Goal: Task Accomplishment & Management: Complete application form

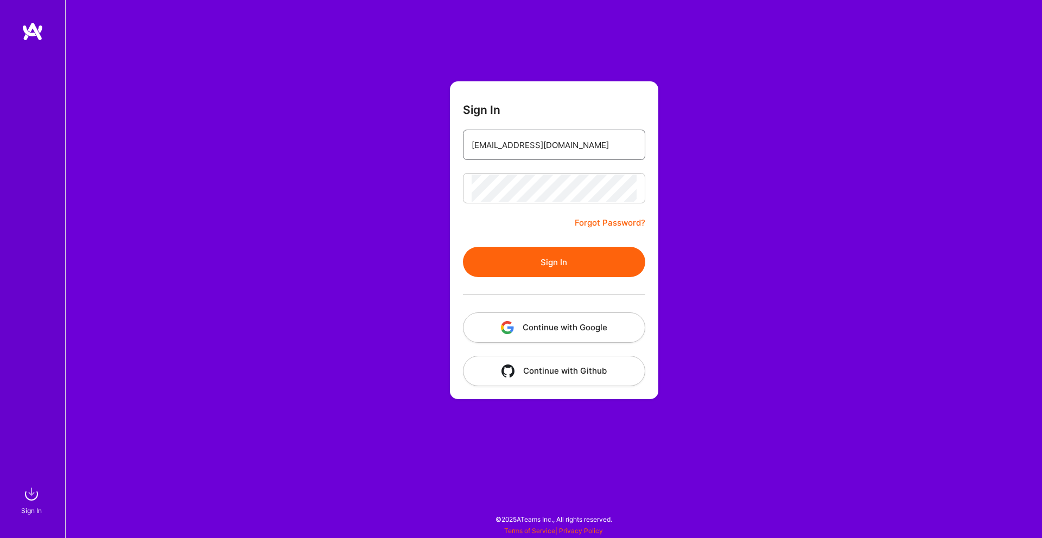
click at [570, 141] on input "[EMAIL_ADDRESS][DOMAIN_NAME]" at bounding box center [553, 145] width 165 height 28
type input "[EMAIL_ADDRESS][DOMAIN_NAME]"
click at [598, 259] on button "Sign In" at bounding box center [554, 262] width 182 height 30
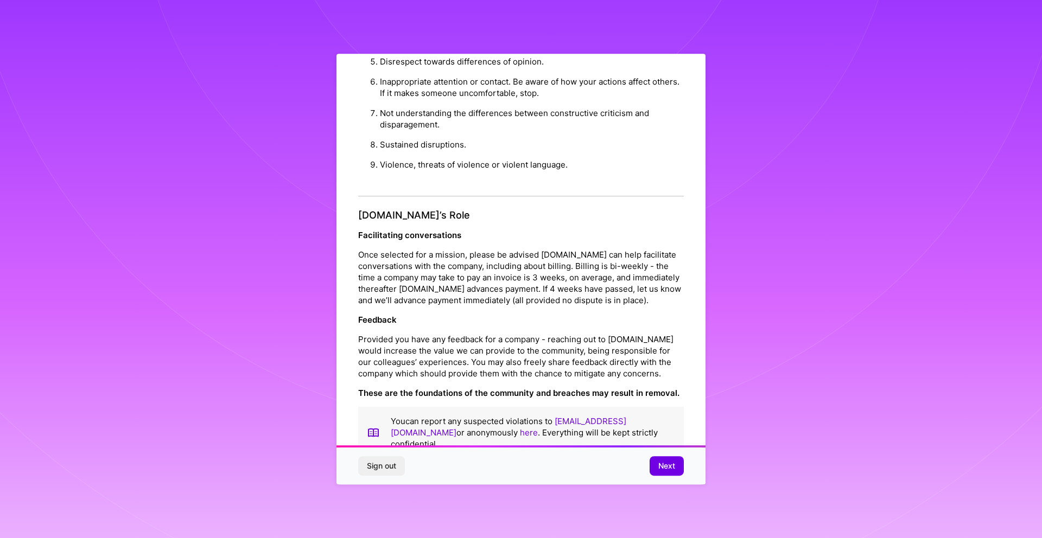
scroll to position [10, 0]
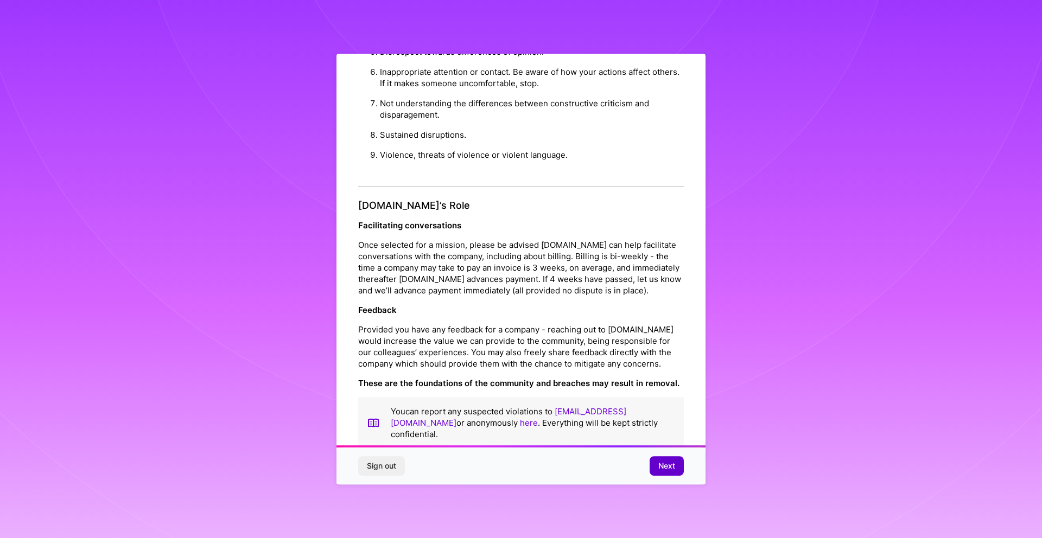
click at [665, 463] on span "Next" at bounding box center [666, 466] width 17 height 11
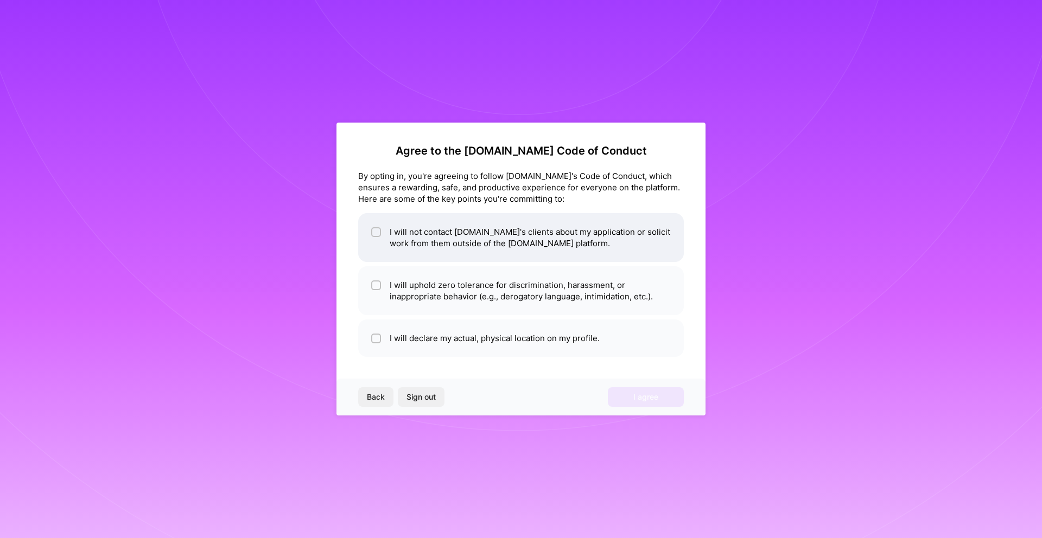
click at [373, 231] on input "checkbox" at bounding box center [377, 233] width 8 height 8
checkbox input "true"
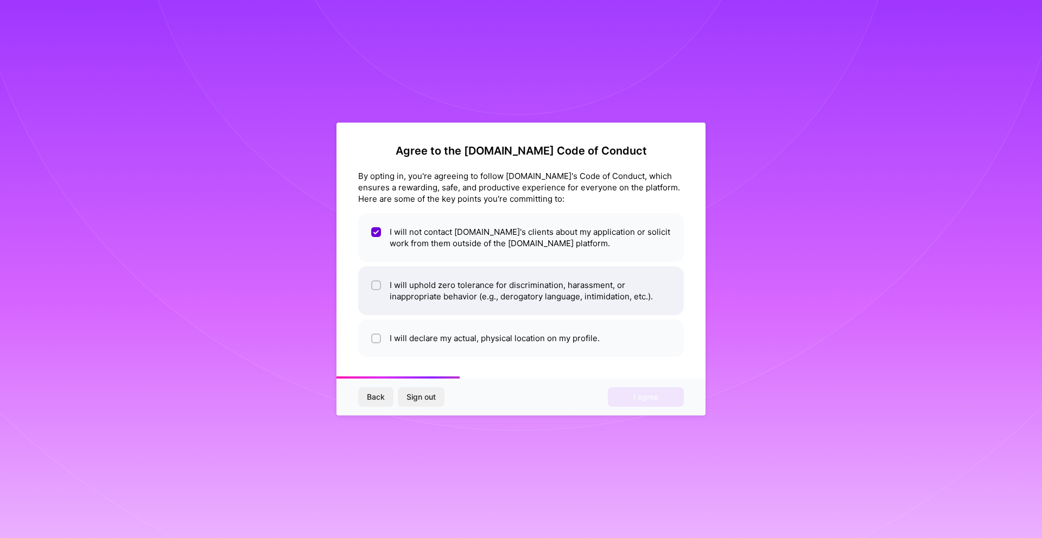
click at [380, 286] on div at bounding box center [376, 285] width 10 height 10
checkbox input "true"
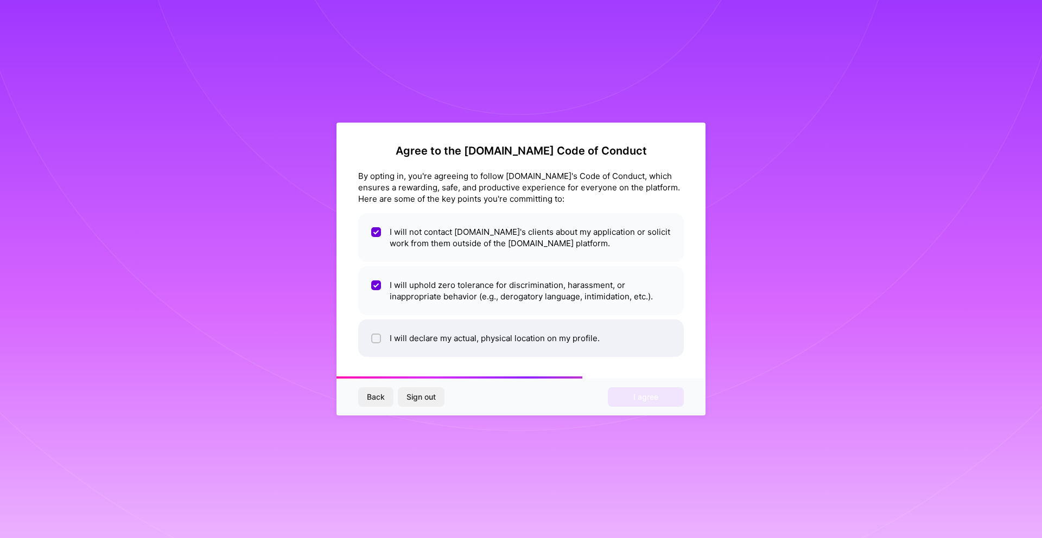
click at [378, 336] on input "checkbox" at bounding box center [377, 339] width 8 height 8
checkbox input "true"
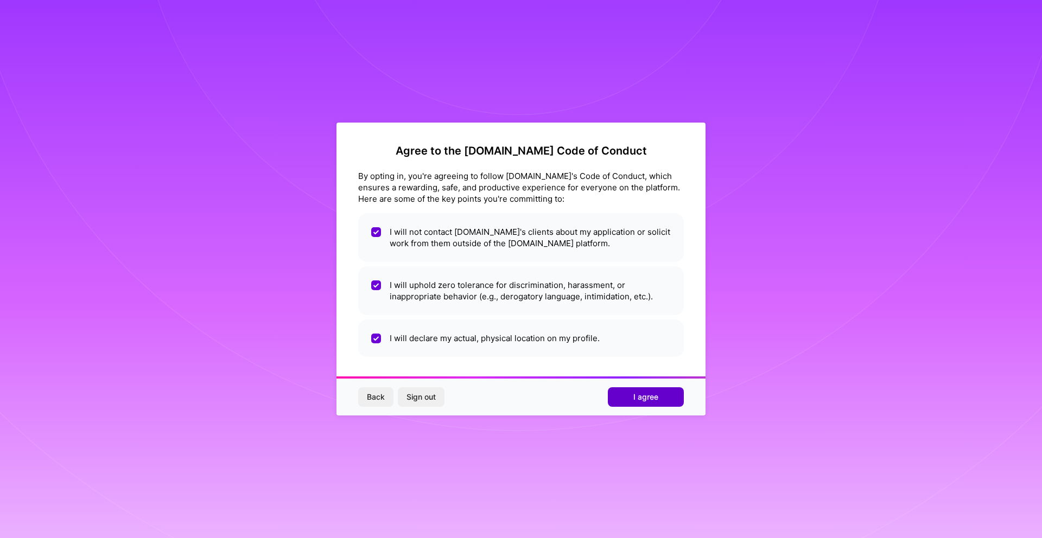
click at [626, 393] on button "I agree" at bounding box center [646, 397] width 76 height 20
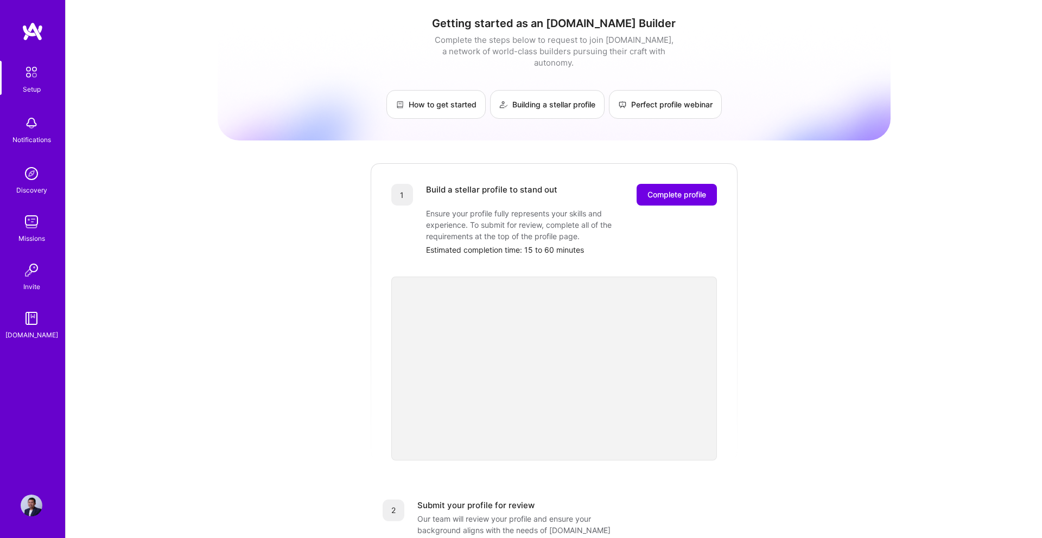
click at [790, 491] on div "Getting started as an [DOMAIN_NAME] Builder Complete the steps below to request…" at bounding box center [554, 423] width 673 height 831
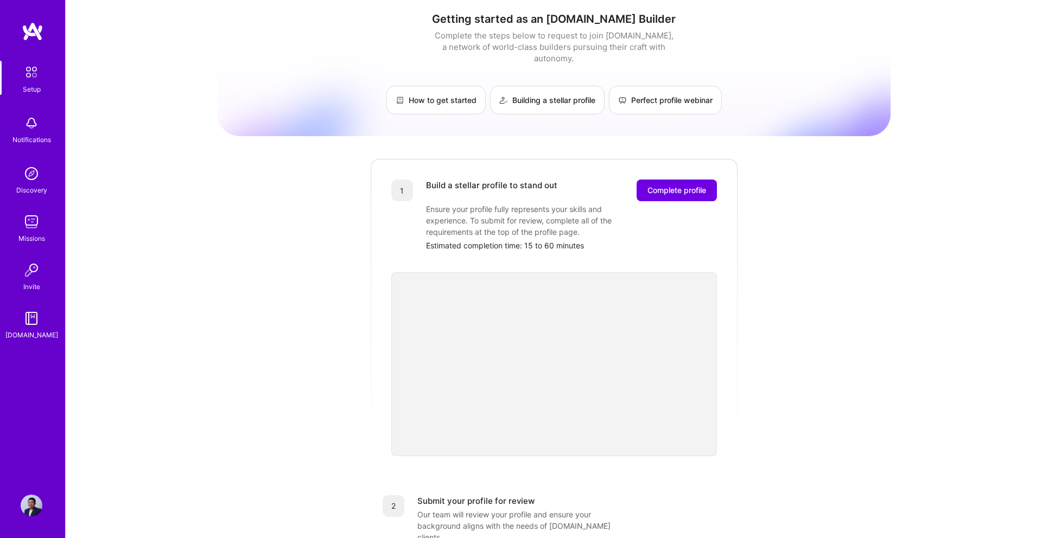
scroll to position [12, 0]
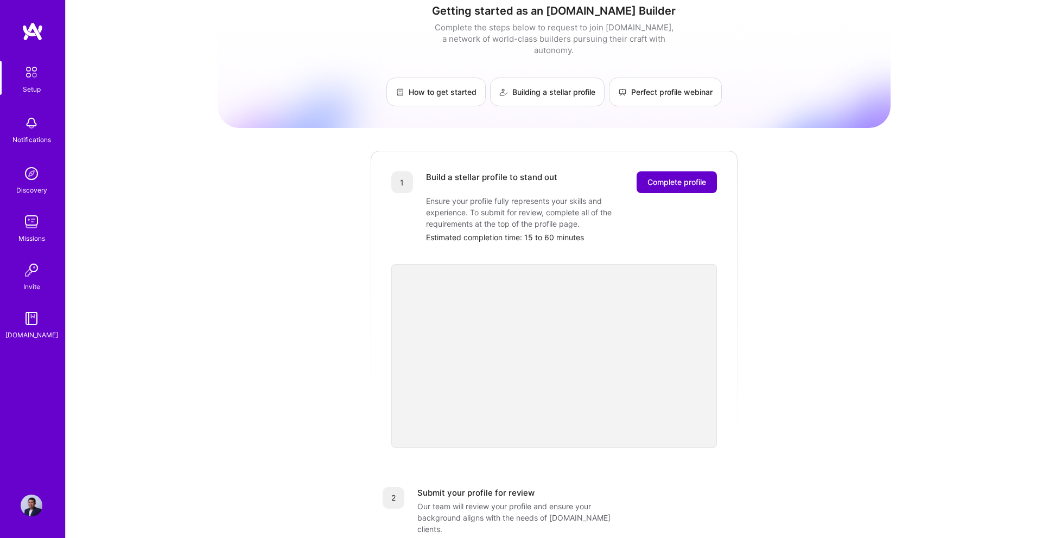
click at [658, 177] on span "Complete profile" at bounding box center [676, 182] width 59 height 11
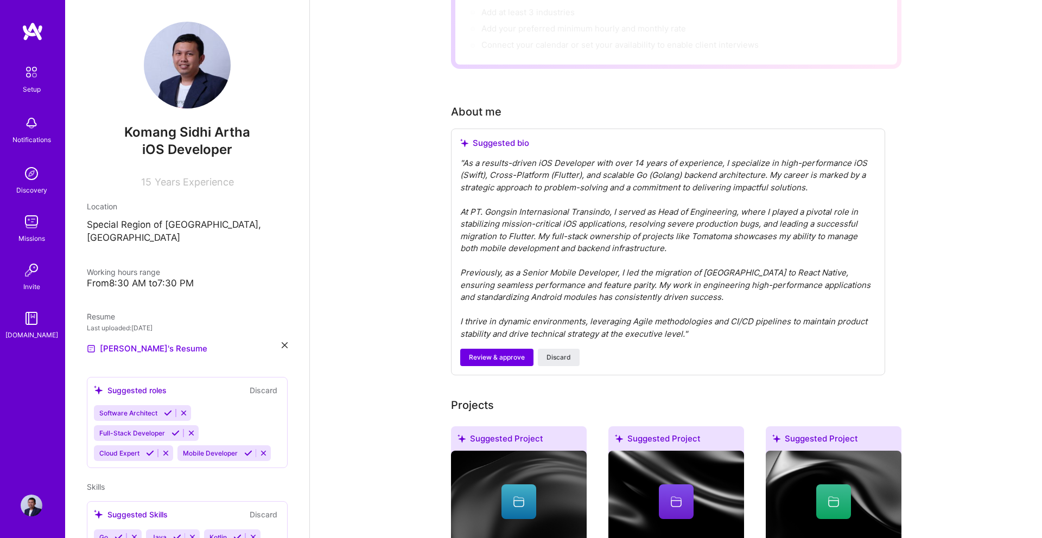
scroll to position [160, 0]
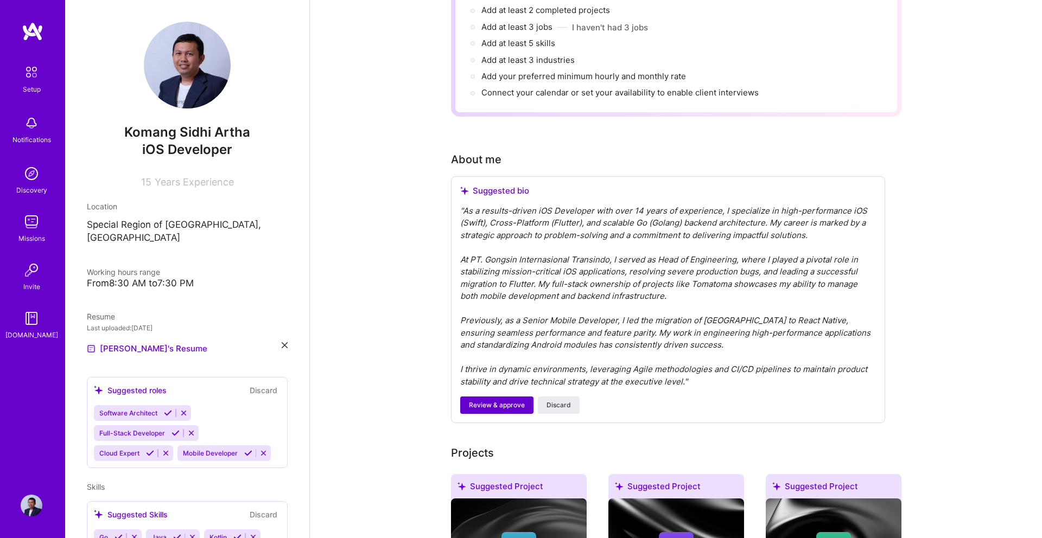
click at [505, 400] on span "Review & approve" at bounding box center [497, 405] width 56 height 10
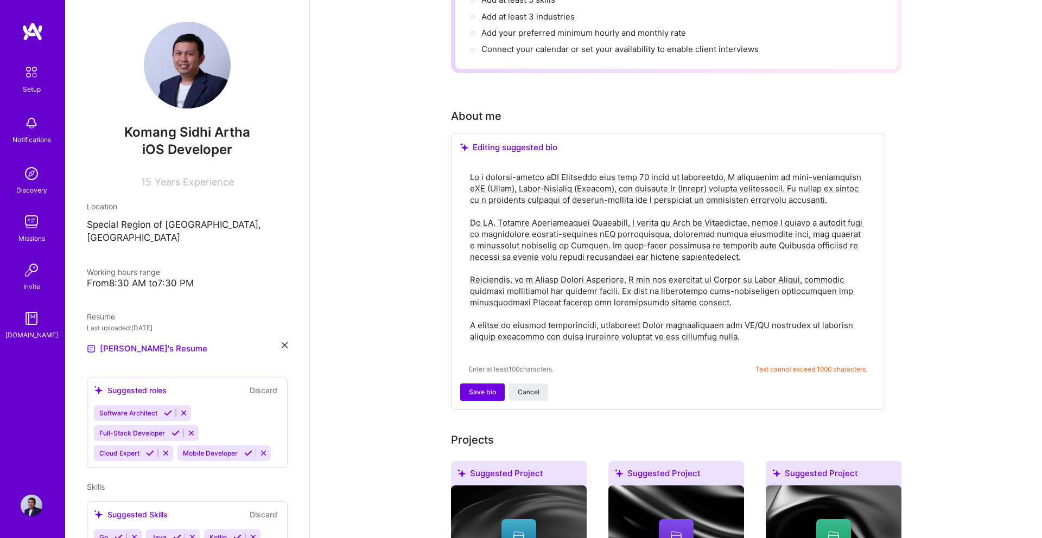
scroll to position [203, 0]
click at [486, 388] on span "Save bio" at bounding box center [482, 393] width 27 height 10
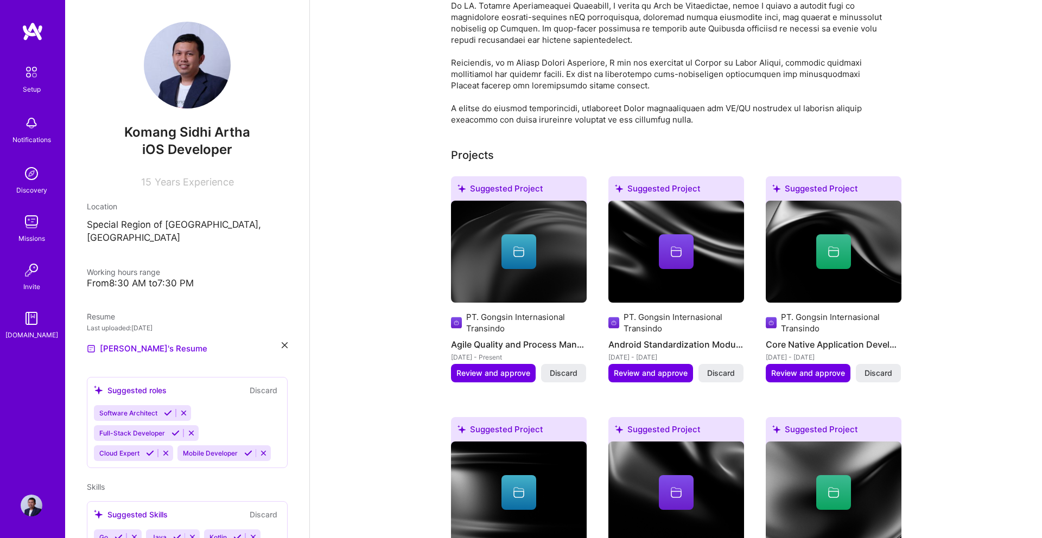
scroll to position [359, 0]
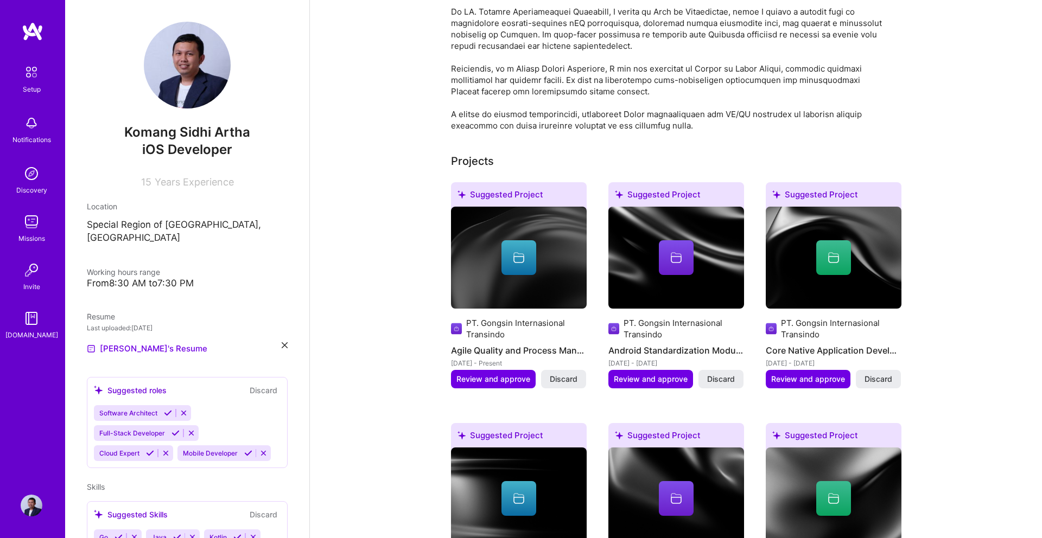
click at [525, 244] on div at bounding box center [518, 257] width 35 height 35
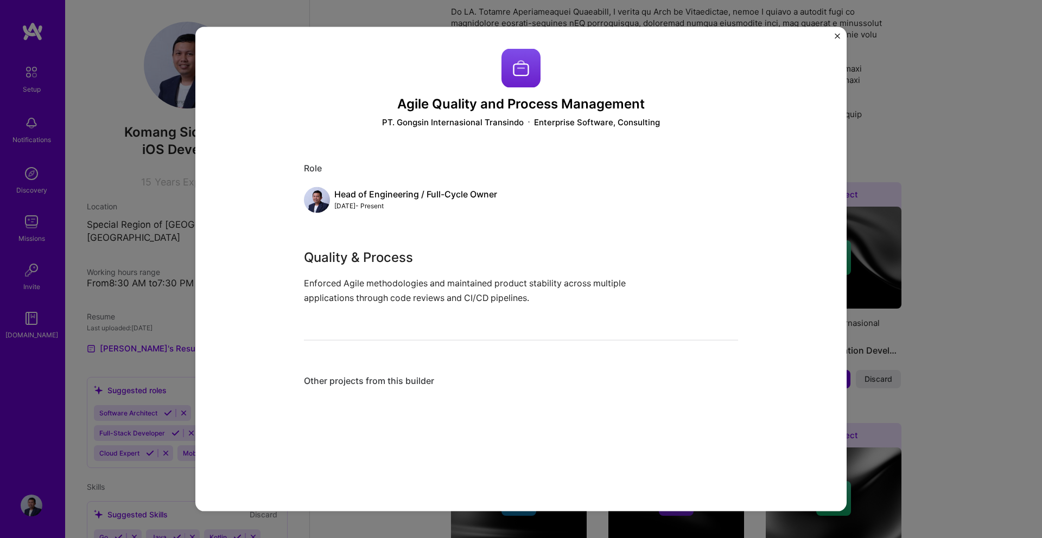
click at [837, 34] on img "Close" at bounding box center [836, 36] width 5 height 5
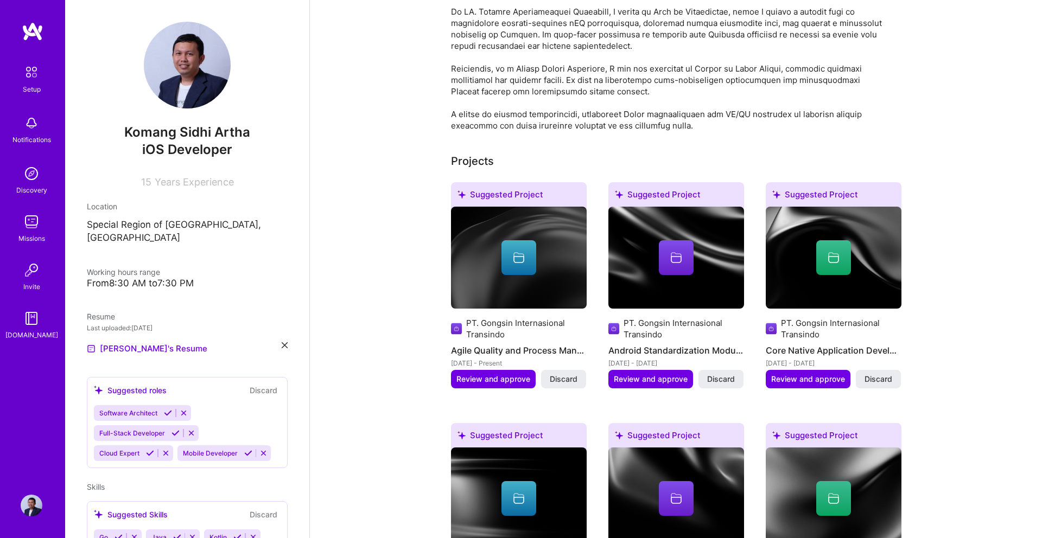
click at [670, 251] on icon at bounding box center [675, 257] width 13 height 13
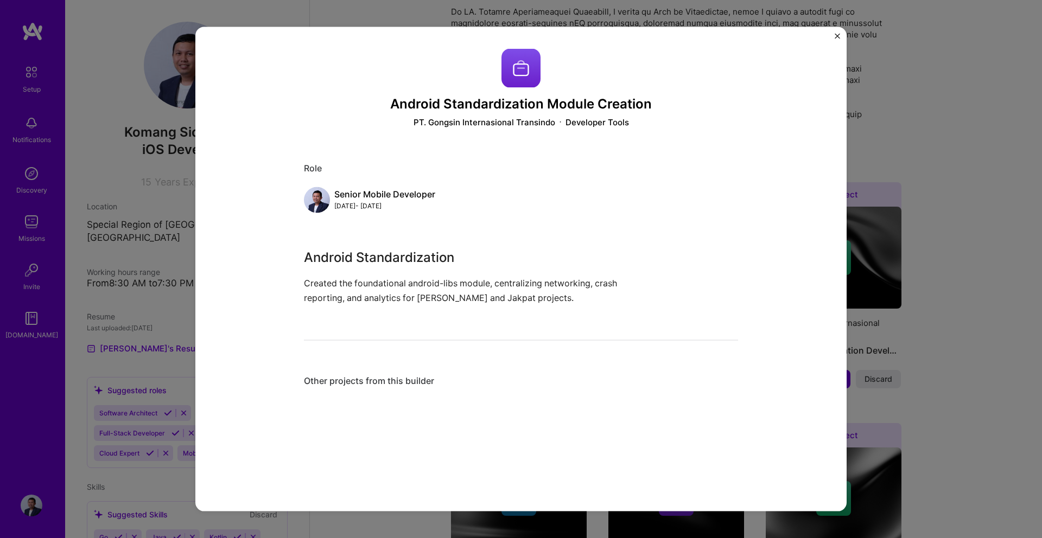
click at [839, 36] on img "Close" at bounding box center [836, 36] width 5 height 5
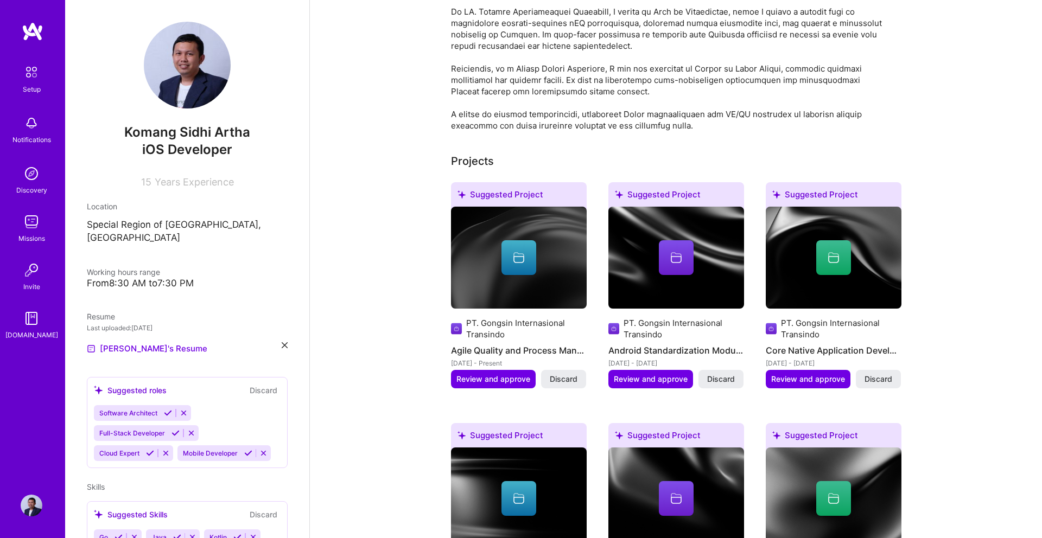
click at [834, 254] on div at bounding box center [833, 257] width 35 height 35
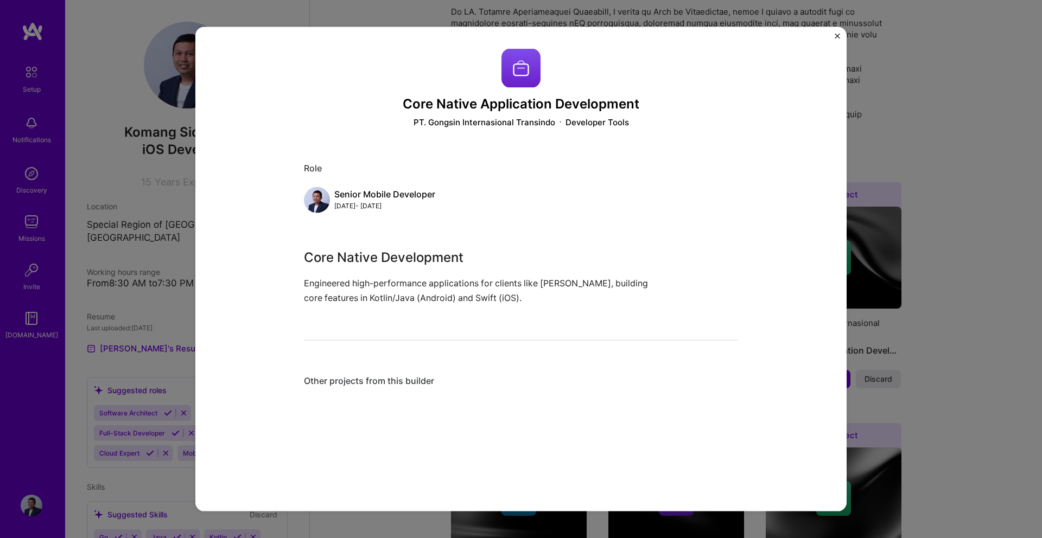
click at [832, 35] on div "Core Native Application Development PT. Gongsin Internasional Transindo Develop…" at bounding box center [520, 269] width 651 height 484
click at [838, 37] on img "Close" at bounding box center [836, 36] width 5 height 5
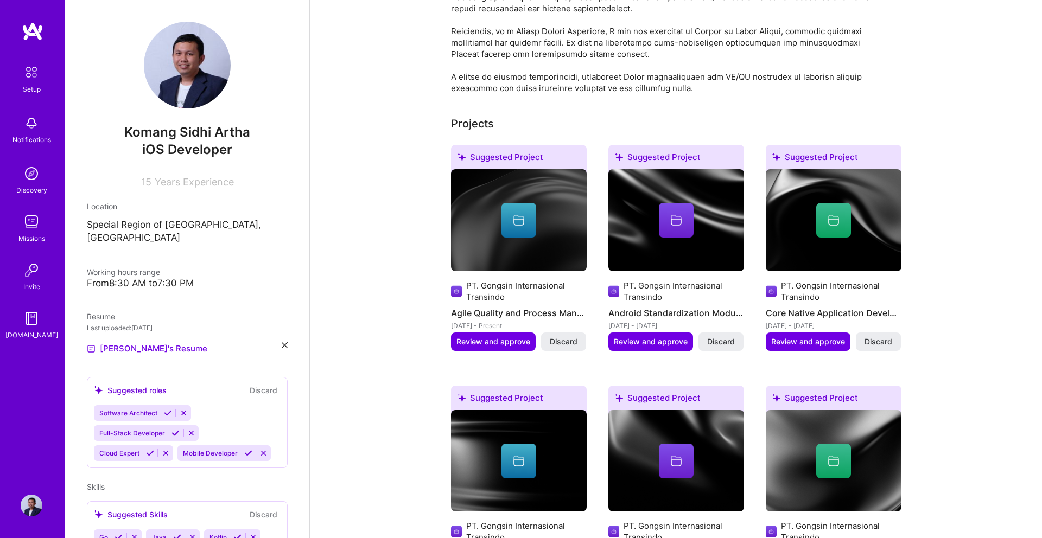
scroll to position [559, 0]
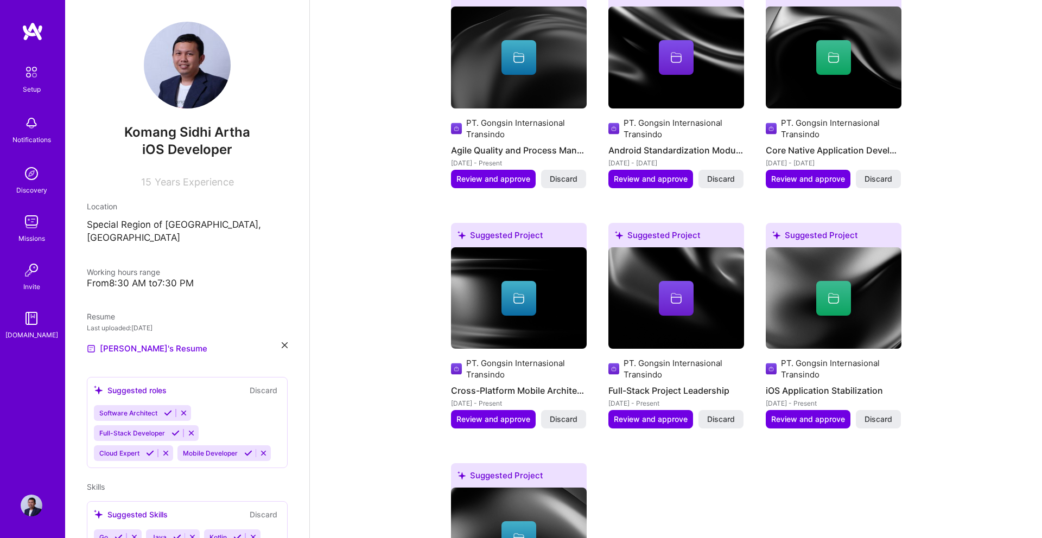
click at [514, 292] on icon at bounding box center [518, 298] width 13 height 13
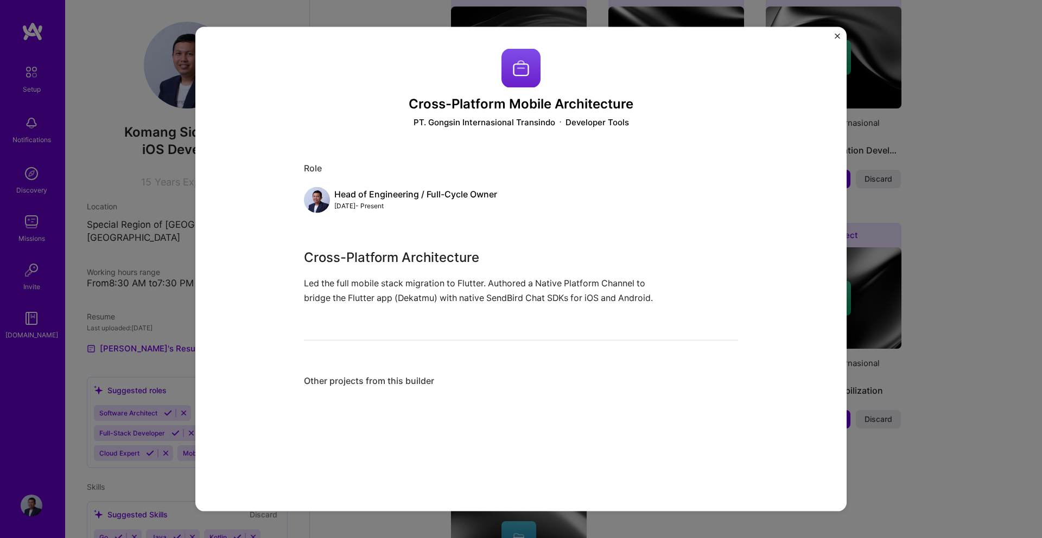
click at [840, 34] on div "Cross-Platform Mobile Architecture PT. Gongsin Internasional Transindo Develope…" at bounding box center [520, 269] width 651 height 484
click at [838, 35] on img "Close" at bounding box center [836, 36] width 5 height 5
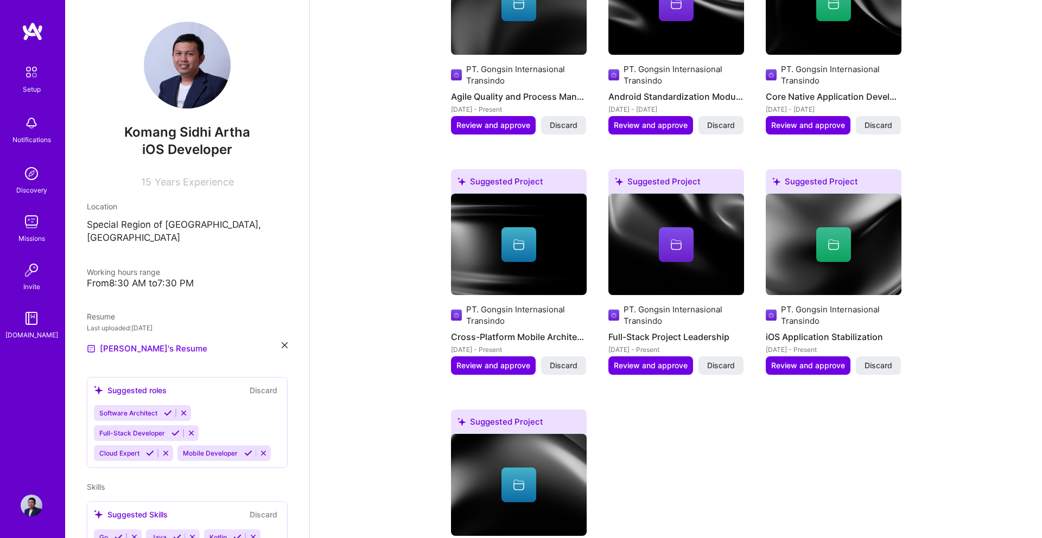
scroll to position [669, 0]
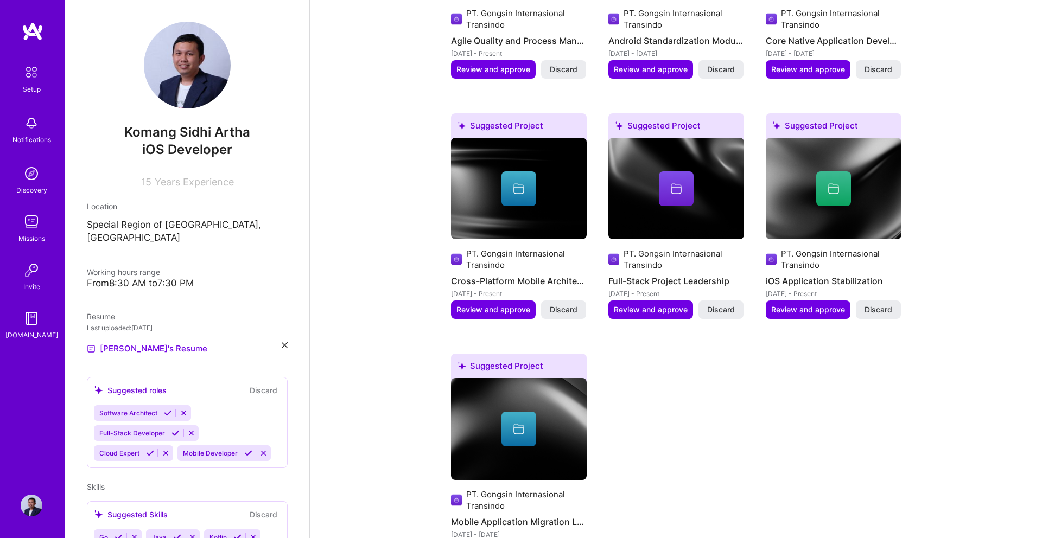
click at [678, 182] on icon at bounding box center [675, 188] width 13 height 13
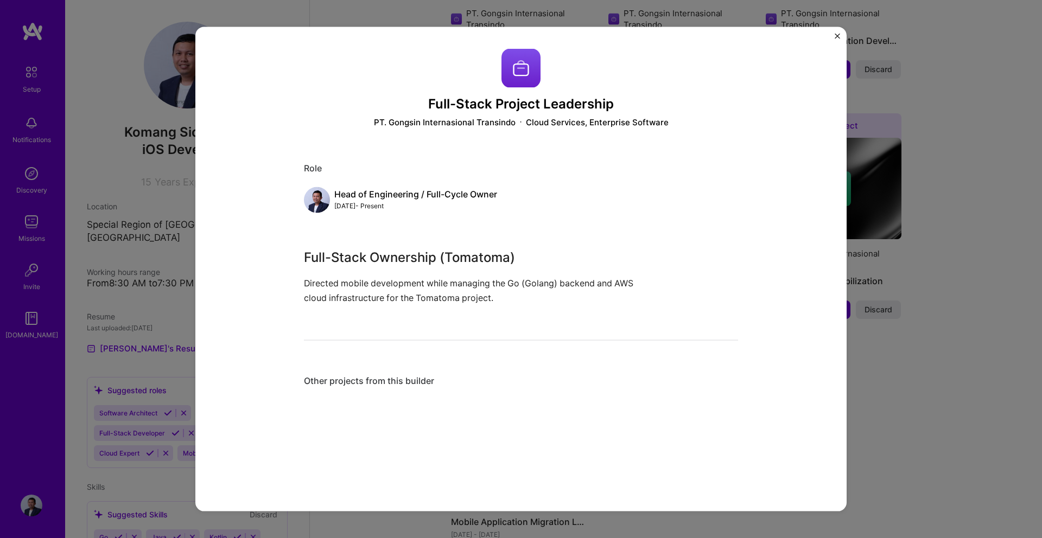
click at [837, 36] on img "Close" at bounding box center [836, 36] width 5 height 5
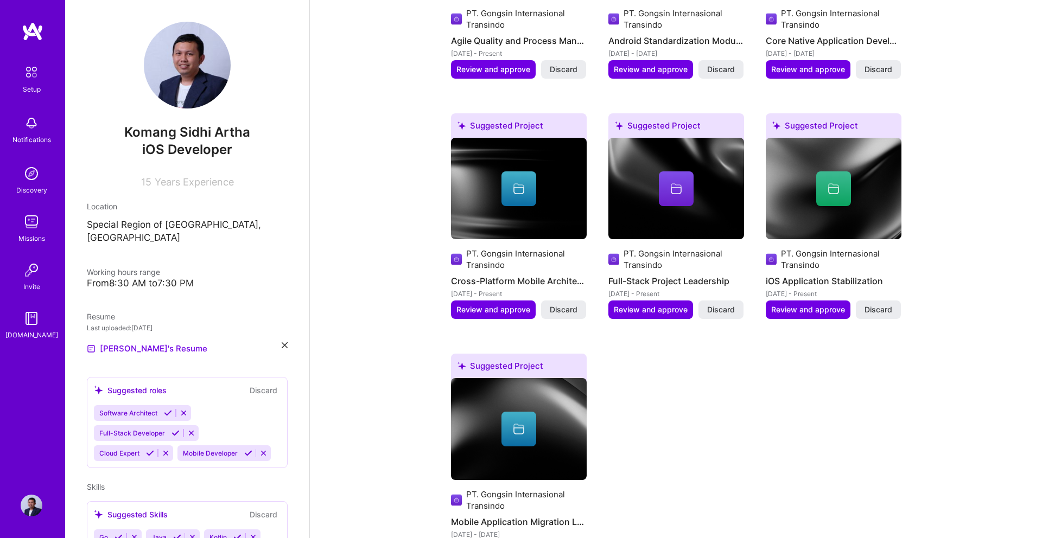
click at [845, 193] on img at bounding box center [834, 189] width 136 height 102
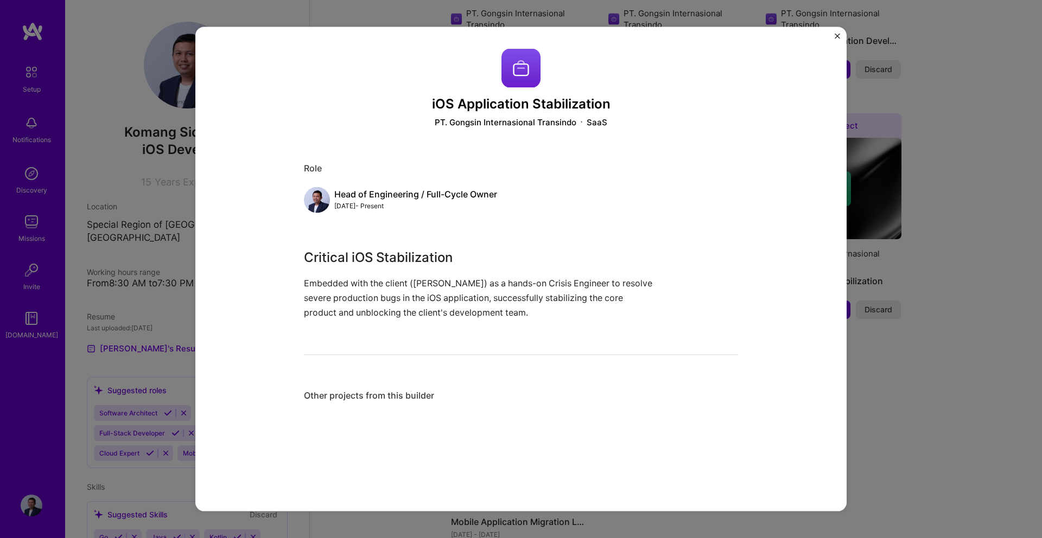
click at [838, 33] on div "iOS Application Stabilization PT. Gongsin Internasional Transindo SaaS Role Hea…" at bounding box center [520, 269] width 651 height 484
click at [838, 34] on img "Close" at bounding box center [836, 36] width 5 height 5
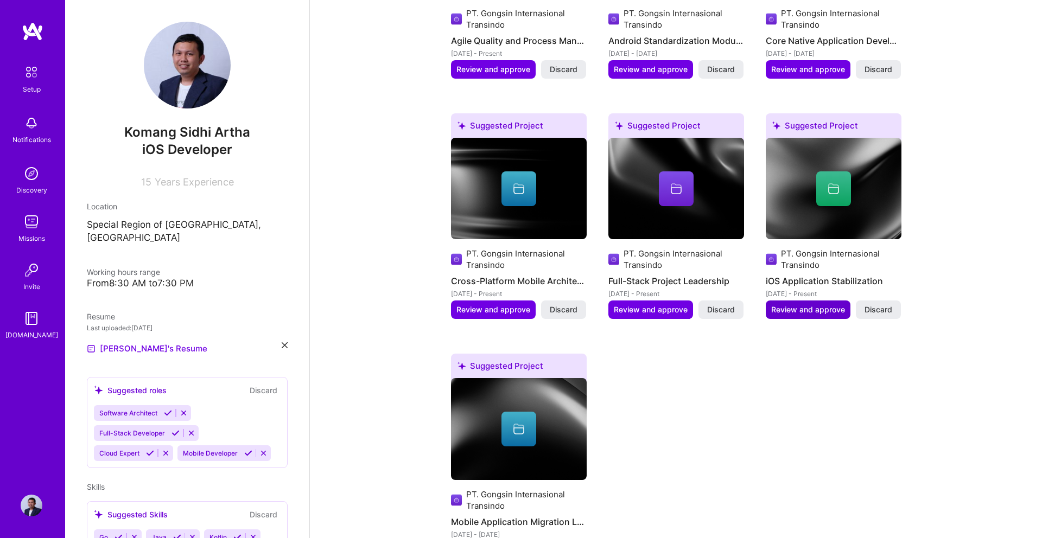
click at [809, 304] on span "Review and approve" at bounding box center [808, 309] width 74 height 11
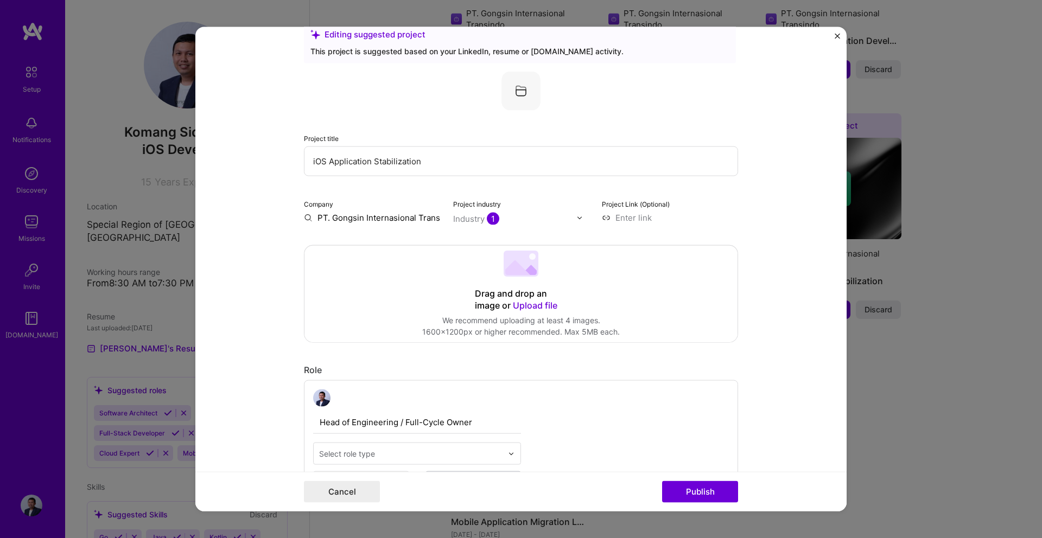
scroll to position [49, 0]
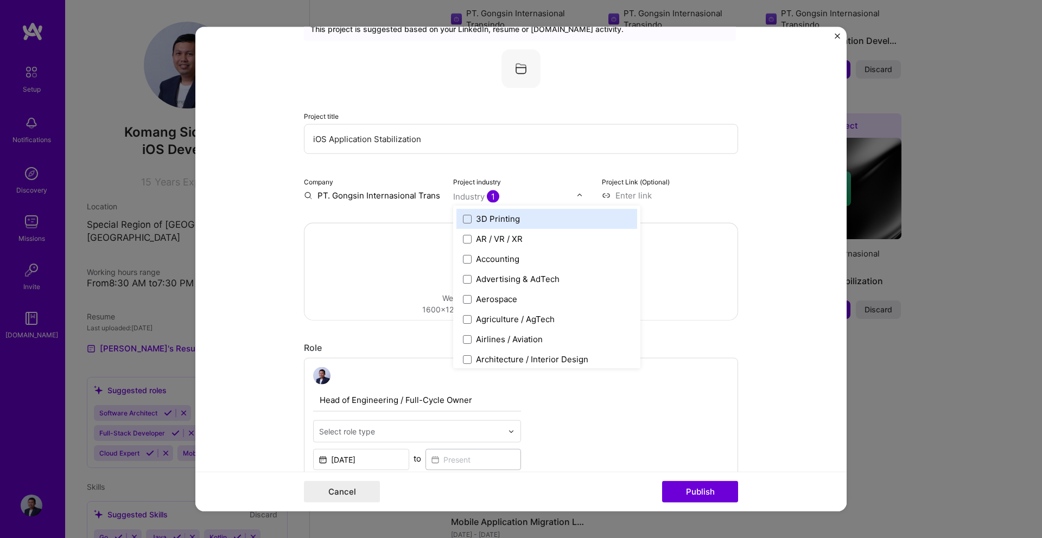
click at [576, 196] on div "Industry 1" at bounding box center [521, 195] width 136 height 11
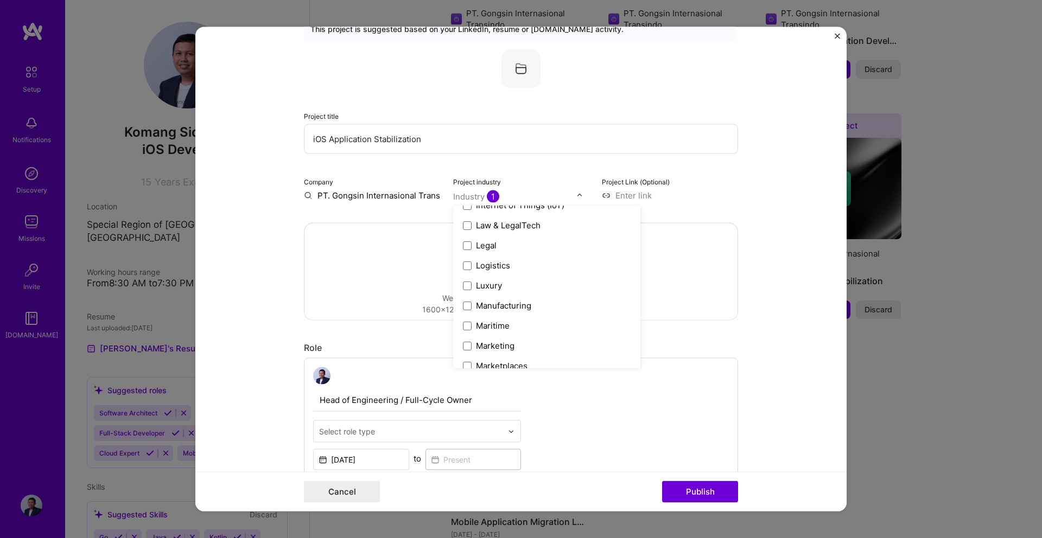
scroll to position [1492, 0]
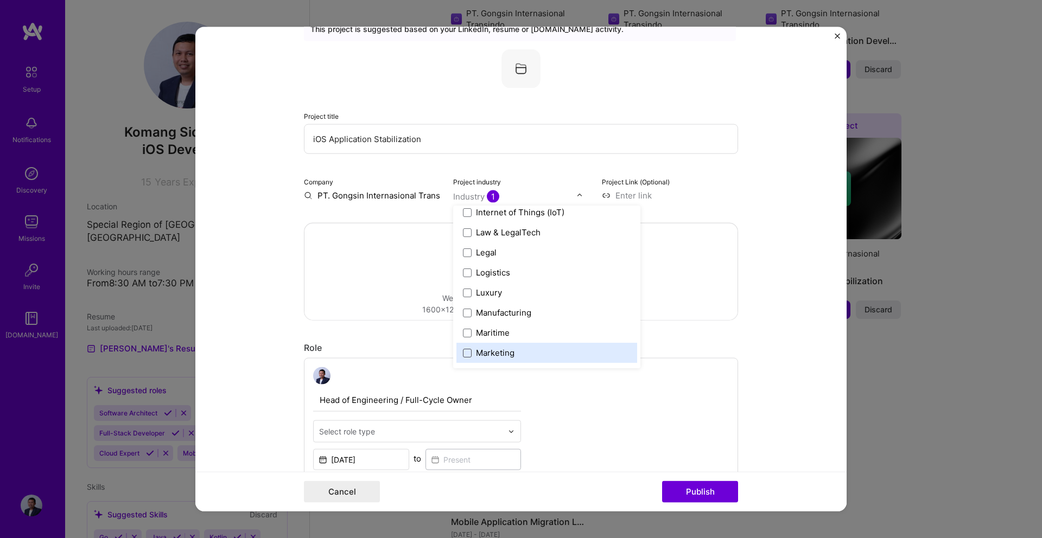
click at [467, 351] on span at bounding box center [467, 352] width 9 height 9
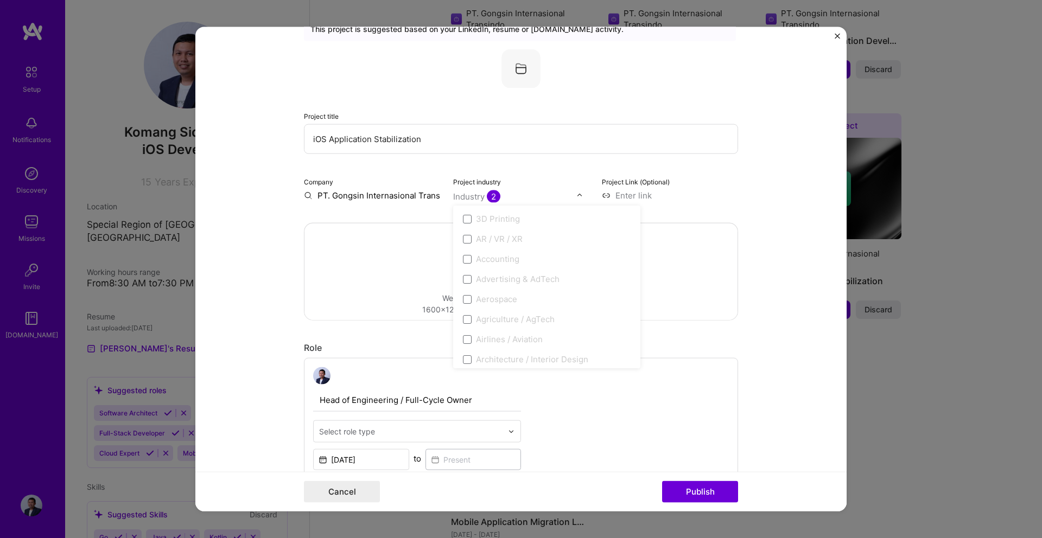
scroll to position [0, 0]
click at [705, 174] on div "Project title iOS Application Stabilization Company PT. Gongsin Internasional T…" at bounding box center [521, 125] width 434 height 152
click at [630, 197] on input at bounding box center [670, 195] width 136 height 11
paste input "[URL][DOMAIN_NAME][PERSON_NAME]"
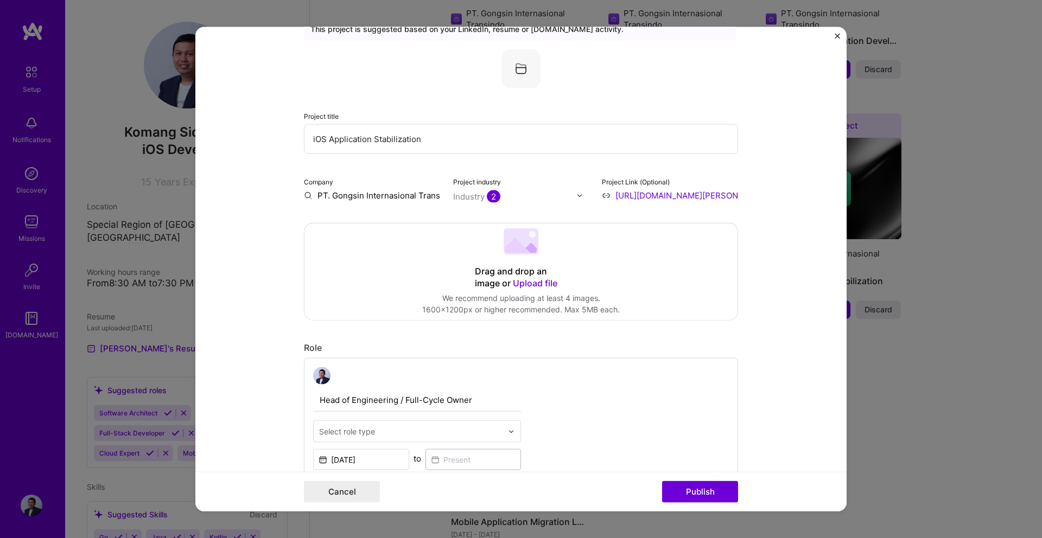
scroll to position [0, 178]
type input "[URL][DOMAIN_NAME][PERSON_NAME]"
click at [785, 214] on form "Editing suggested project This project is suggested based on your LinkedIn, res…" at bounding box center [520, 269] width 651 height 484
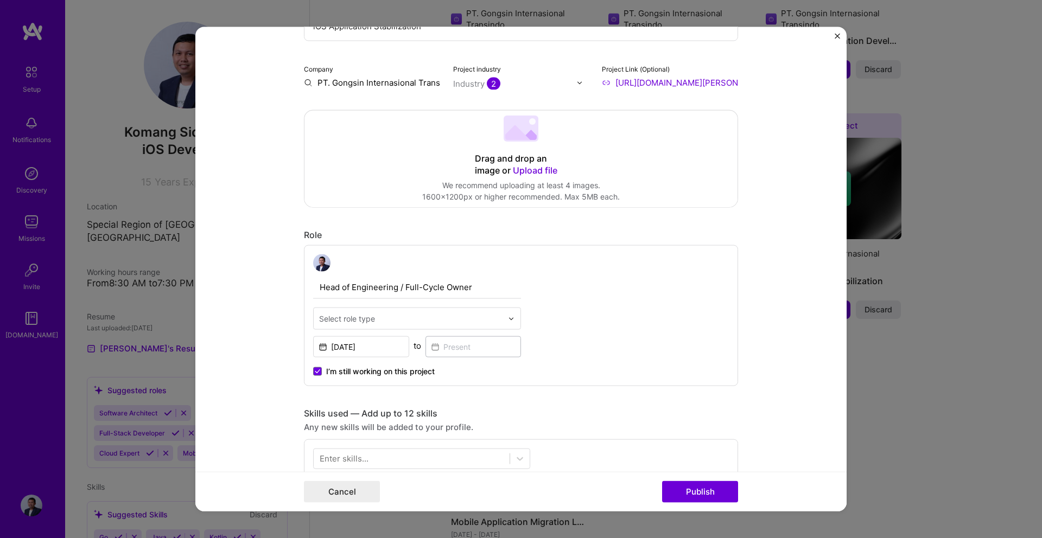
scroll to position [162, 0]
click at [516, 315] on div at bounding box center [514, 318] width 12 height 21
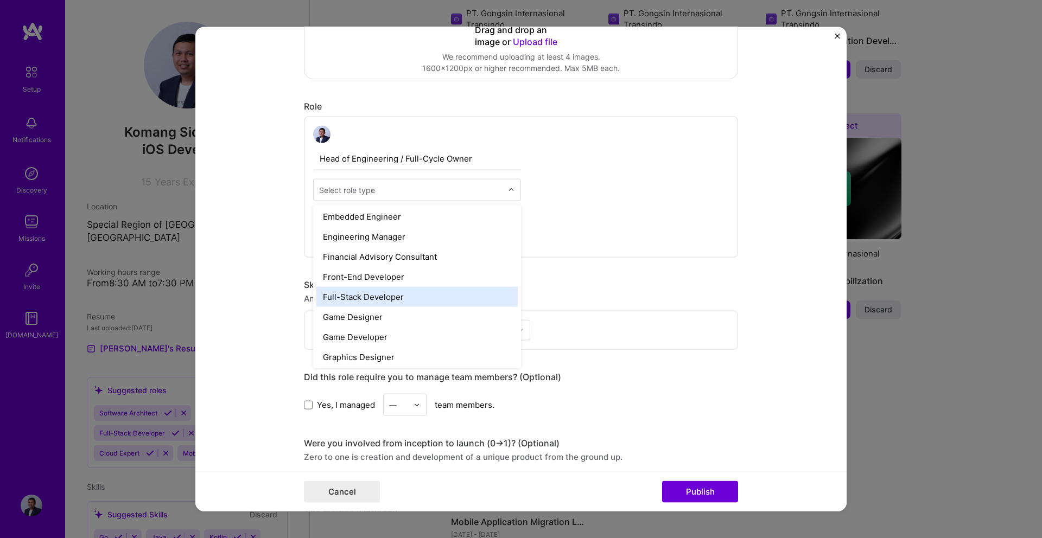
scroll to position [560, 0]
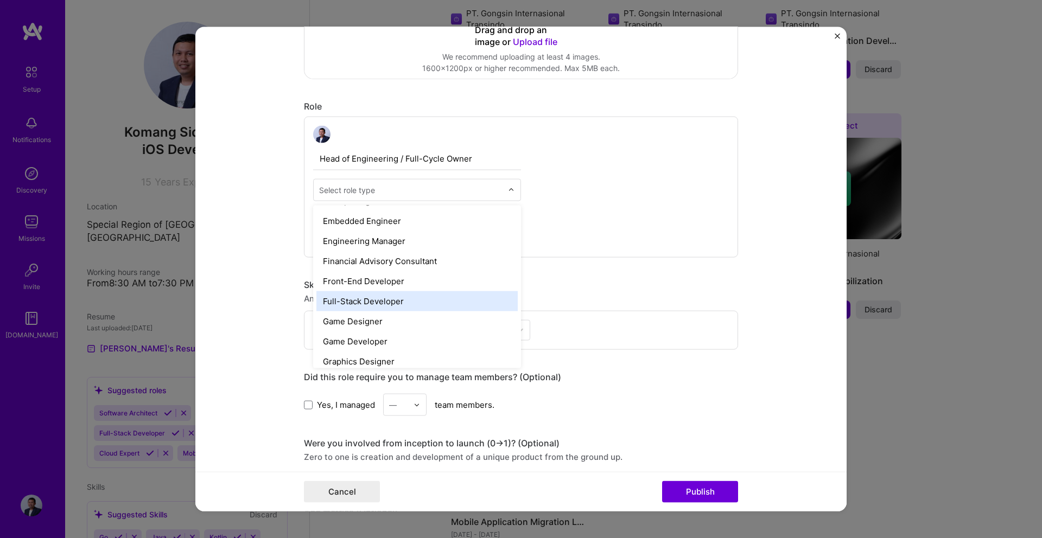
click at [435, 292] on div "Full-Stack Developer" at bounding box center [416, 301] width 201 height 20
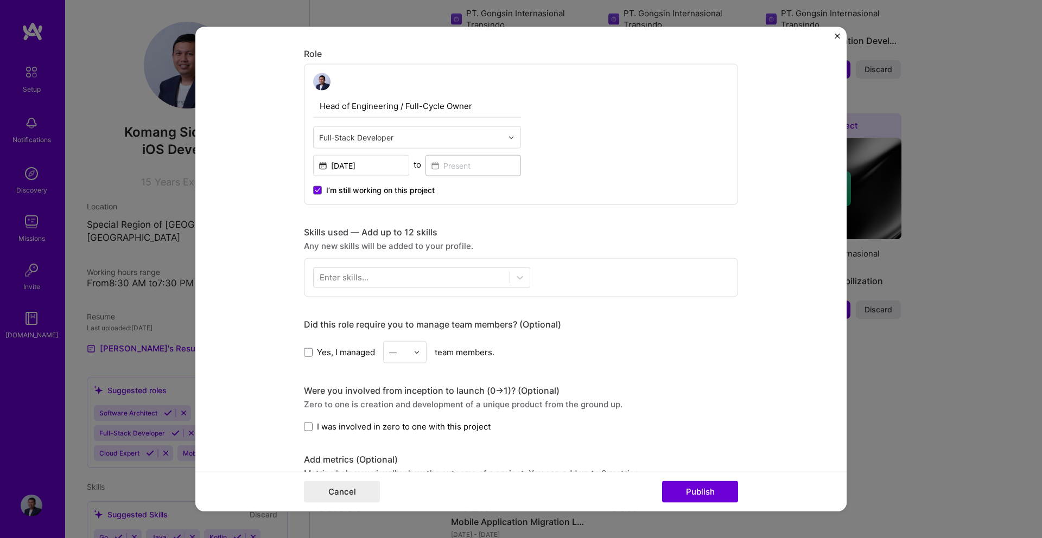
scroll to position [359, 0]
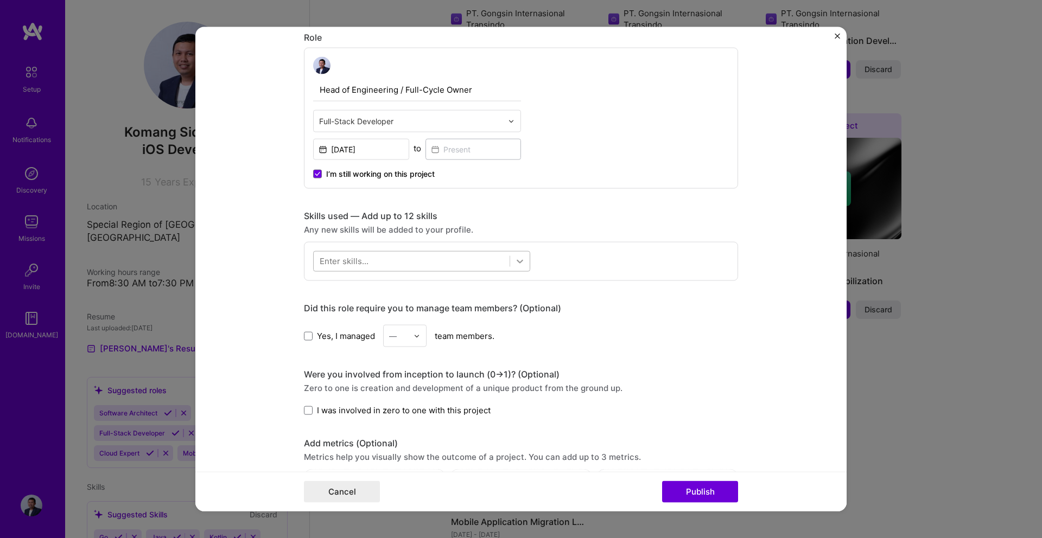
click at [520, 256] on icon at bounding box center [519, 261] width 11 height 11
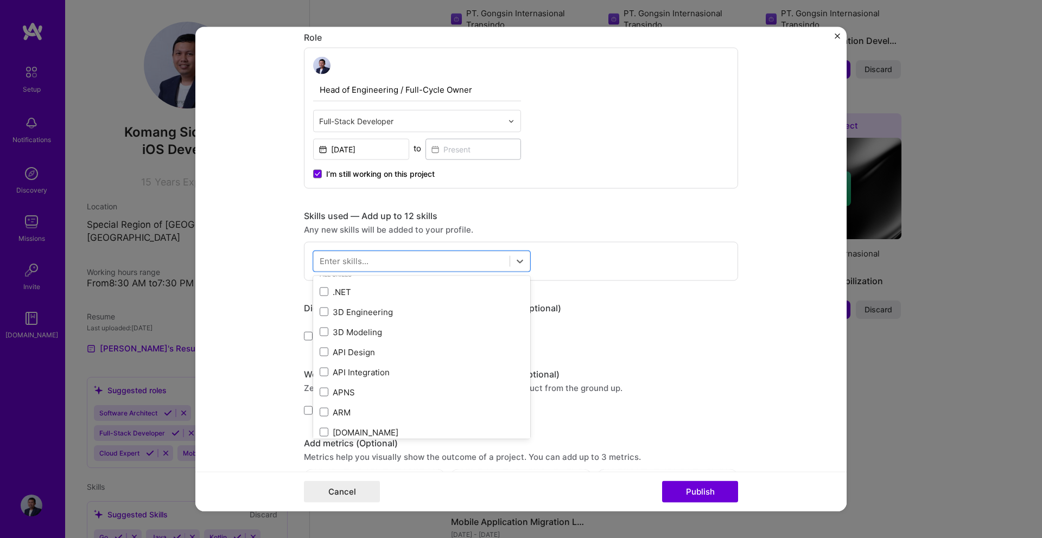
scroll to position [0, 0]
click at [455, 261] on div at bounding box center [412, 261] width 196 height 18
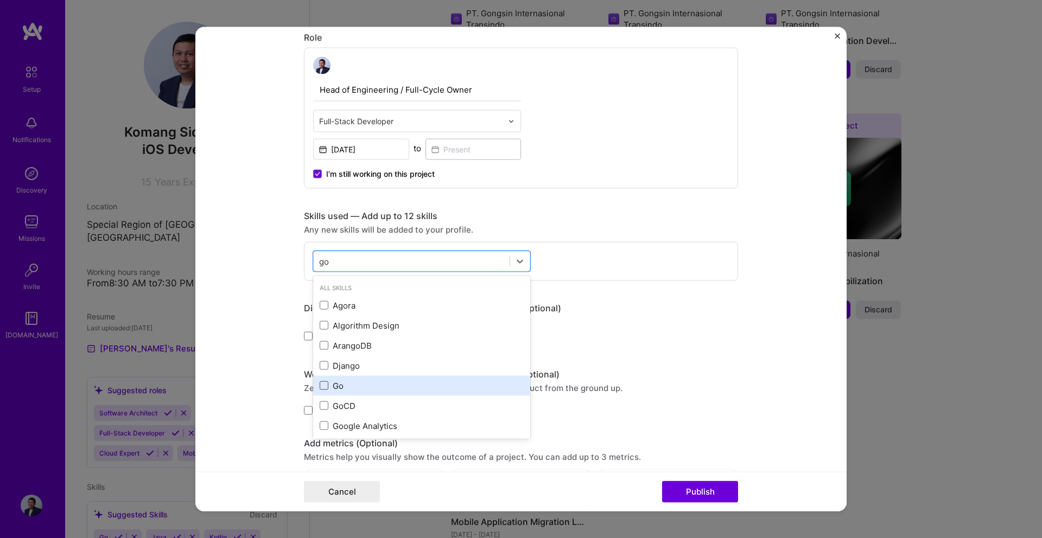
click at [324, 387] on span at bounding box center [324, 385] width 9 height 9
click at [0, 0] on input "checkbox" at bounding box center [0, 0] width 0 height 0
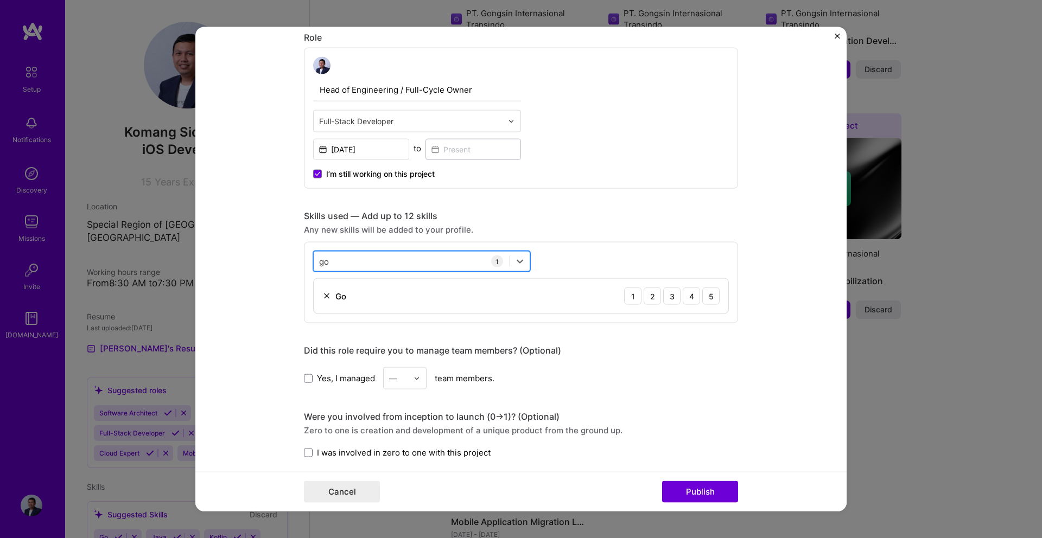
click at [433, 260] on div "go go" at bounding box center [412, 261] width 196 height 18
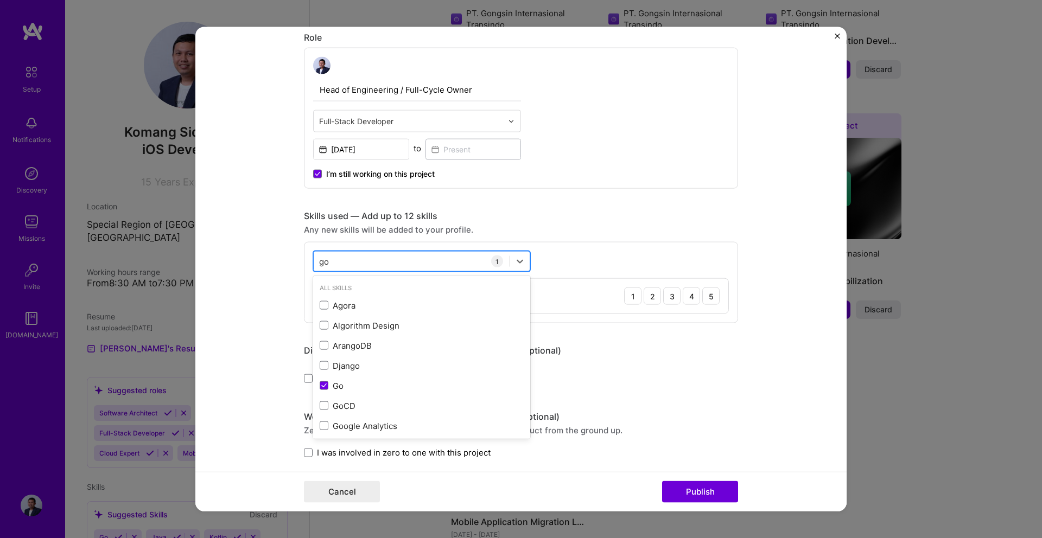
click at [433, 260] on div "go go" at bounding box center [412, 261] width 196 height 18
type input "g"
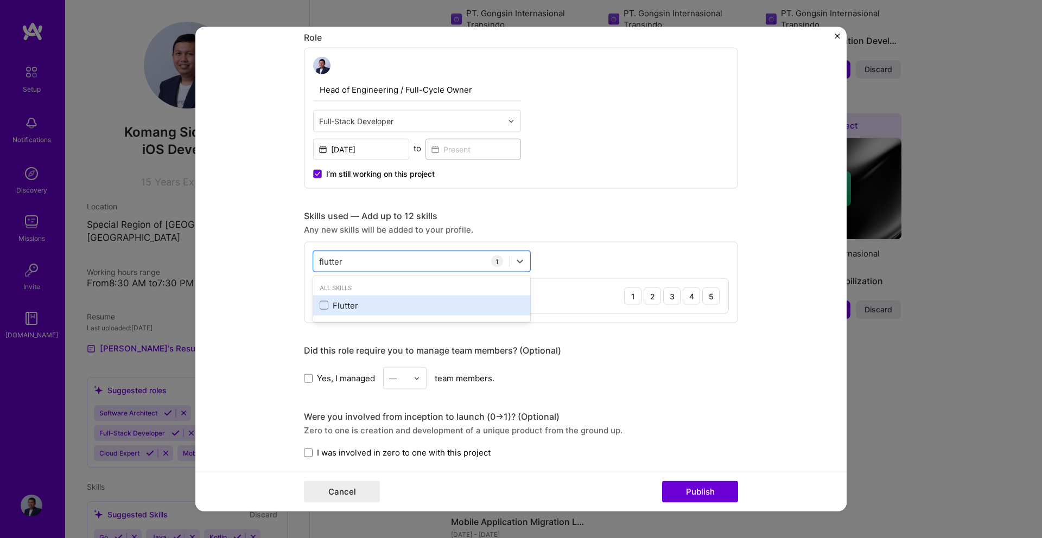
click at [330, 304] on div "Flutter" at bounding box center [422, 304] width 204 height 11
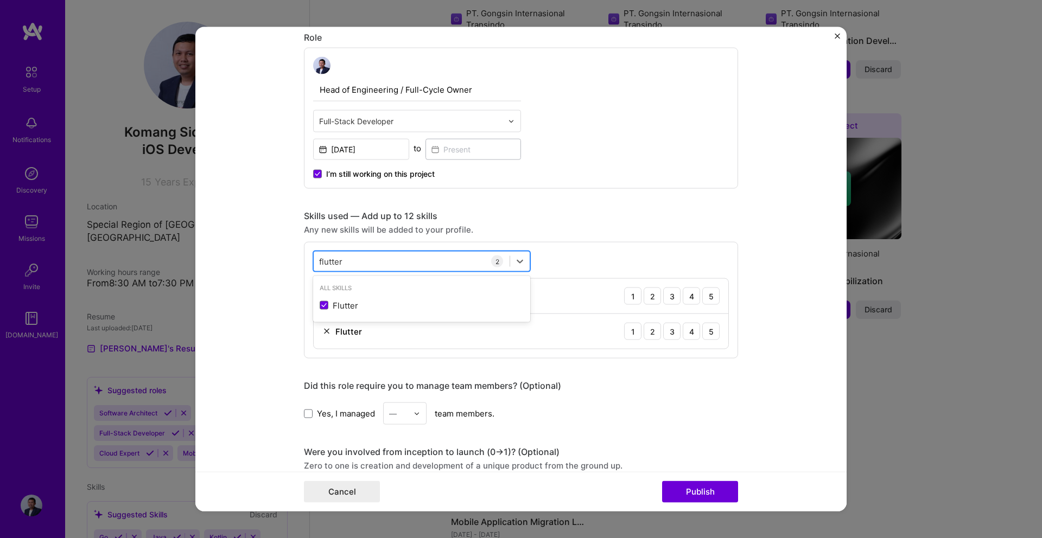
click at [424, 262] on div "flutter flutter" at bounding box center [412, 261] width 196 height 18
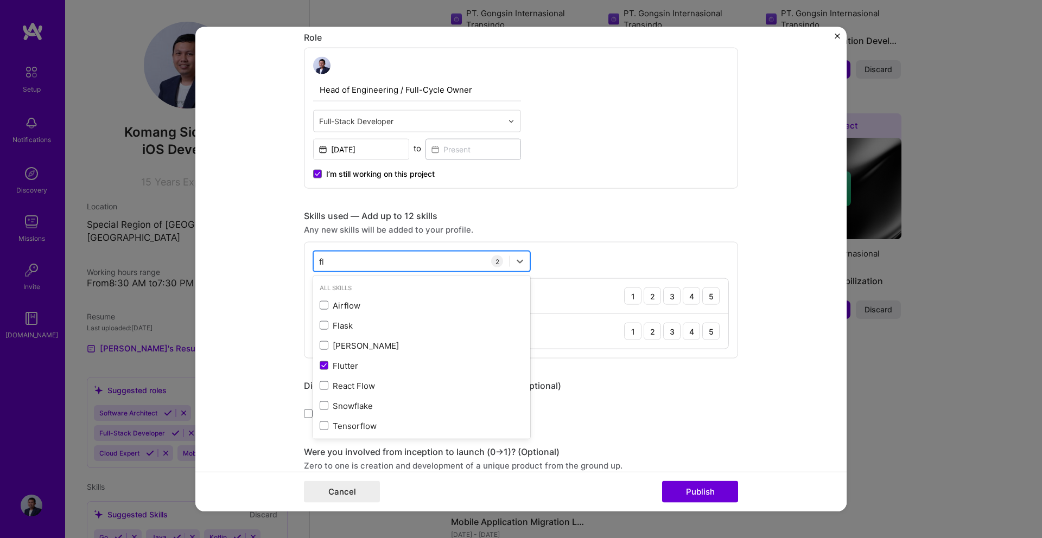
type input "f"
type input "m"
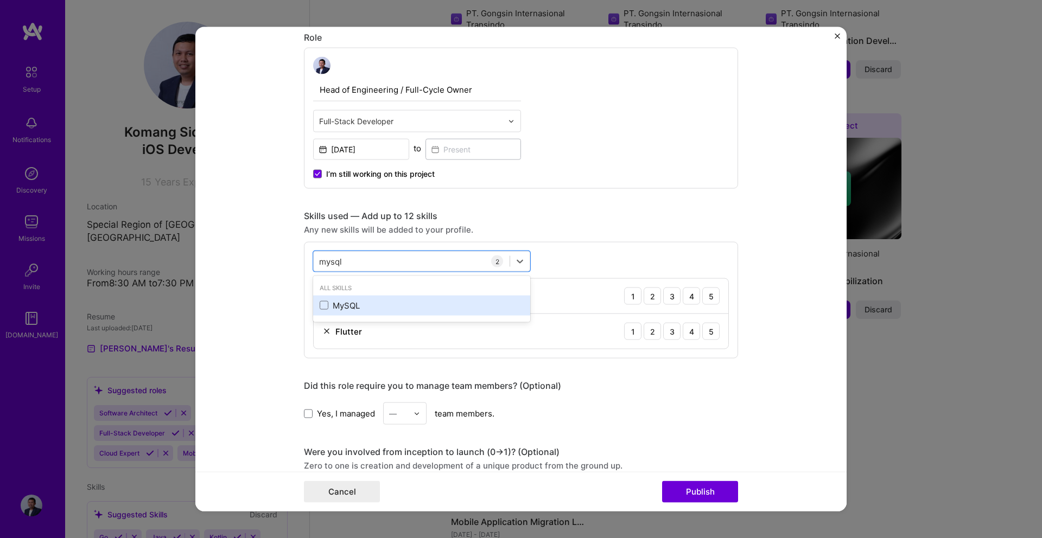
click at [339, 309] on div "MySQL" at bounding box center [422, 304] width 204 height 11
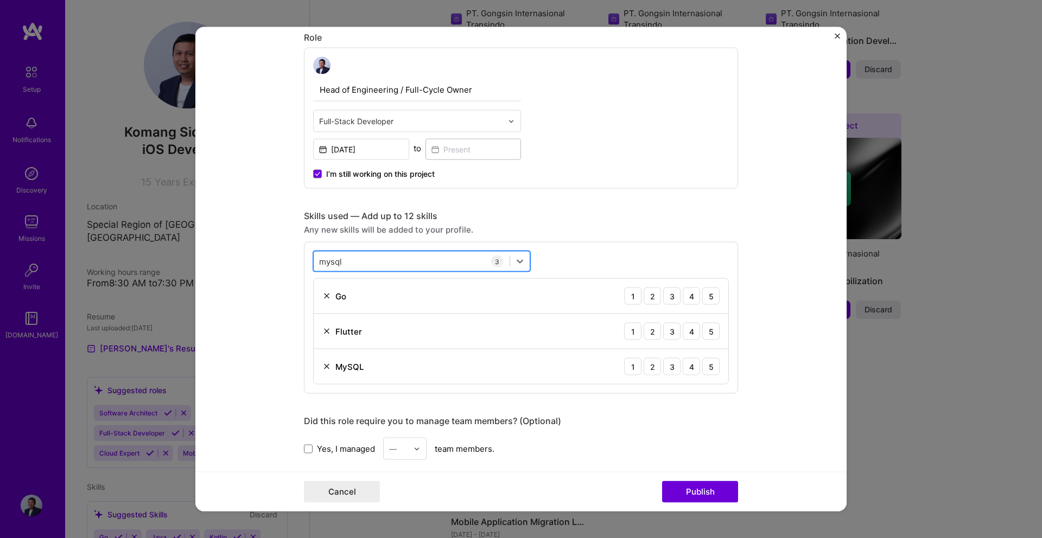
click at [399, 262] on div "mysql mysql" at bounding box center [412, 261] width 196 height 18
type input "m"
click at [655, 271] on div "Enter skills... 3 Go 1 2 3 4 5 Flutter 1 2 3 4 5 MySQL 1 2 3 4 5" at bounding box center [521, 318] width 434 height 152
click at [668, 291] on div "3" at bounding box center [671, 296] width 17 height 17
click at [696, 328] on div "4" at bounding box center [691, 331] width 17 height 17
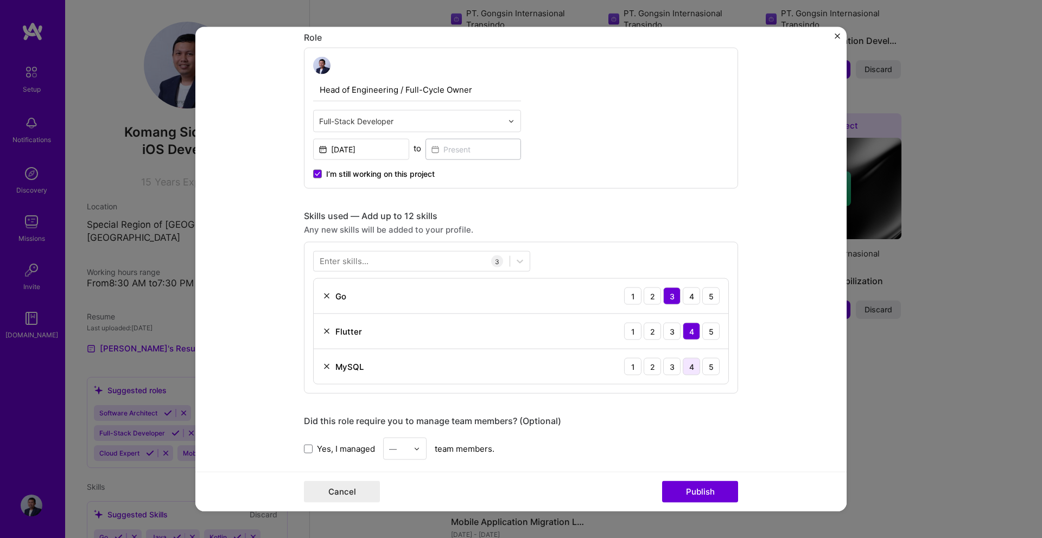
click at [695, 366] on div "4" at bounding box center [691, 366] width 17 height 17
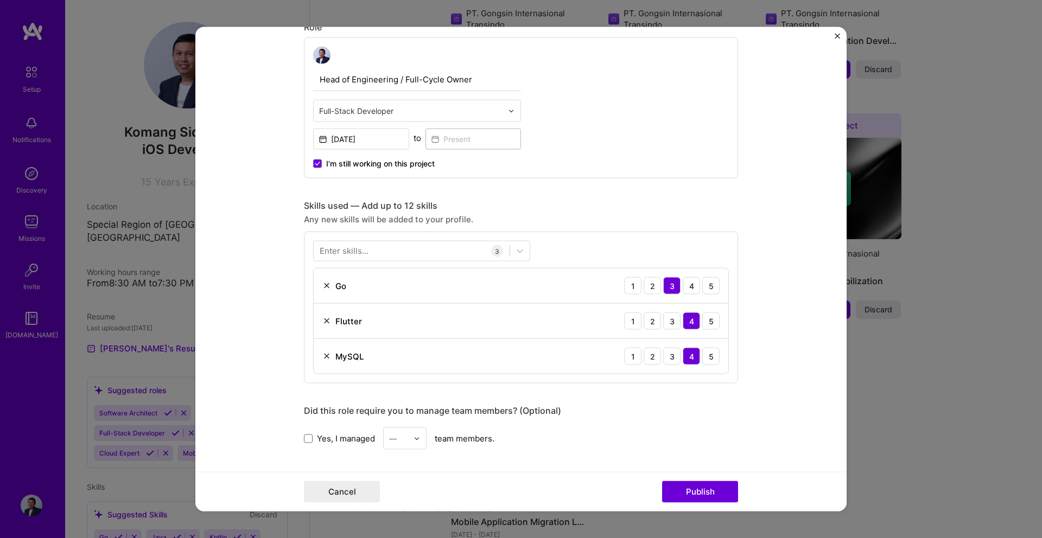
scroll to position [360, 0]
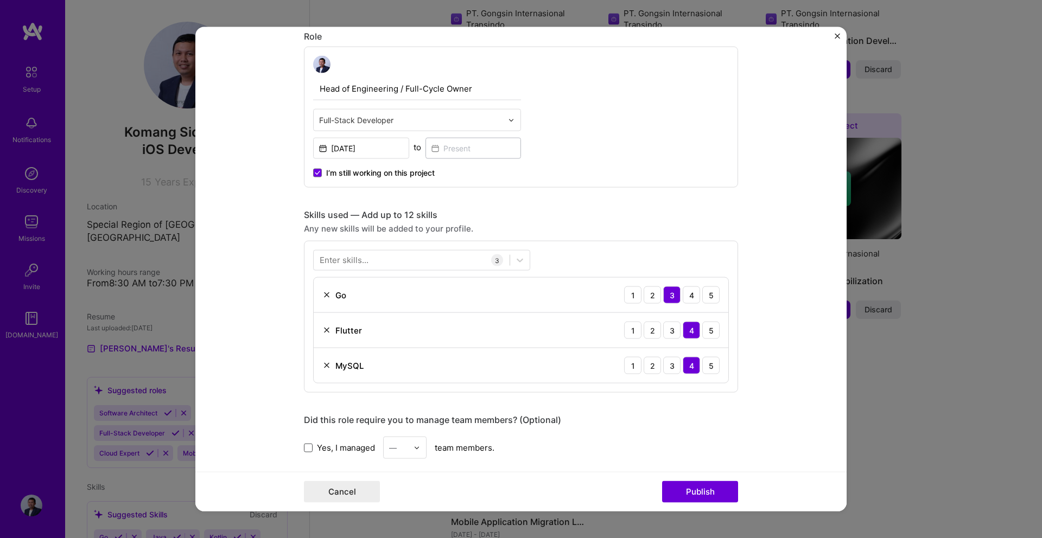
click at [311, 448] on span at bounding box center [308, 447] width 9 height 9
click at [0, 0] on input "Yes, I managed" at bounding box center [0, 0] width 0 height 0
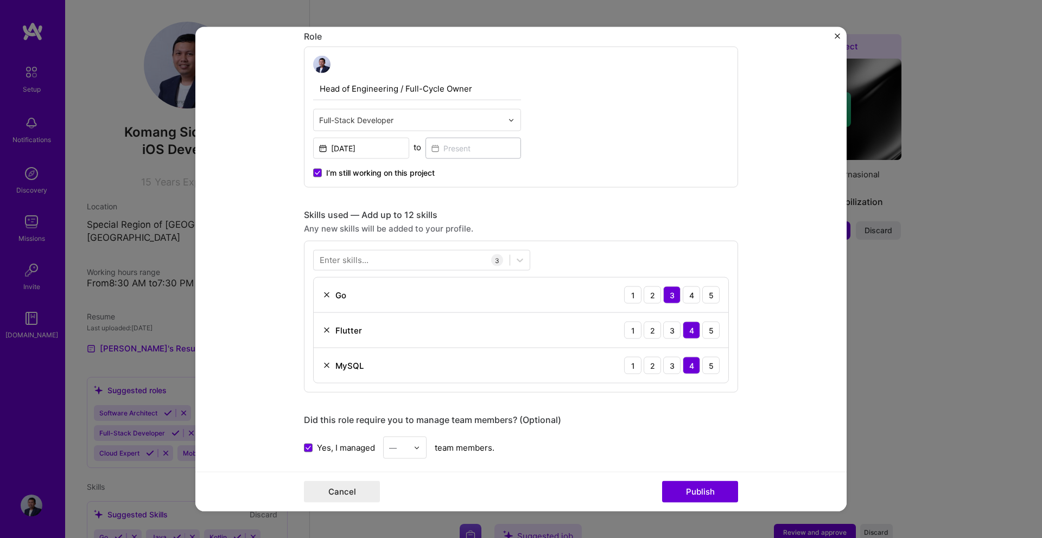
click at [415, 447] on img at bounding box center [416, 447] width 7 height 7
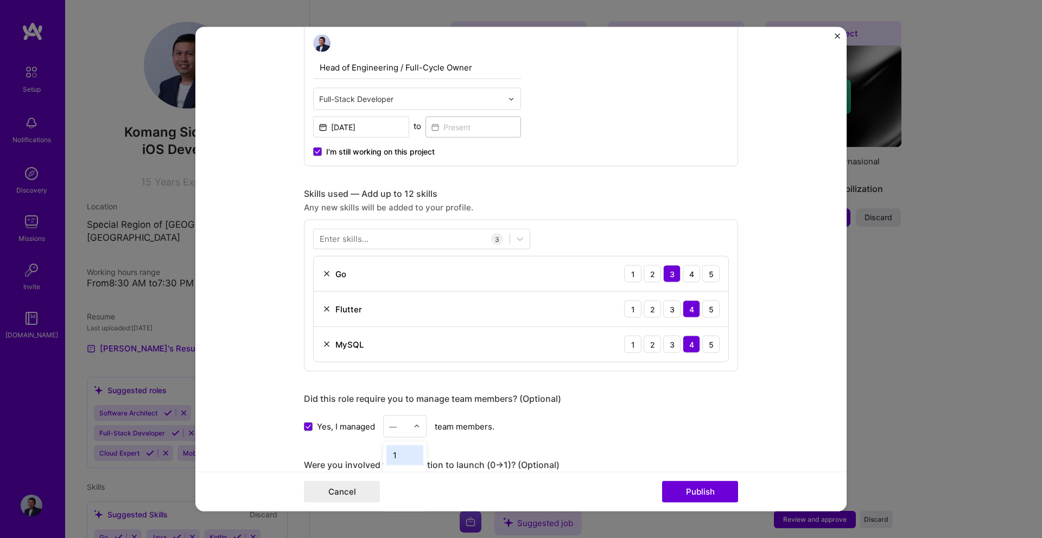
scroll to position [561, 0]
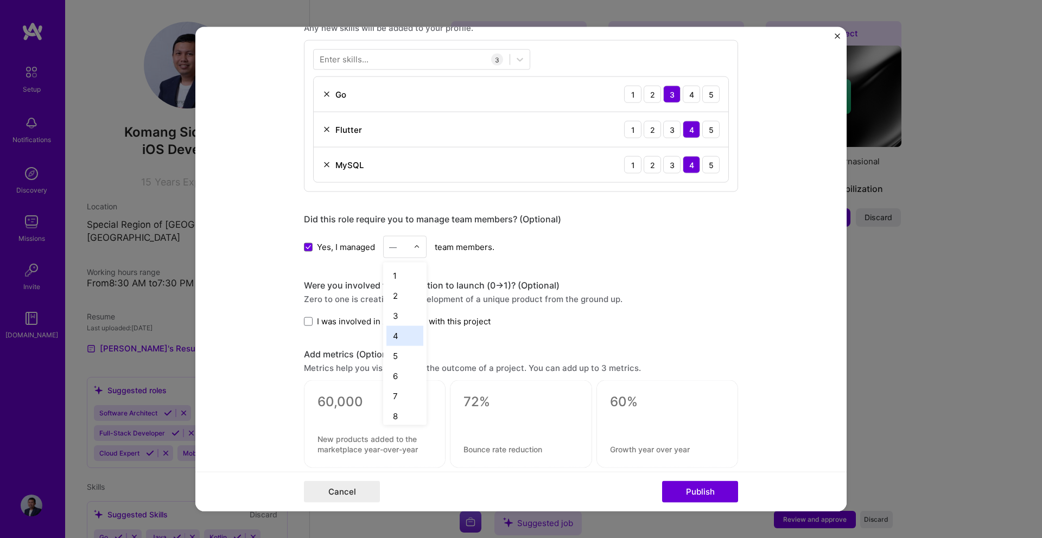
click at [405, 343] on div "4" at bounding box center [404, 336] width 37 height 20
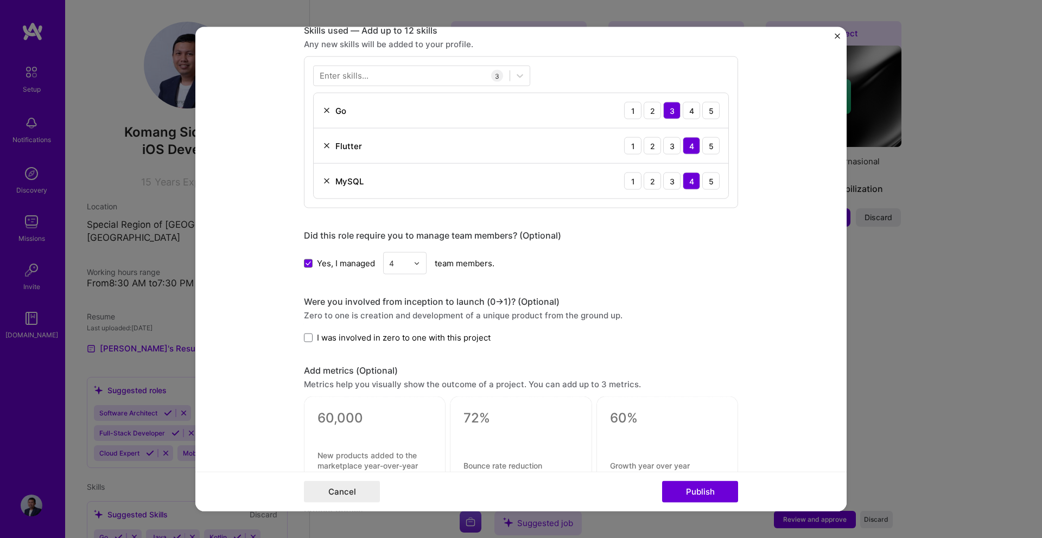
scroll to position [543, 0]
click at [310, 340] on span at bounding box center [308, 339] width 9 height 9
click at [0, 0] on input "I was involved in zero to one with this project" at bounding box center [0, 0] width 0 height 0
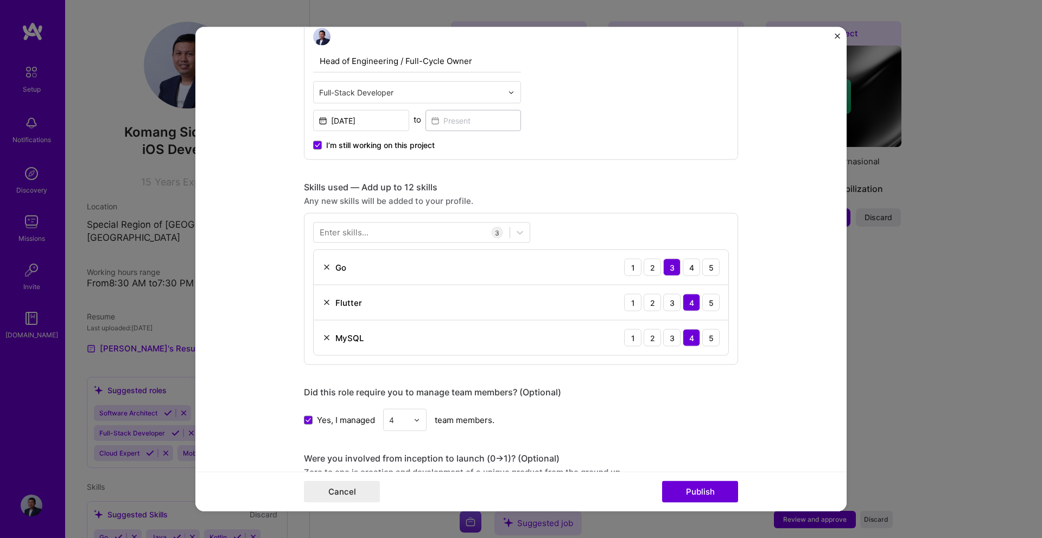
scroll to position [387, 0]
click at [423, 234] on div at bounding box center [412, 234] width 196 height 18
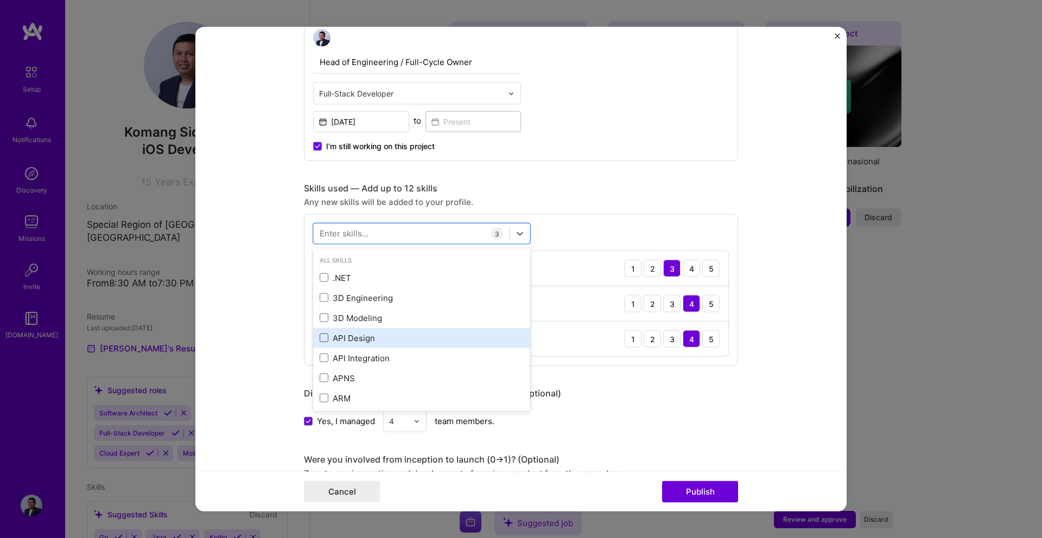
click at [328, 337] on span at bounding box center [324, 338] width 9 height 9
click at [0, 0] on input "checkbox" at bounding box center [0, 0] width 0 height 0
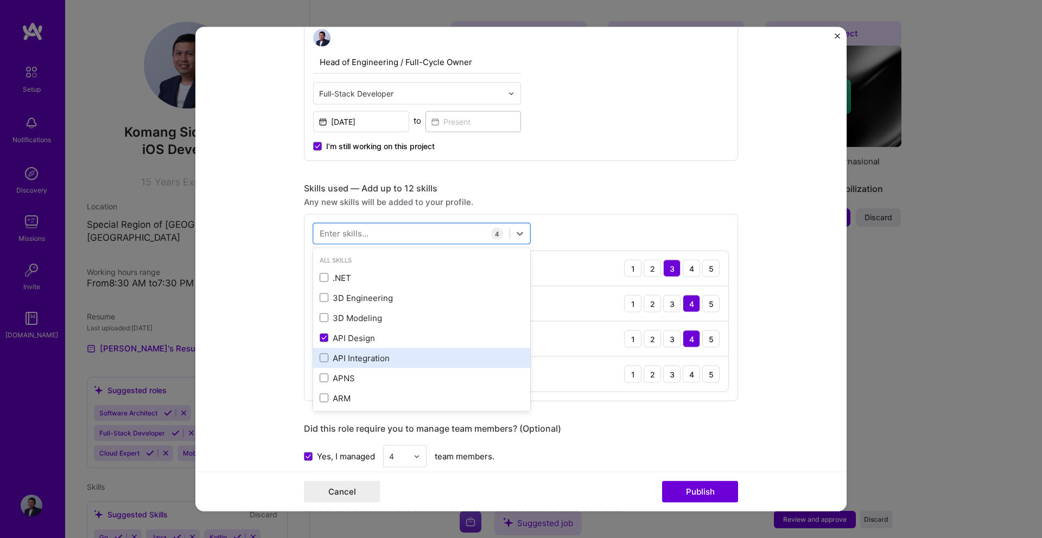
click at [328, 351] on div "API Integration" at bounding box center [421, 358] width 217 height 20
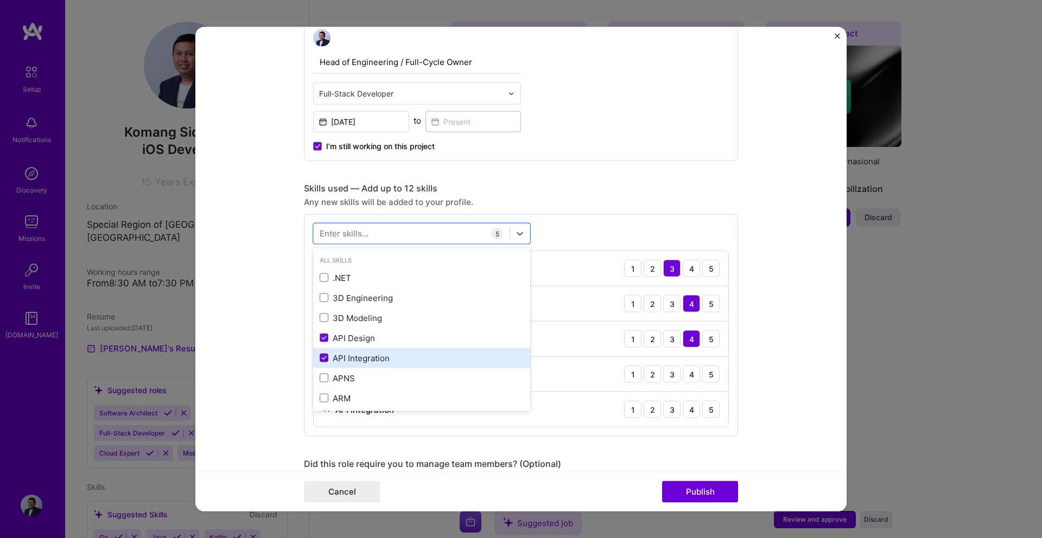
click at [328, 356] on span at bounding box center [324, 358] width 9 height 9
click at [0, 0] on input "checkbox" at bounding box center [0, 0] width 0 height 0
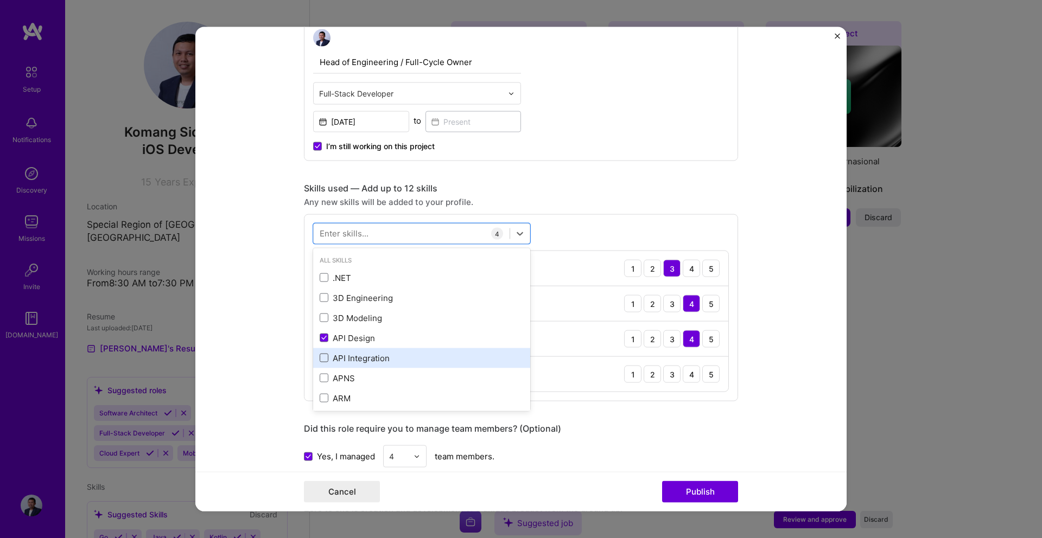
click at [328, 356] on span at bounding box center [324, 358] width 9 height 9
click at [0, 0] on input "checkbox" at bounding box center [0, 0] width 0 height 0
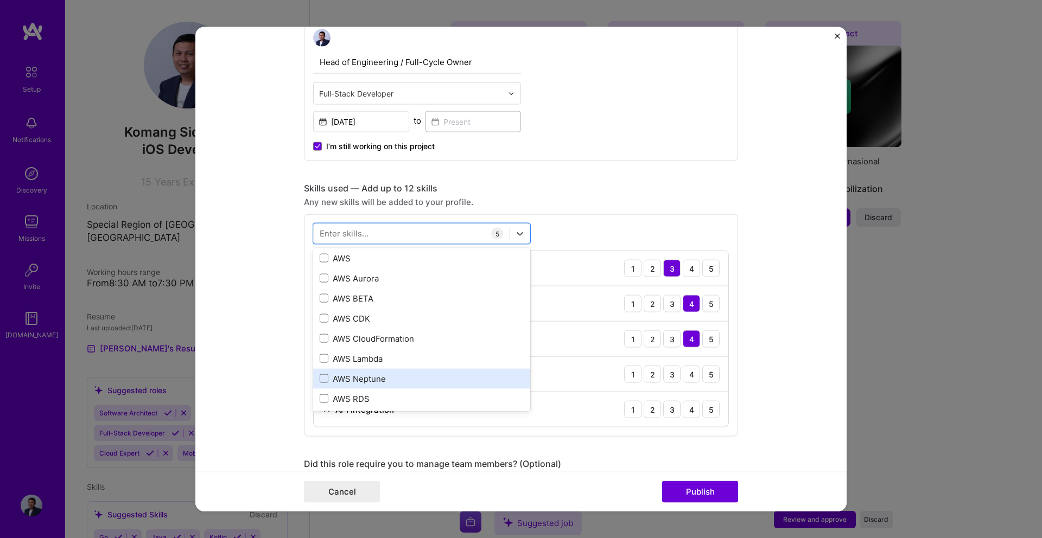
scroll to position [189, 0]
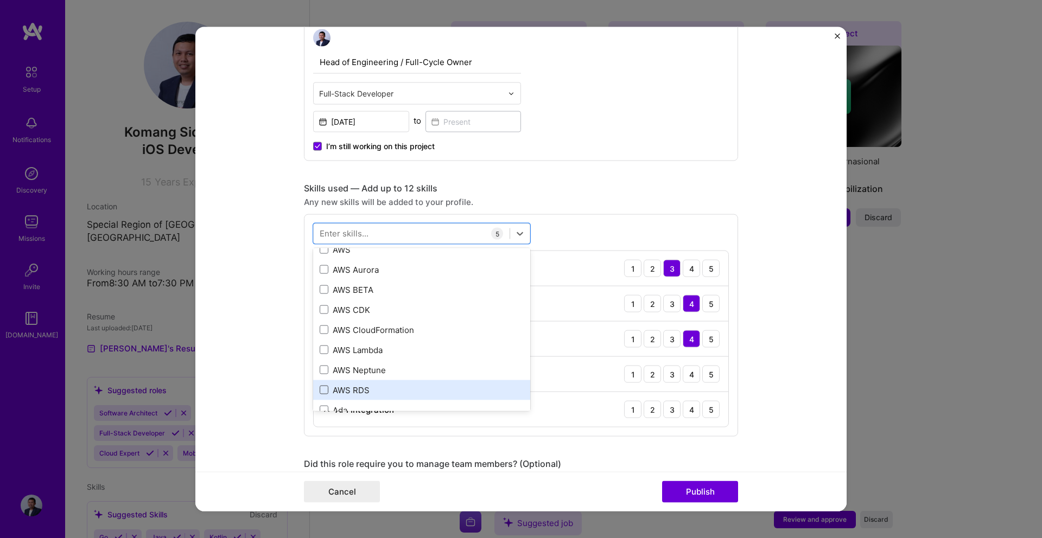
click at [328, 388] on span at bounding box center [324, 390] width 9 height 9
click at [0, 0] on input "checkbox" at bounding box center [0, 0] width 0 height 0
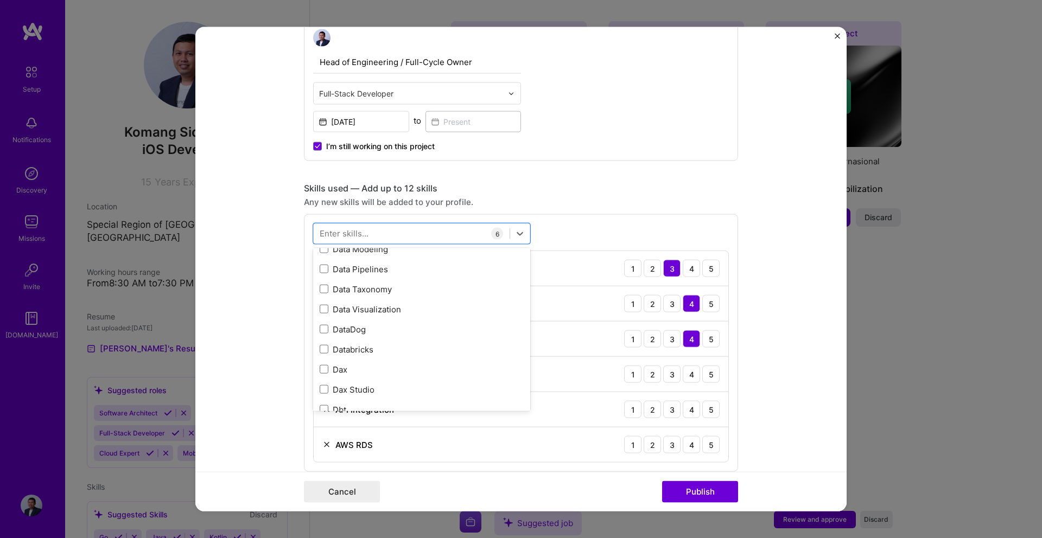
scroll to position [1813, 0]
click at [385, 313] on div "DataDog" at bounding box center [422, 311] width 204 height 11
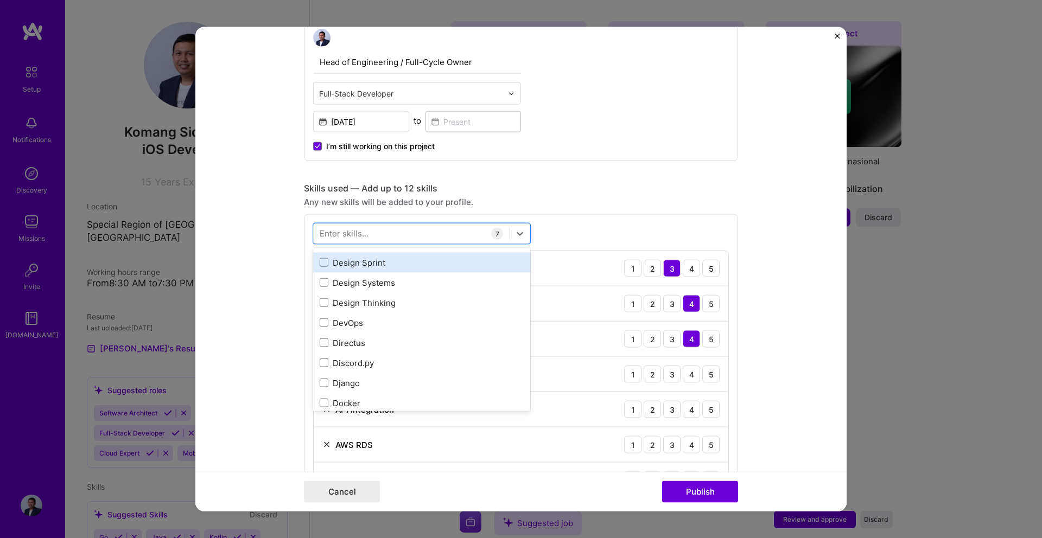
scroll to position [2005, 0]
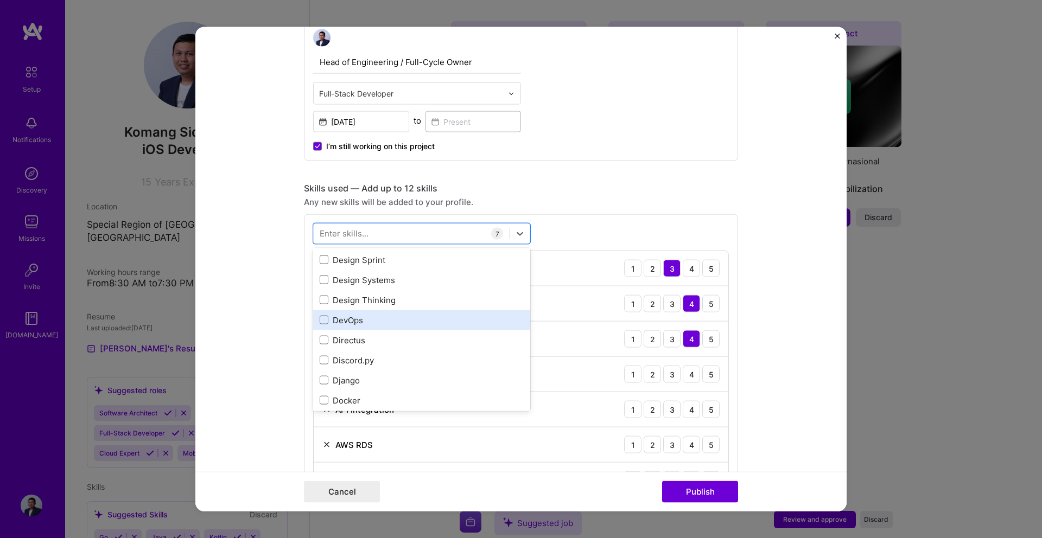
click at [425, 321] on div "DevOps" at bounding box center [422, 319] width 204 height 11
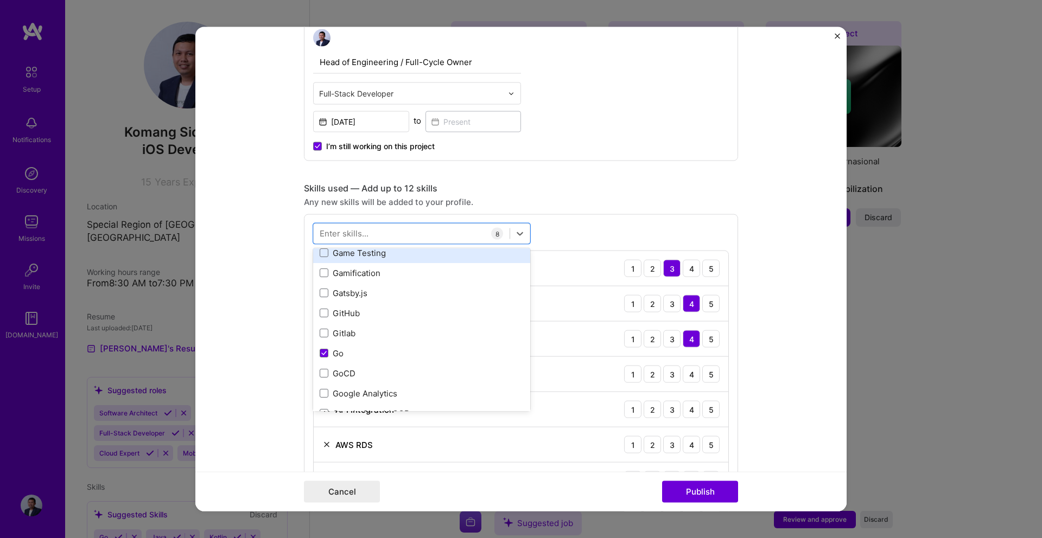
scroll to position [2876, 0]
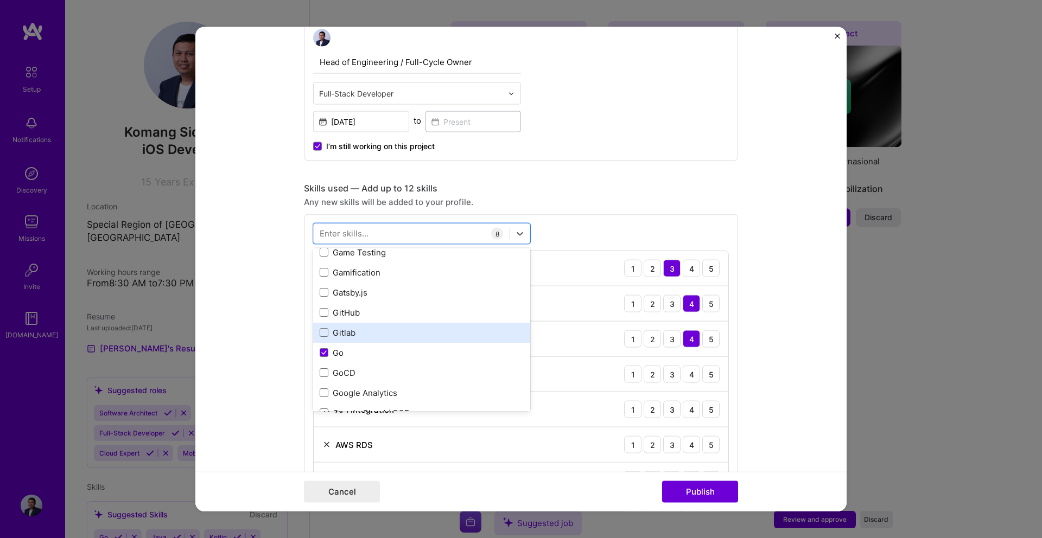
click at [416, 335] on div "Gitlab" at bounding box center [422, 332] width 204 height 11
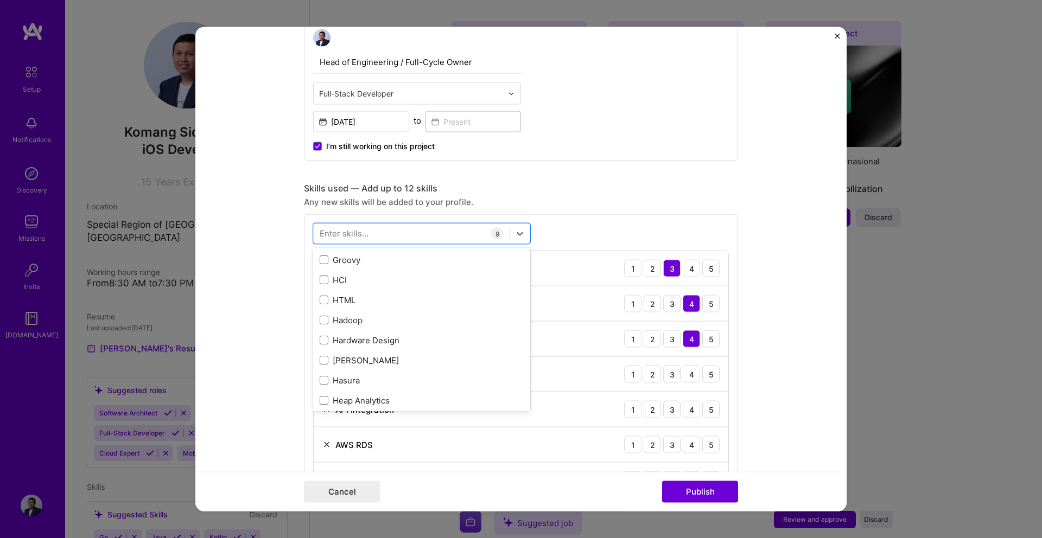
scroll to position [3127, 0]
click at [401, 235] on div at bounding box center [412, 234] width 196 height 18
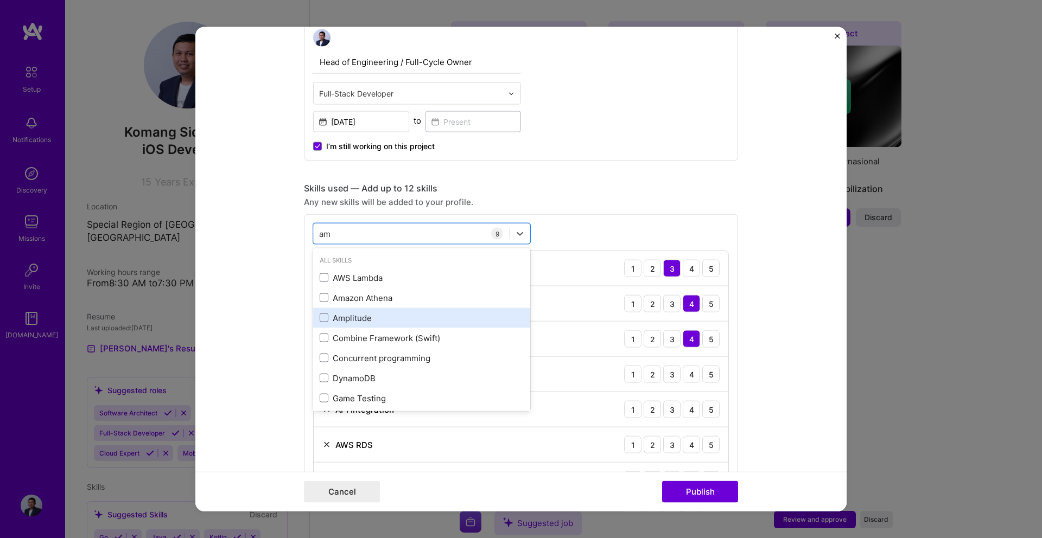
click at [330, 322] on div "Amplitude" at bounding box center [421, 318] width 217 height 20
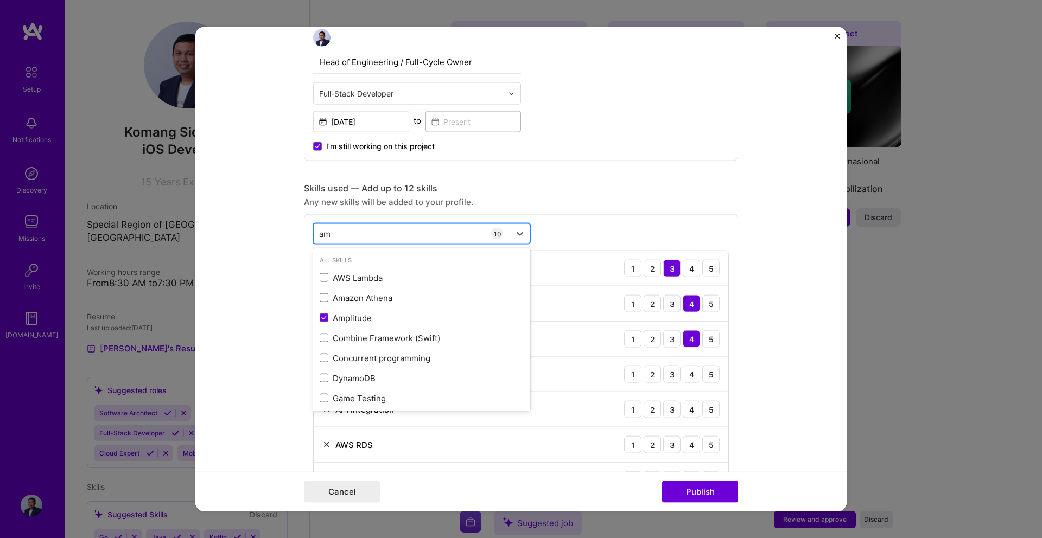
click at [388, 233] on div "am am" at bounding box center [412, 234] width 196 height 18
type input "a"
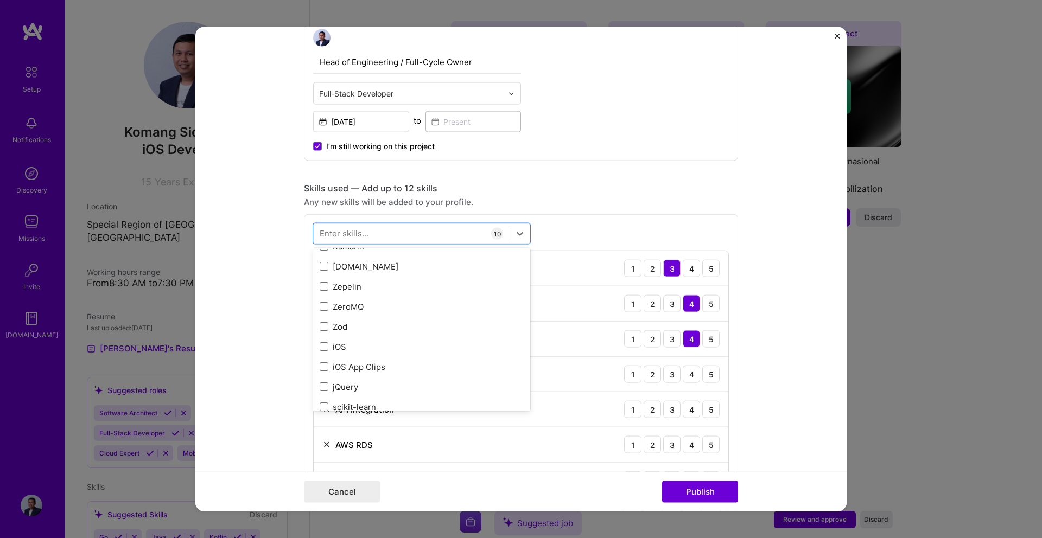
scroll to position [7451, 0]
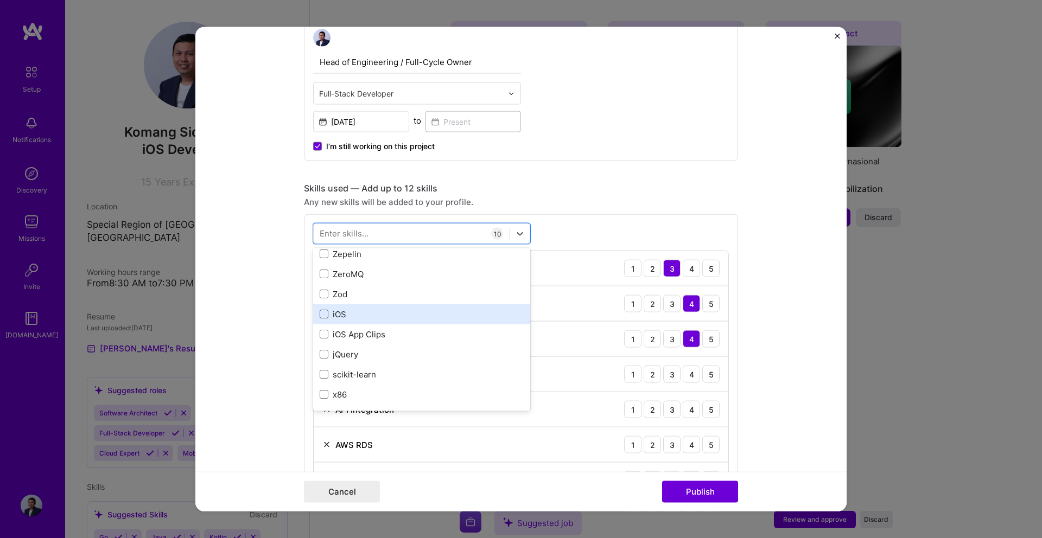
click at [323, 316] on span at bounding box center [324, 314] width 9 height 9
click at [0, 0] on input "checkbox" at bounding box center [0, 0] width 0 height 0
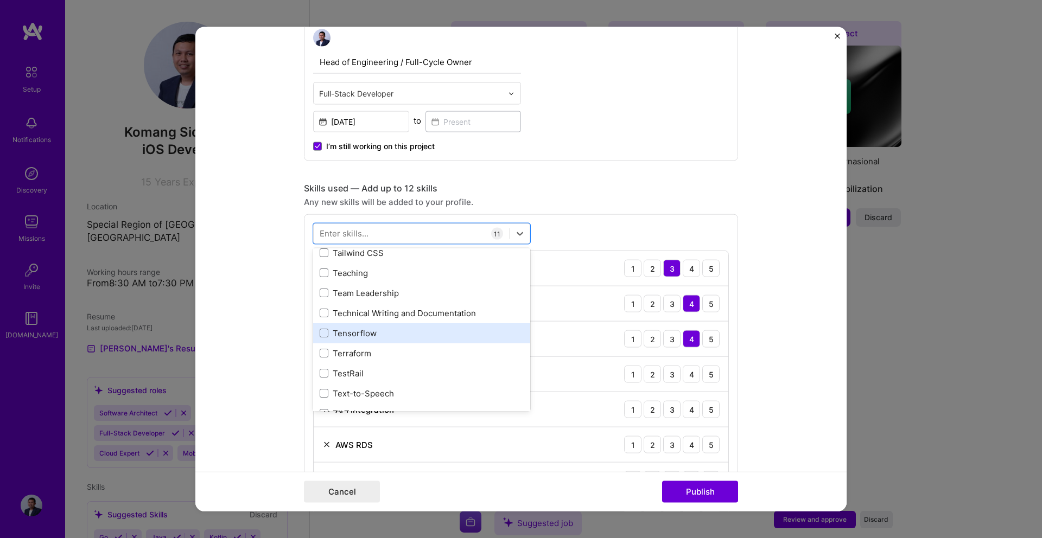
scroll to position [6587, 0]
click at [375, 337] on div "Tensorflow" at bounding box center [422, 334] width 204 height 11
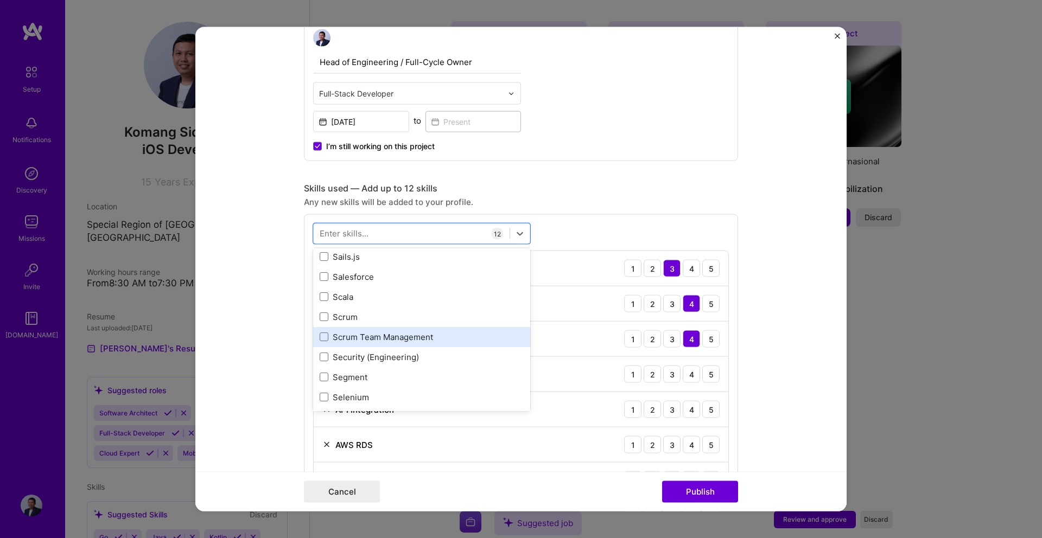
scroll to position [5841, 0]
click at [416, 341] on div "Scrum Team Management" at bounding box center [422, 338] width 204 height 11
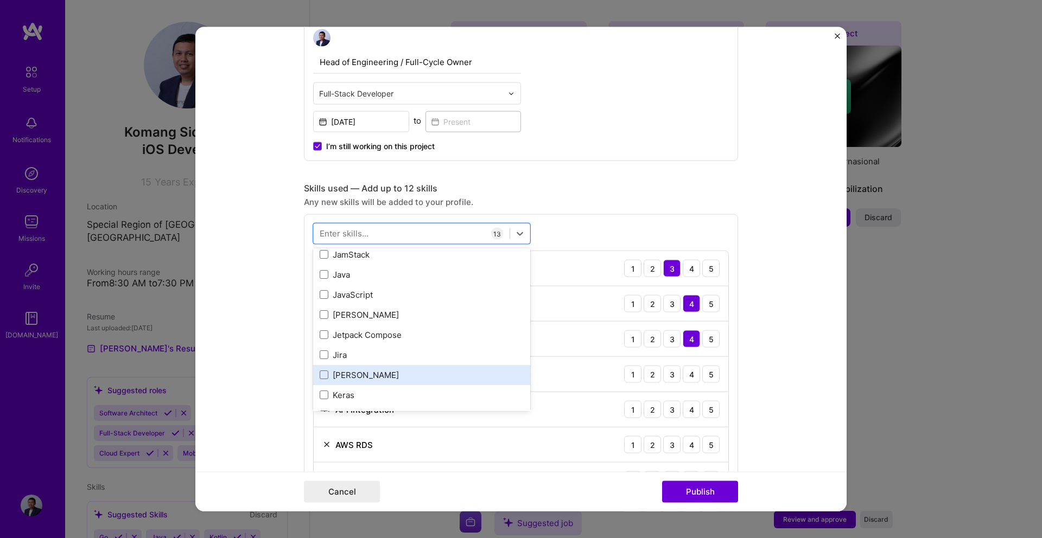
scroll to position [3457, 0]
click at [416, 369] on div "Jira" at bounding box center [422, 373] width 204 height 11
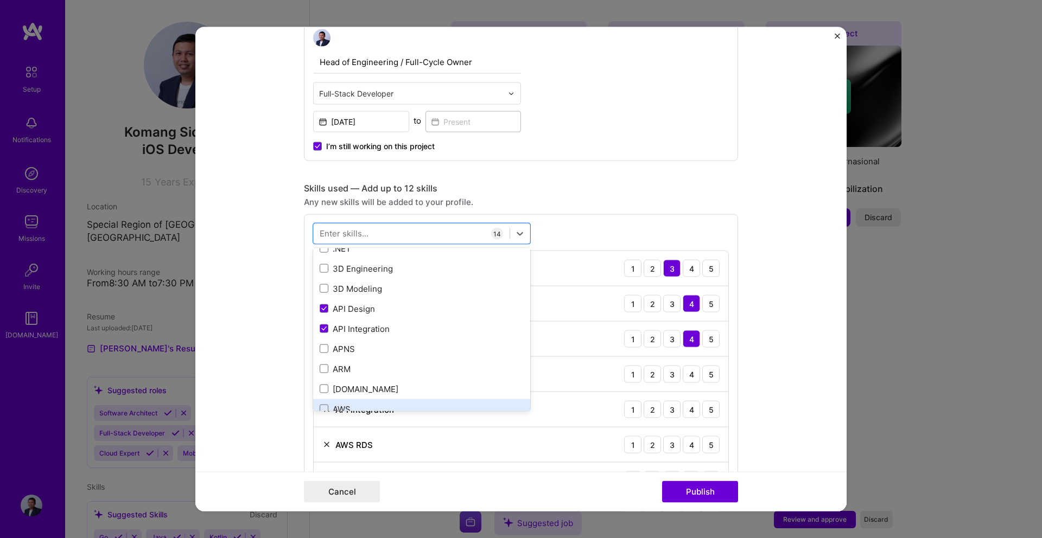
scroll to position [0, 0]
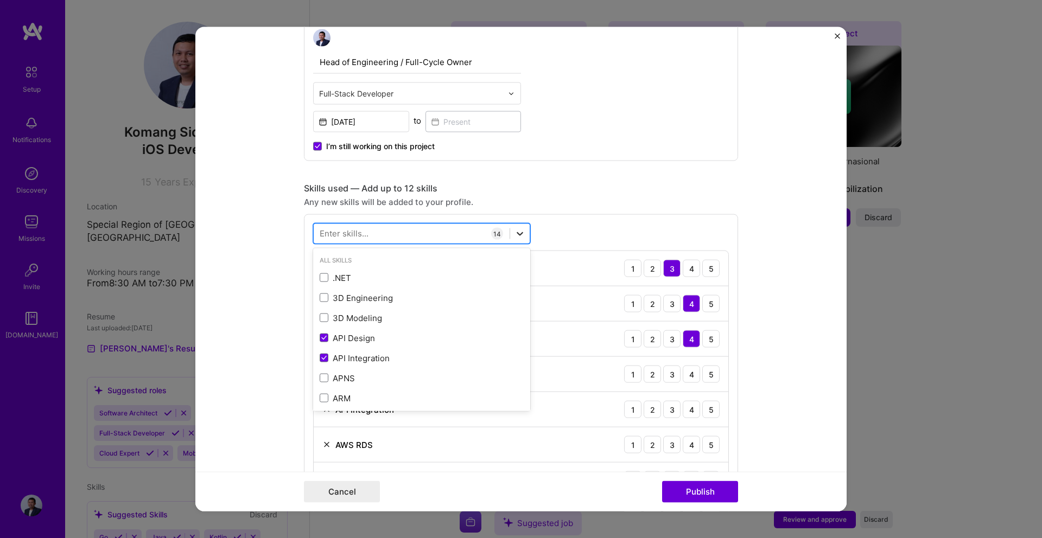
click at [526, 229] on div at bounding box center [520, 234] width 20 height 20
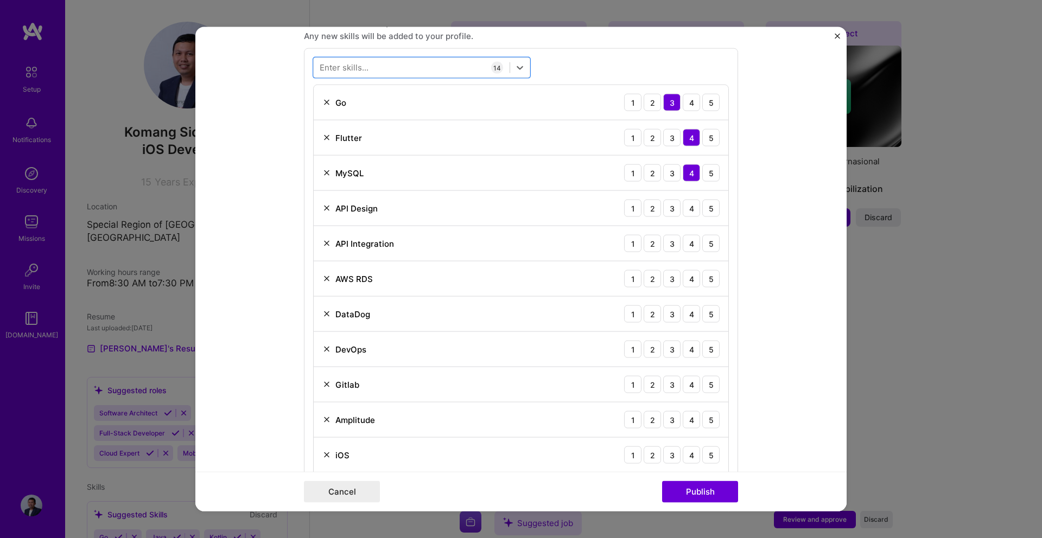
scroll to position [552, 0]
click at [692, 214] on div "4" at bounding box center [691, 208] width 17 height 17
click at [687, 251] on div "4" at bounding box center [691, 243] width 17 height 17
click at [657, 280] on div "2" at bounding box center [651, 279] width 17 height 17
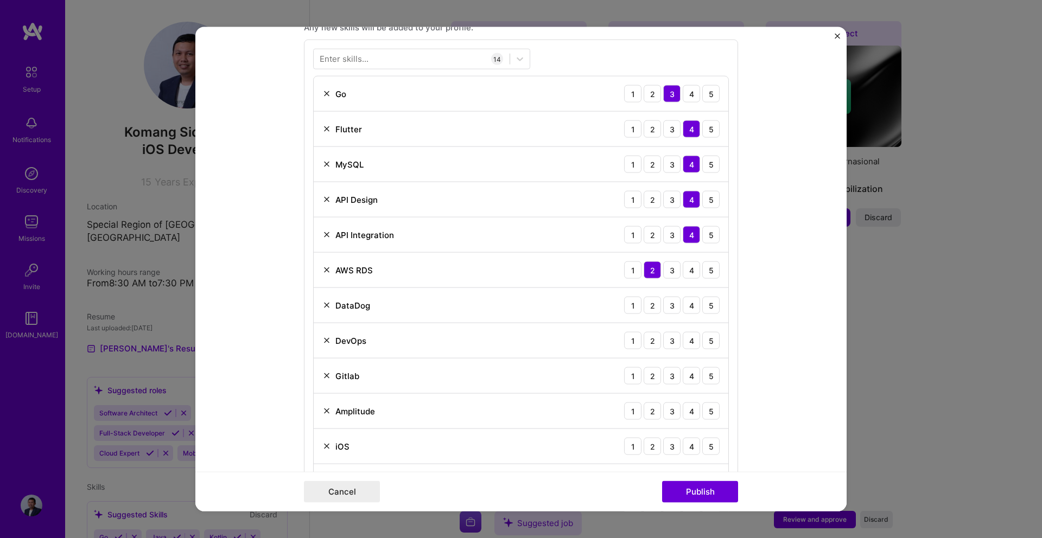
scroll to position [572, 0]
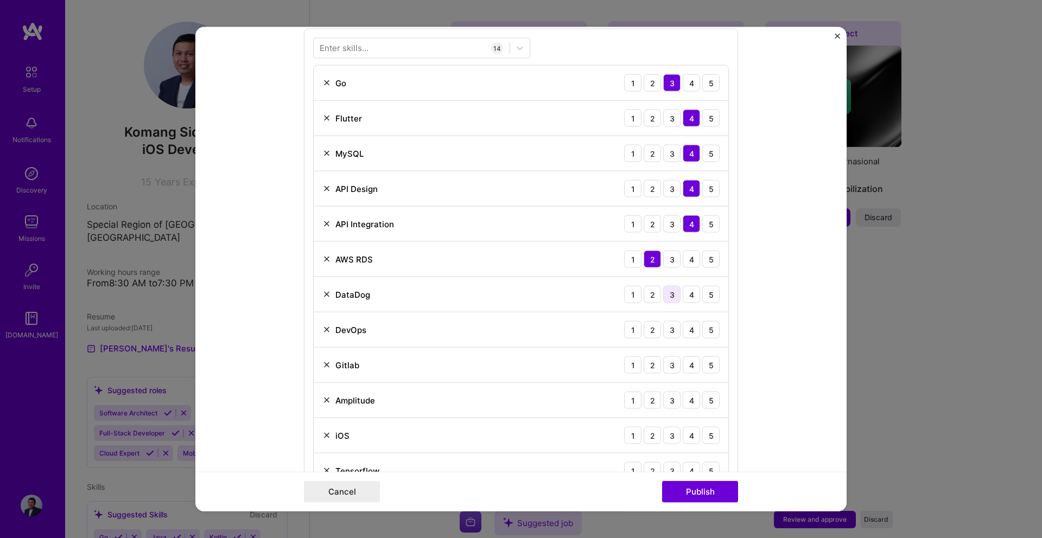
click at [678, 296] on div "3" at bounding box center [671, 294] width 17 height 17
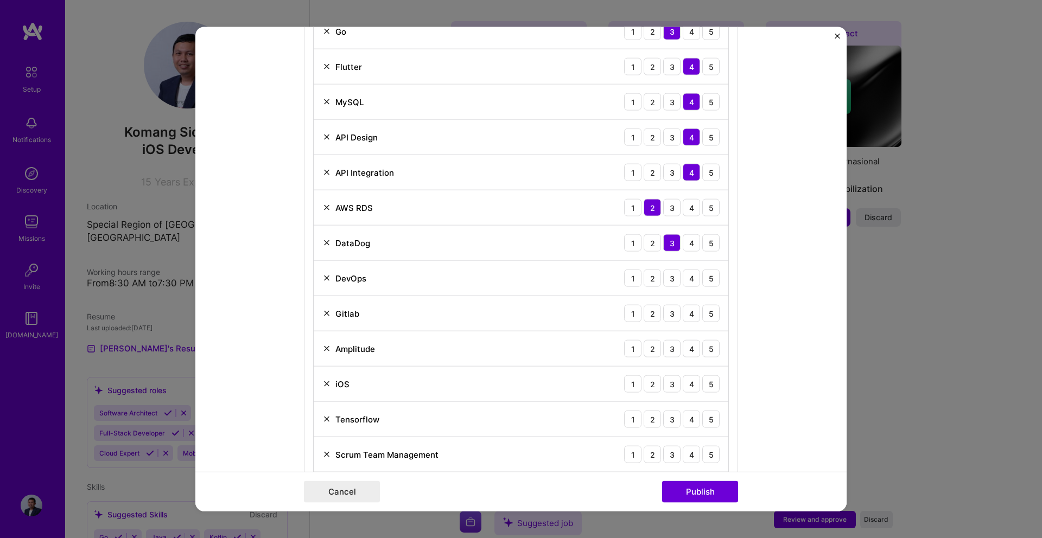
scroll to position [628, 0]
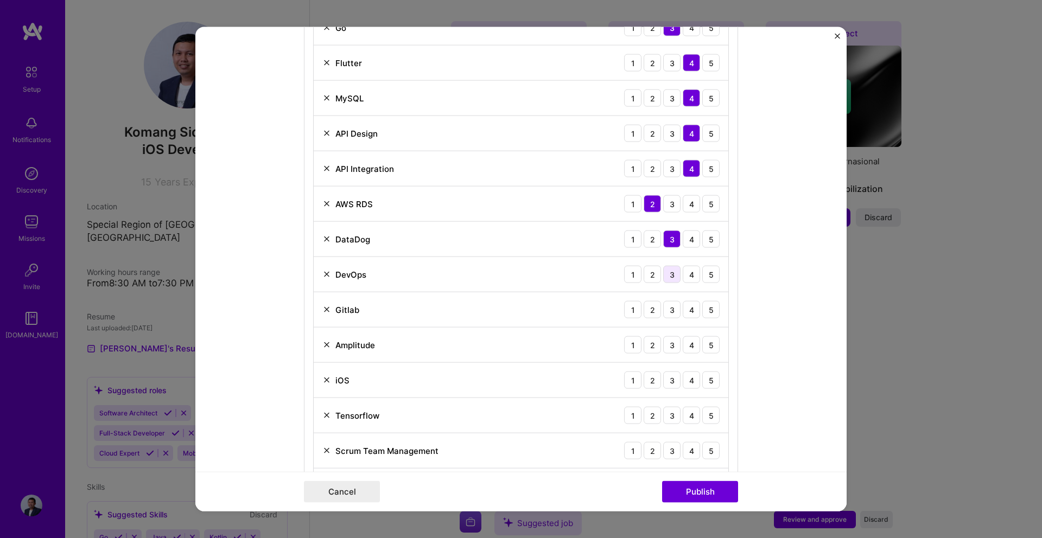
click at [674, 275] on div "3" at bounding box center [671, 274] width 17 height 17
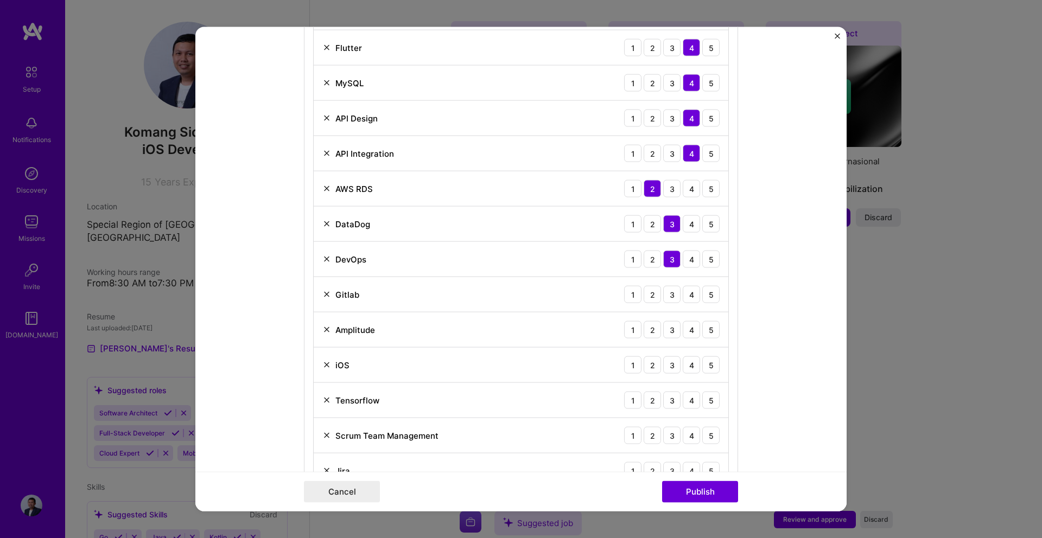
scroll to position [645, 0]
click at [694, 292] on div "4" at bounding box center [691, 292] width 17 height 17
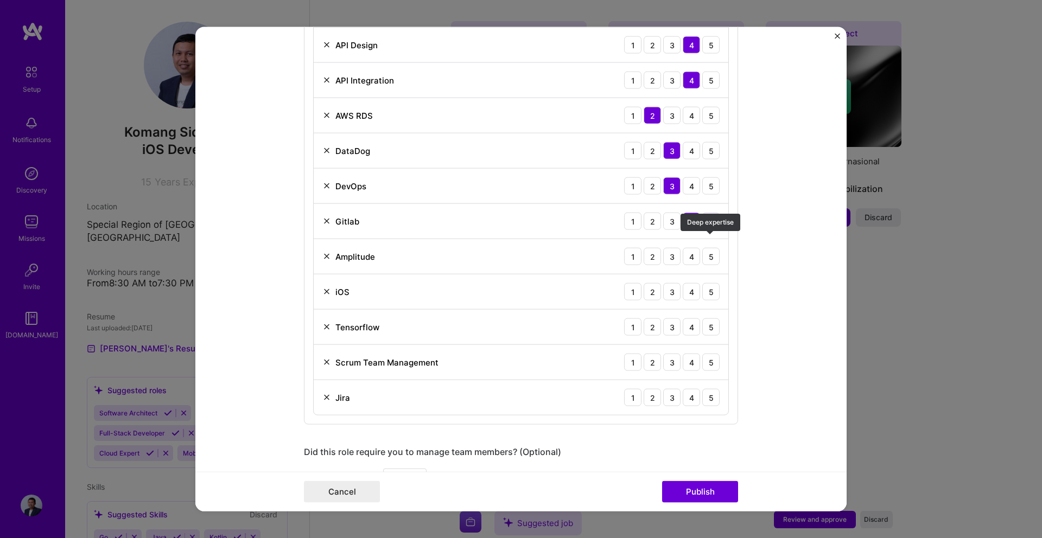
scroll to position [721, 0]
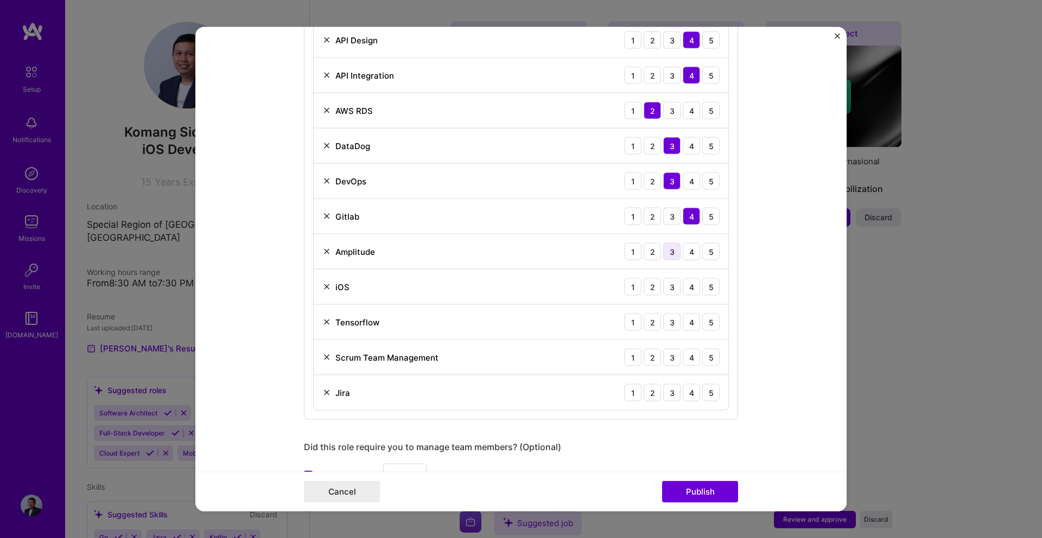
click at [671, 251] on div "3" at bounding box center [671, 251] width 17 height 17
click at [703, 291] on div "5" at bounding box center [710, 286] width 17 height 17
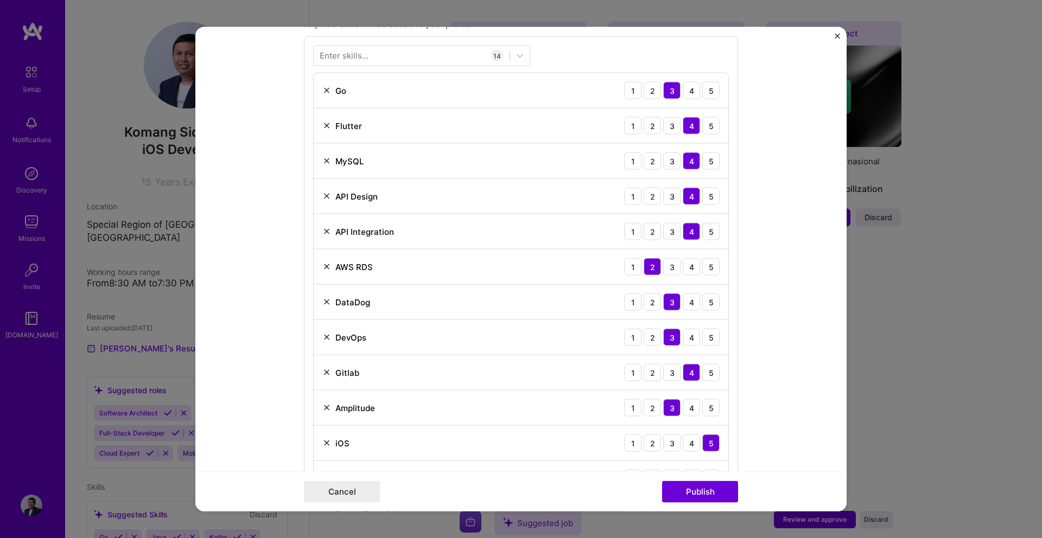
scroll to position [564, 0]
click at [708, 119] on div "5" at bounding box center [710, 126] width 17 height 17
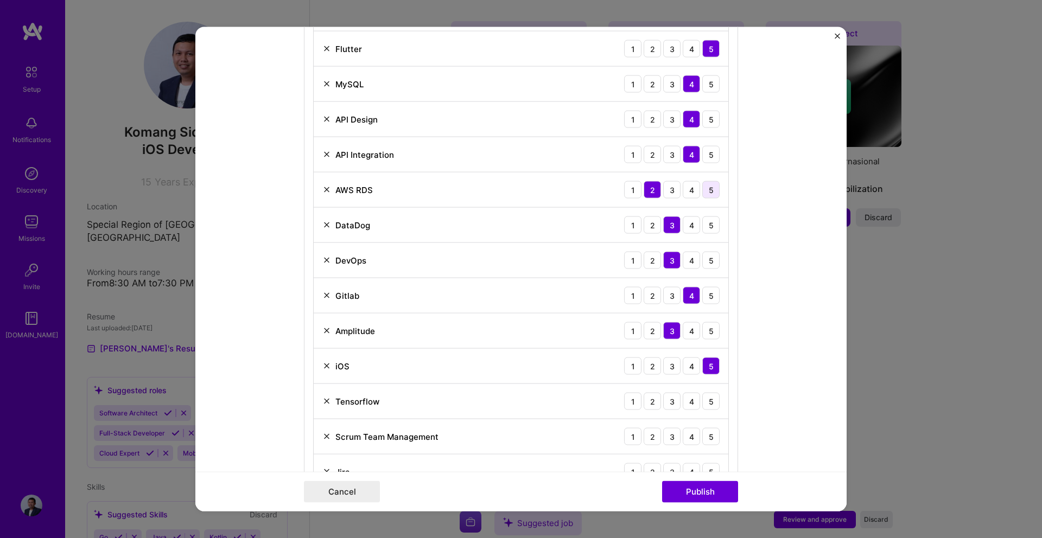
scroll to position [685, 0]
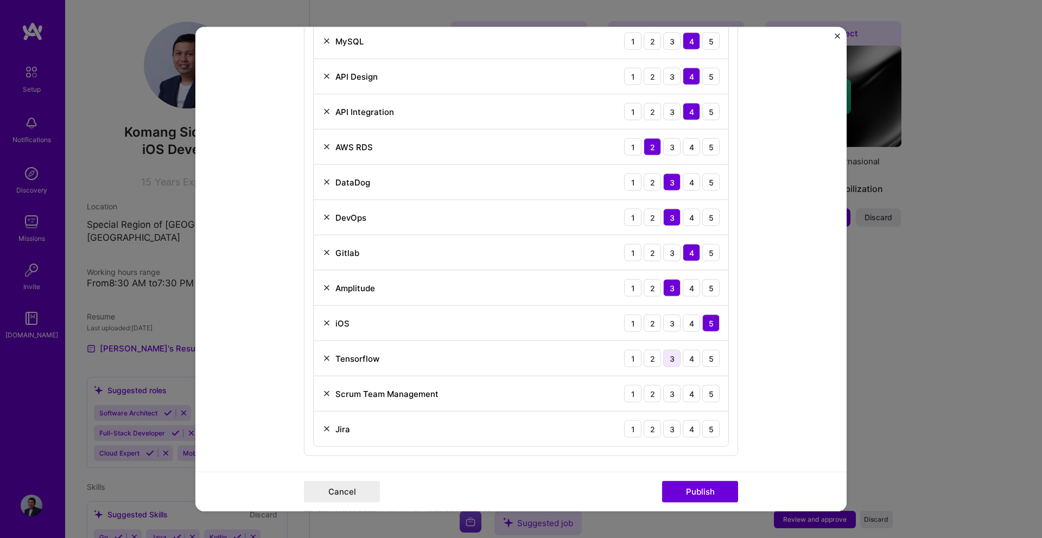
click at [668, 358] on div "3" at bounding box center [671, 358] width 17 height 17
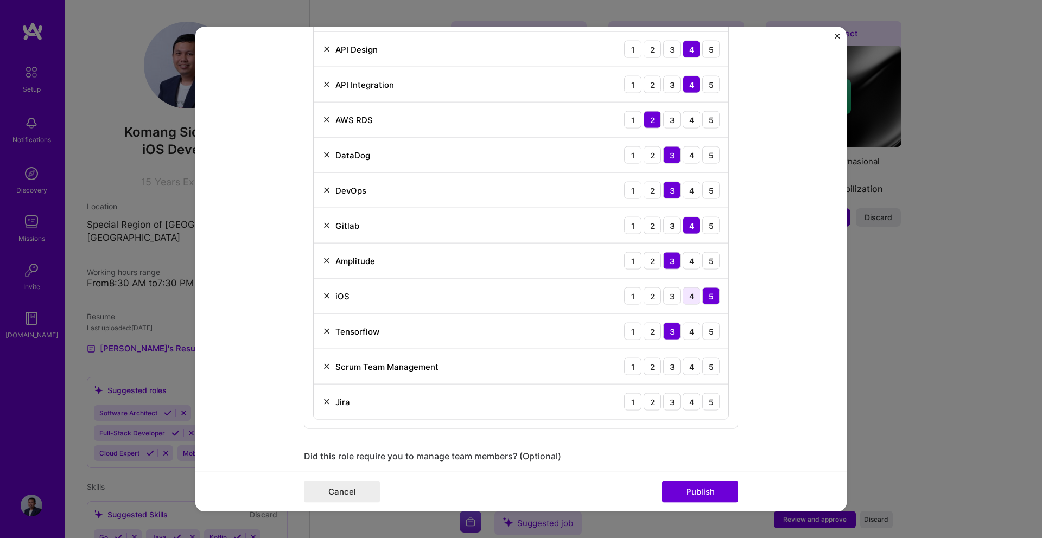
scroll to position [737, 0]
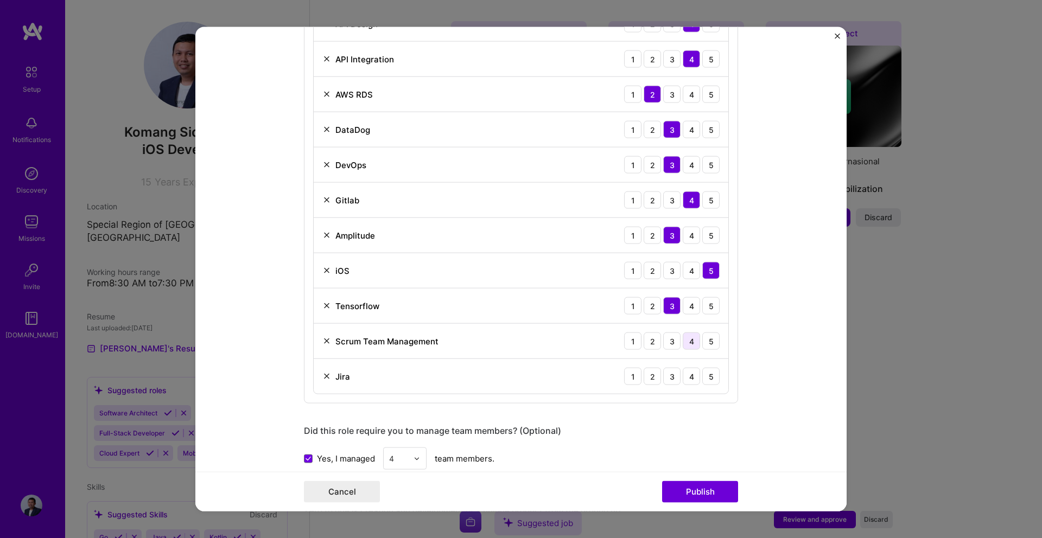
click at [692, 342] on div "4" at bounding box center [691, 341] width 17 height 17
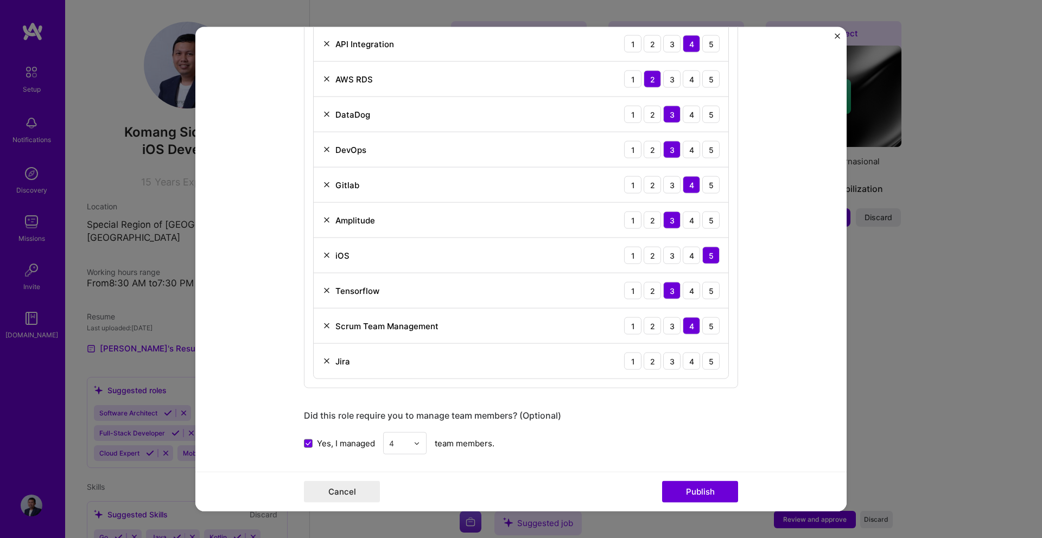
scroll to position [754, 0]
click at [690, 361] on div "4" at bounding box center [691, 359] width 17 height 17
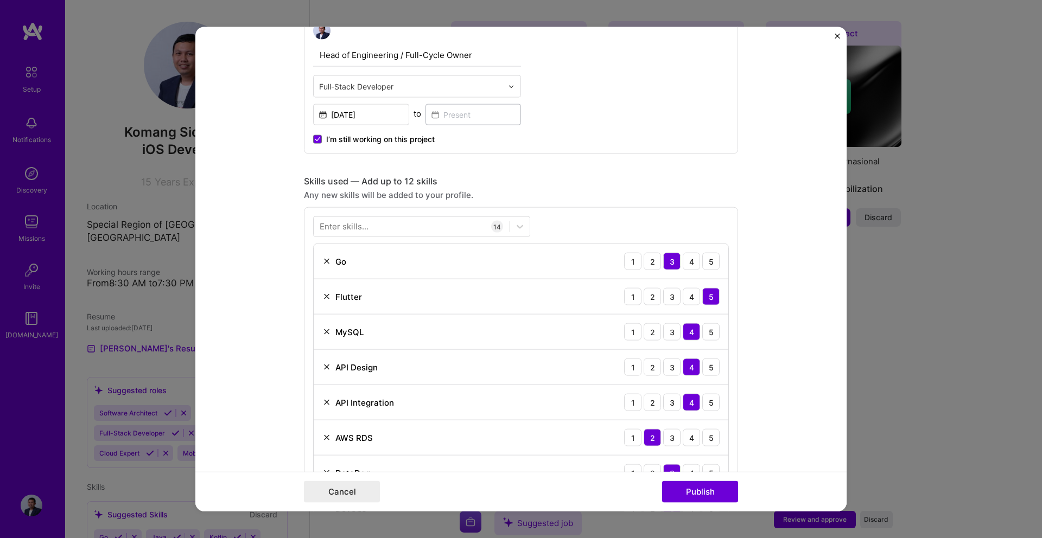
scroll to position [344, 0]
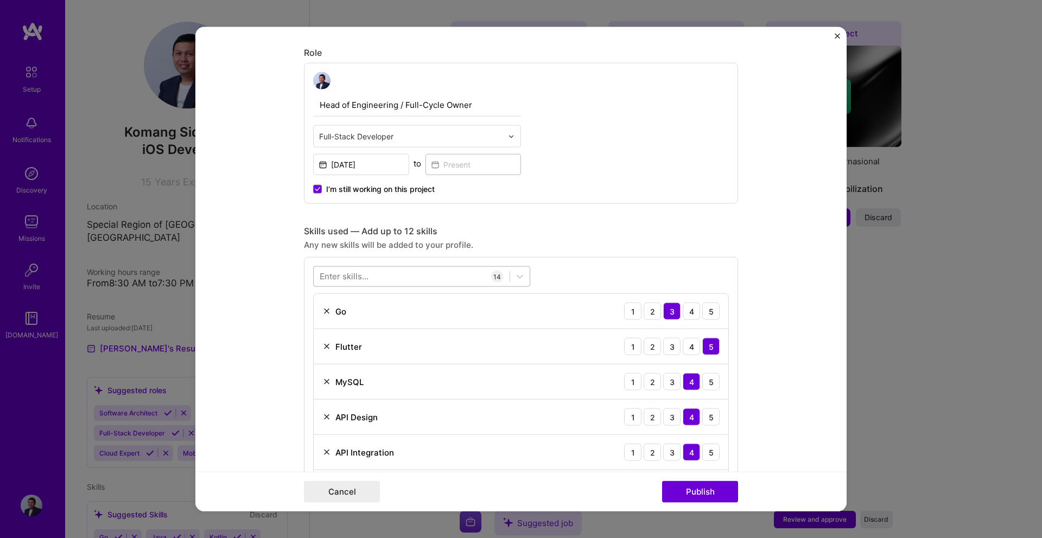
click at [479, 277] on div at bounding box center [412, 276] width 196 height 18
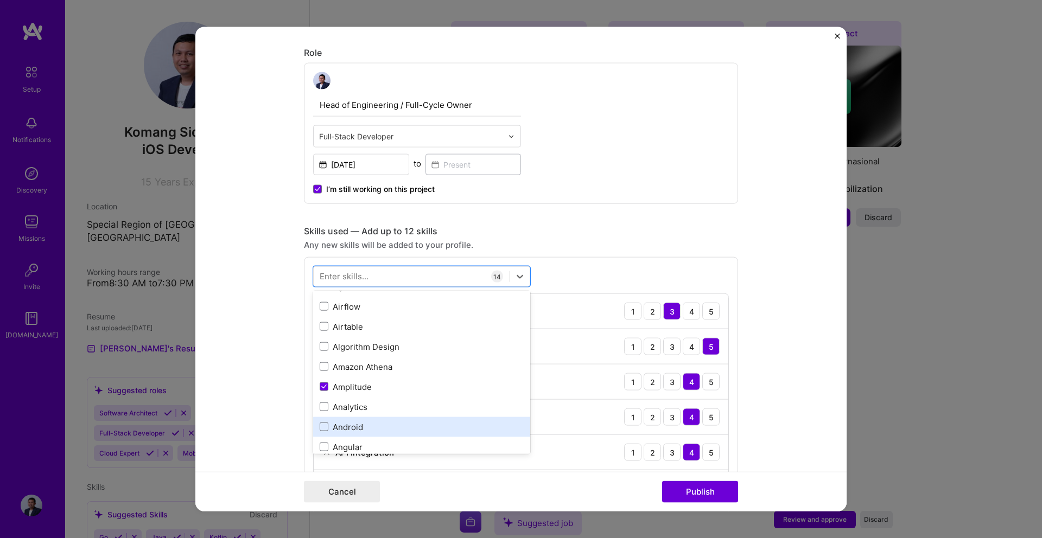
click at [354, 421] on div "Android" at bounding box center [422, 426] width 204 height 11
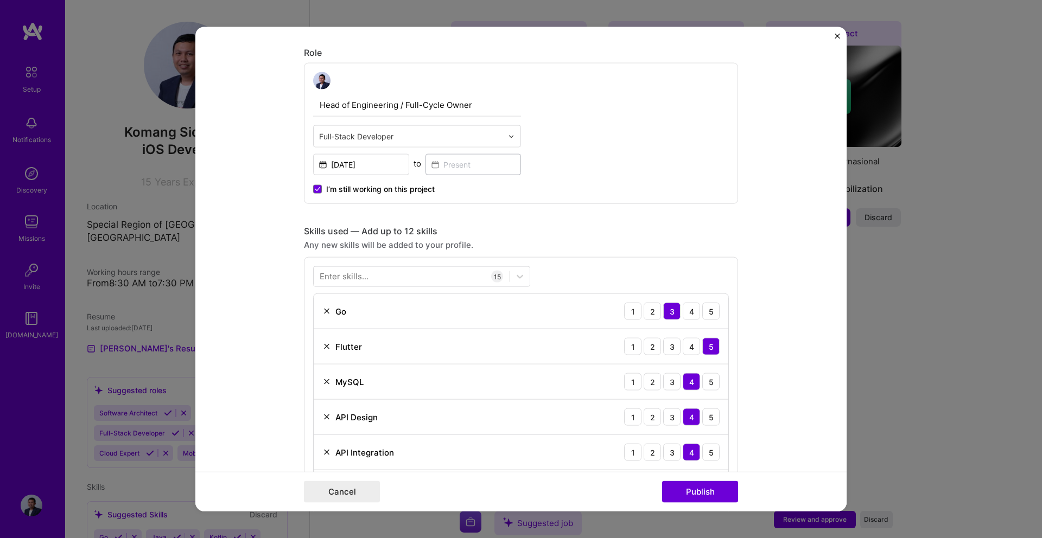
click at [568, 276] on div "Enter skills... 15 Go 1 2 3 4 5 Flutter 1 2 3 4 5 MySQL 1 2 3 4 5 API Design 1 …" at bounding box center [521, 544] width 434 height 575
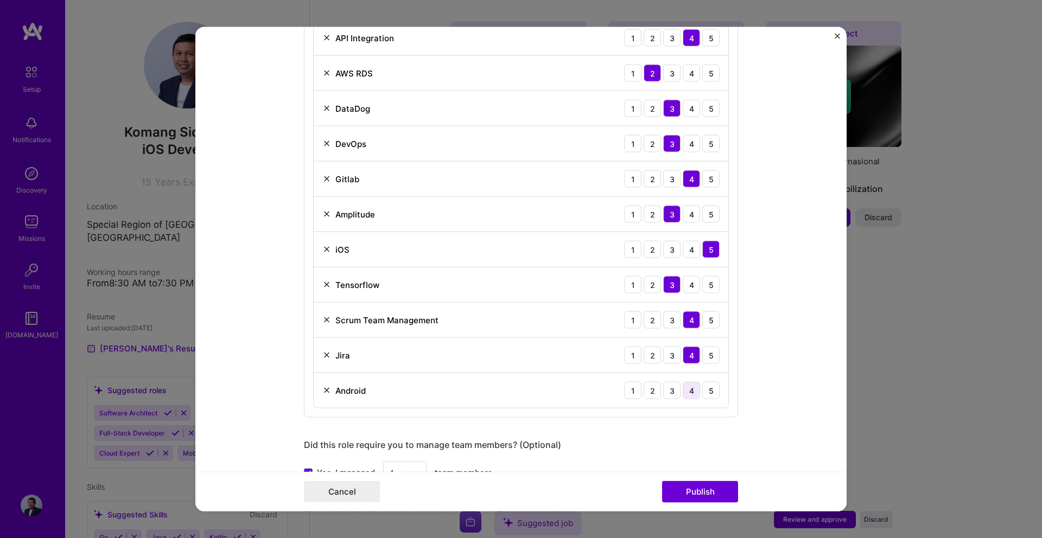
scroll to position [760, 0]
click at [705, 385] on div "5" at bounding box center [710, 388] width 17 height 17
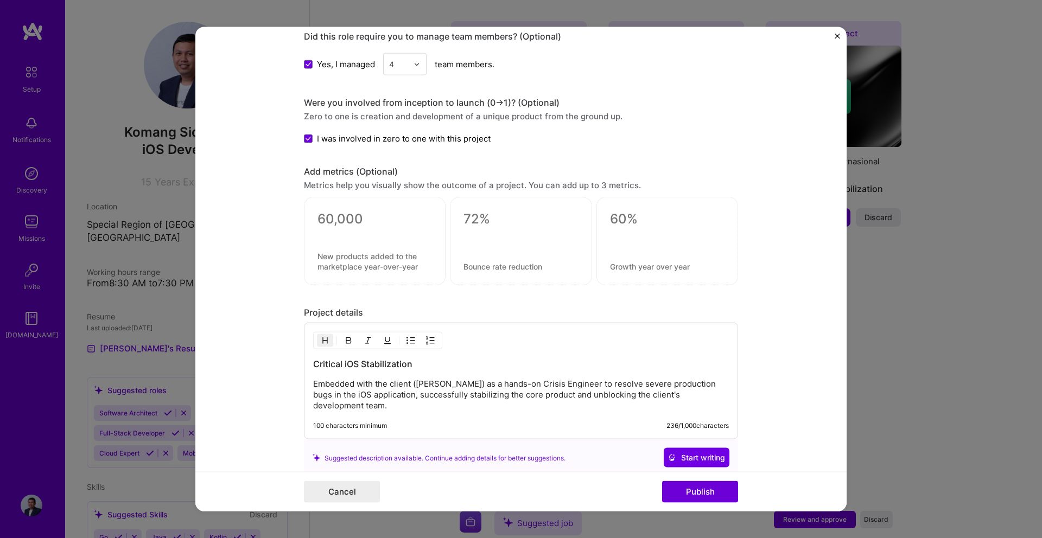
scroll to position [1118, 0]
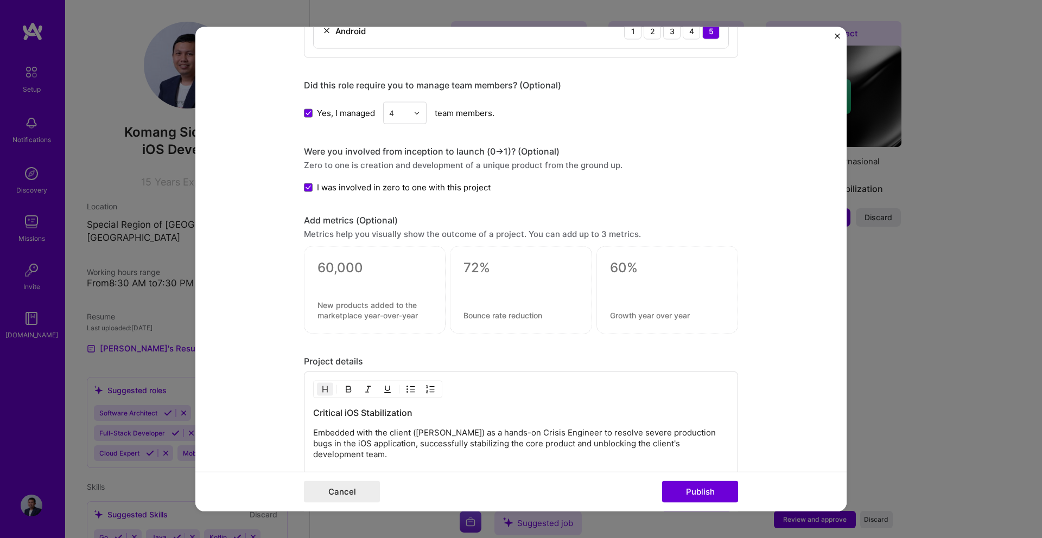
click at [334, 272] on textarea at bounding box center [374, 268] width 114 height 16
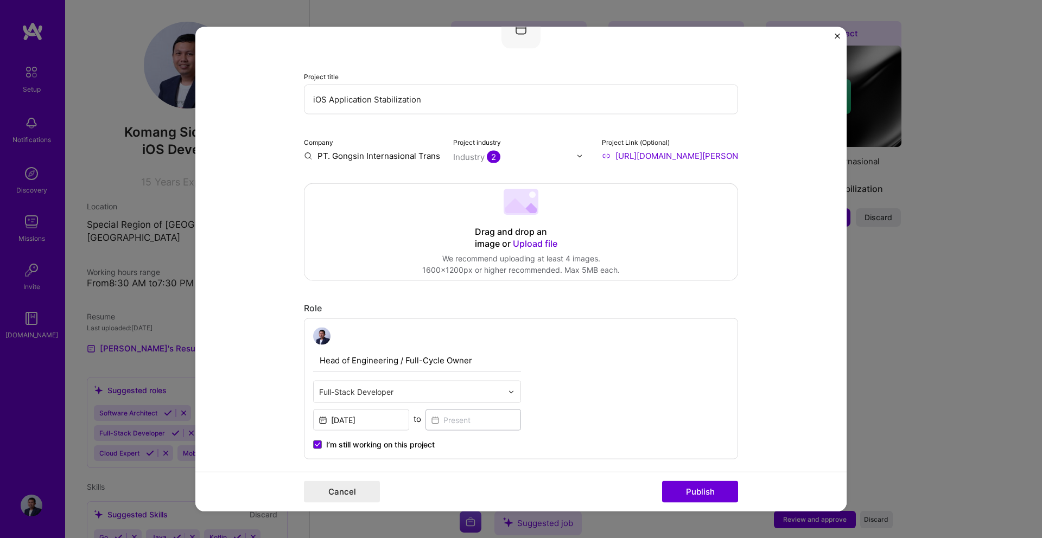
scroll to position [90, 0]
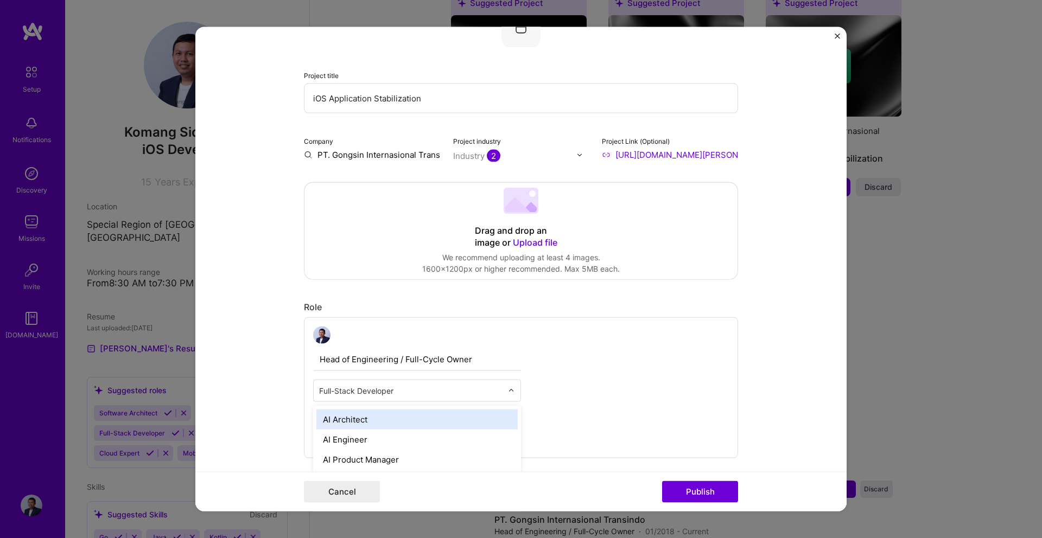
click at [512, 386] on div at bounding box center [514, 390] width 12 height 21
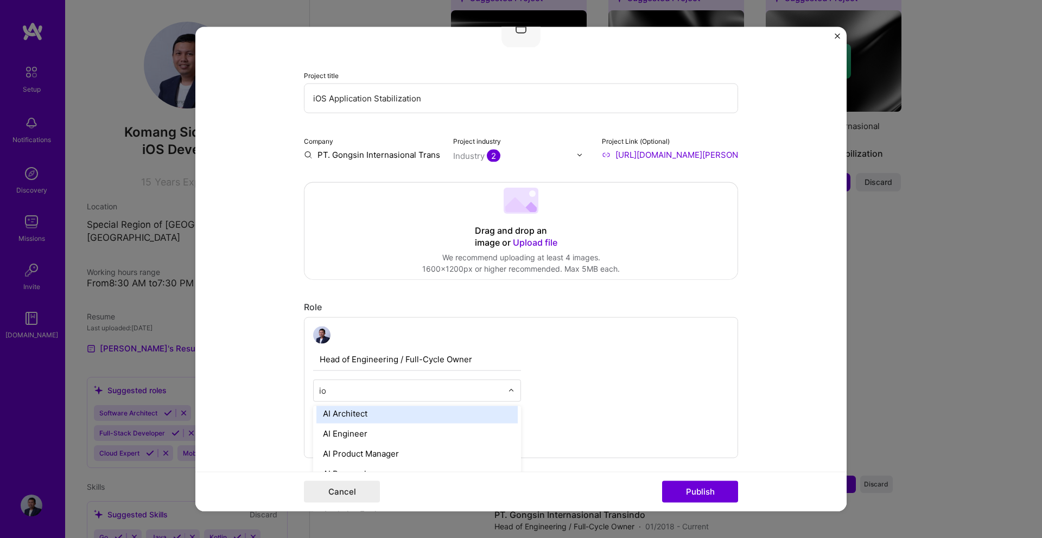
scroll to position [0, 0]
type input "ioS"
click at [432, 421] on div "iOS Developer" at bounding box center [416, 420] width 201 height 20
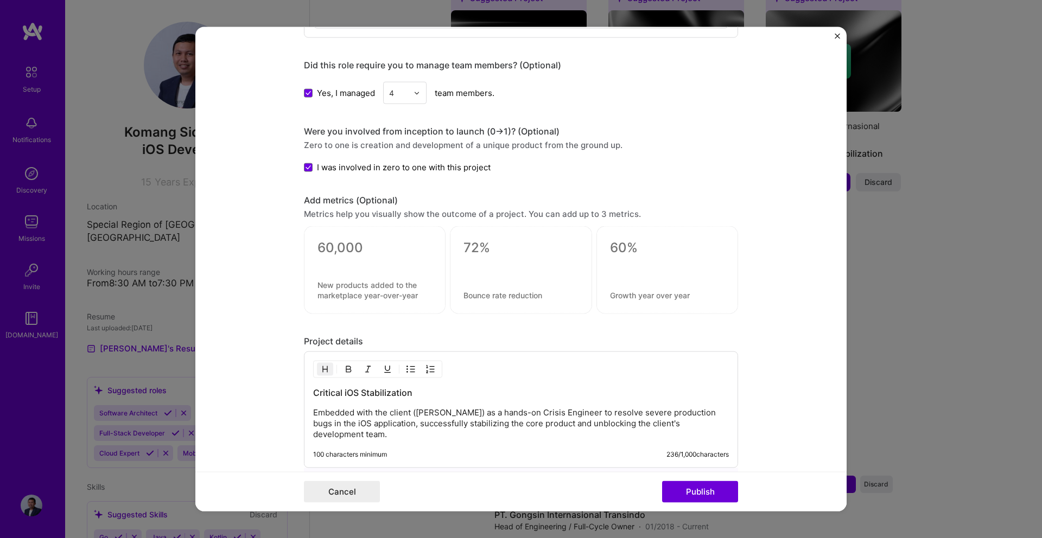
scroll to position [1258, 0]
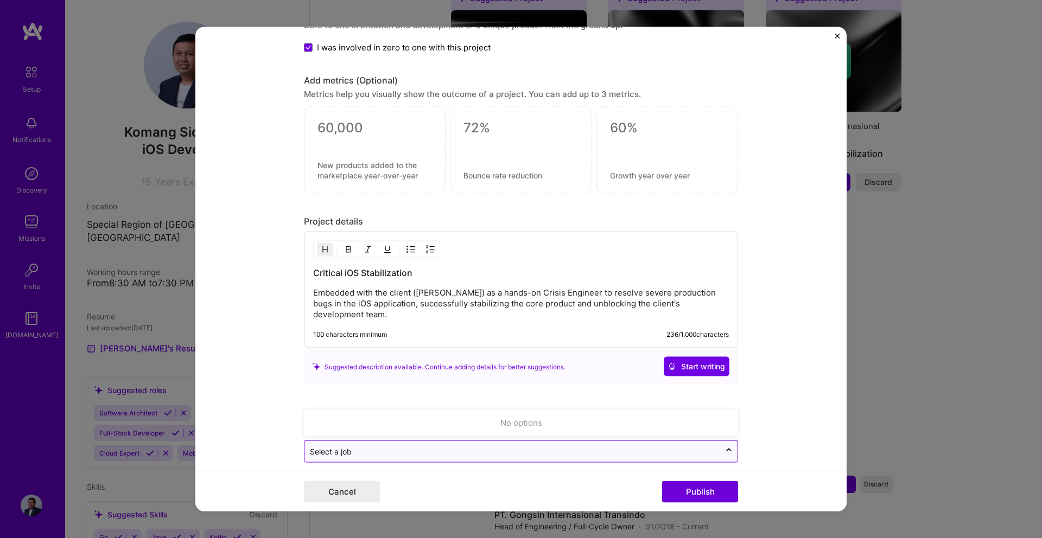
click at [573, 450] on div "Select a job" at bounding box center [512, 451] width 416 height 21
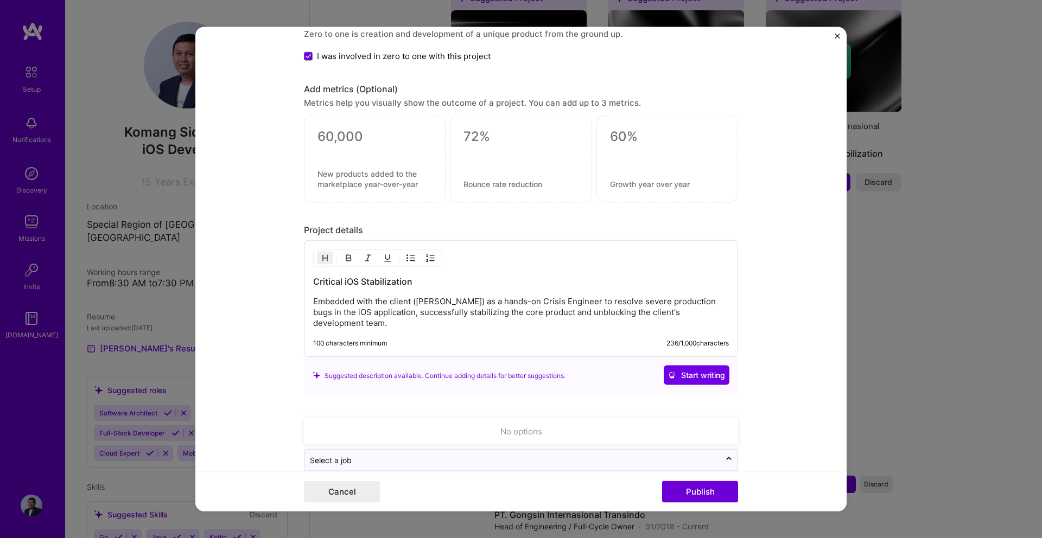
scroll to position [1249, 0]
click at [735, 452] on div at bounding box center [728, 460] width 17 height 17
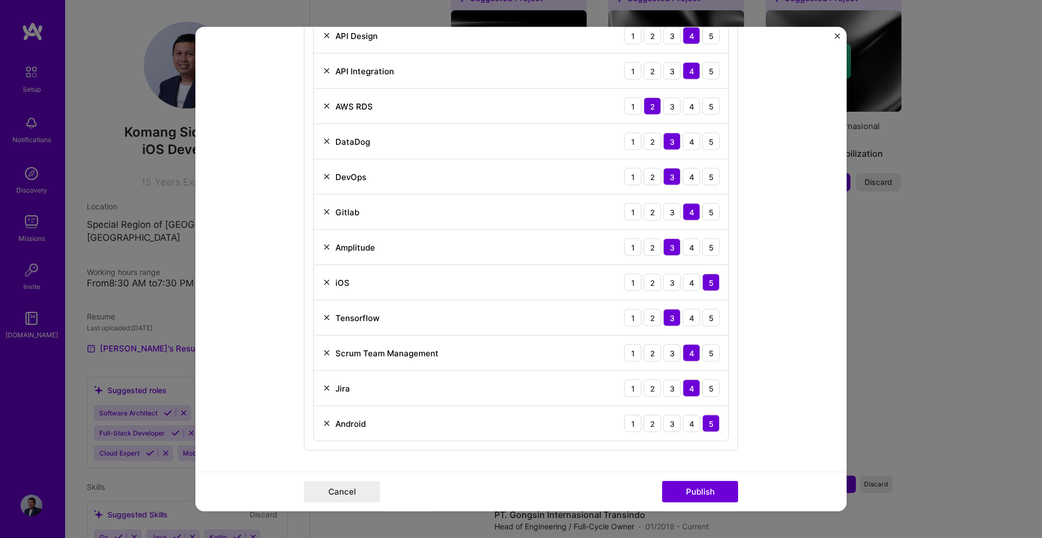
scroll to position [723, 0]
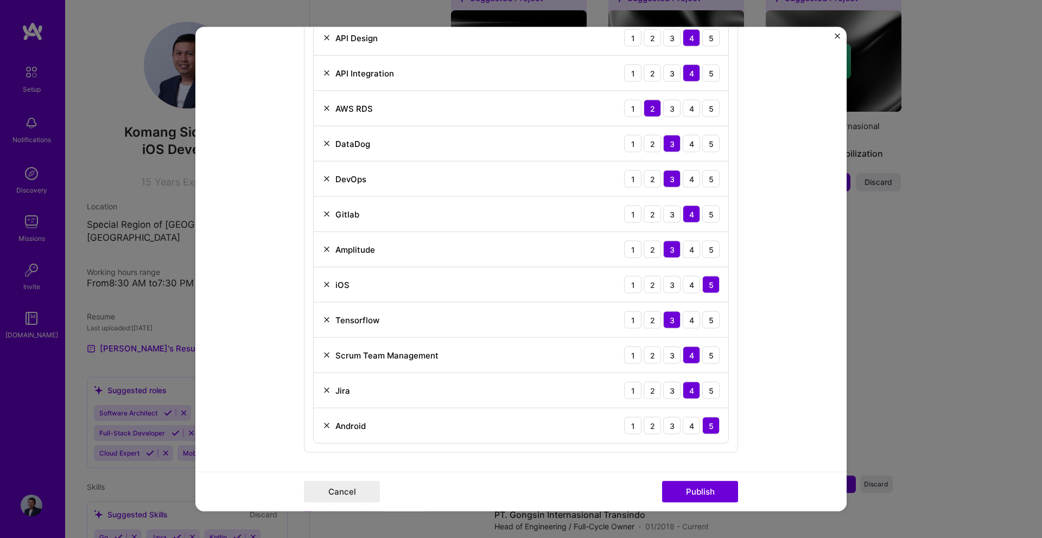
click at [322, 423] on img at bounding box center [326, 426] width 9 height 9
click at [325, 354] on img at bounding box center [326, 355] width 9 height 9
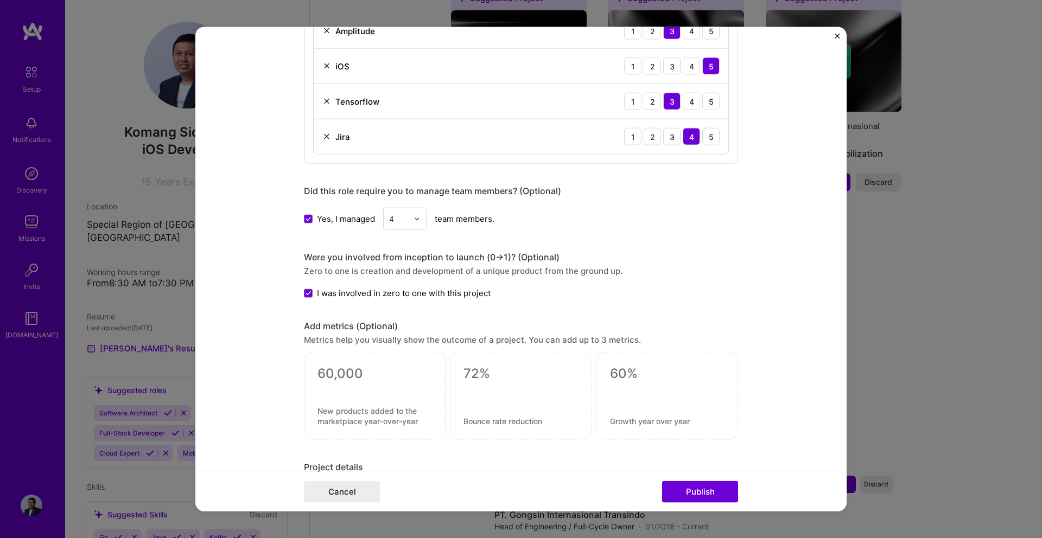
scroll to position [964, 0]
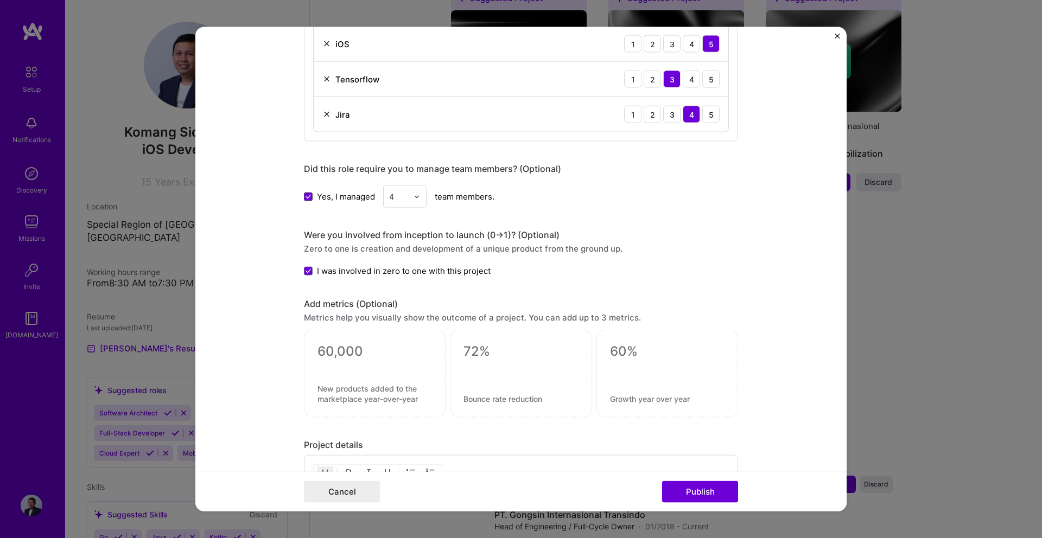
click at [308, 199] on span at bounding box center [308, 196] width 9 height 9
click at [0, 0] on input "Yes, I managed" at bounding box center [0, 0] width 0 height 0
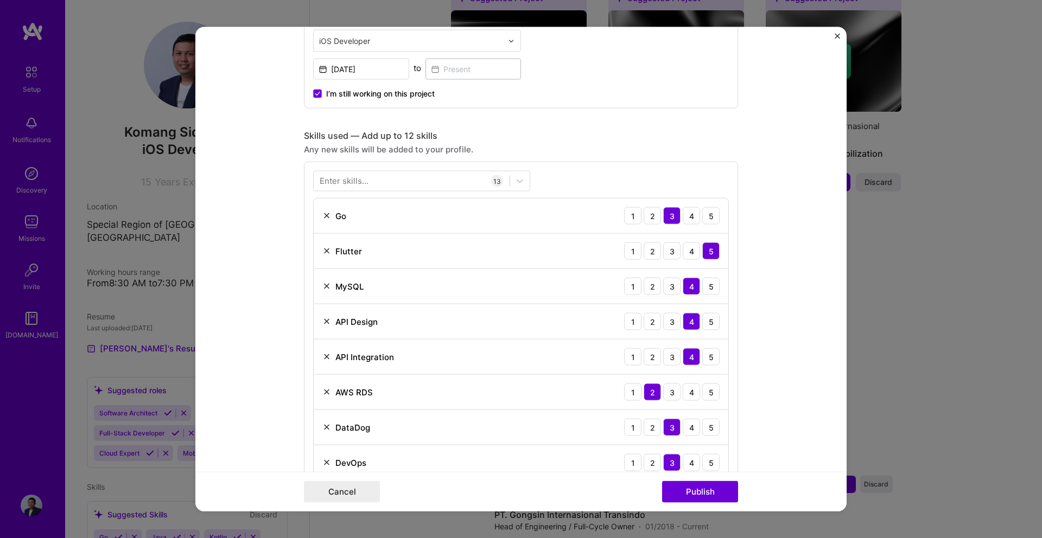
scroll to position [456, 0]
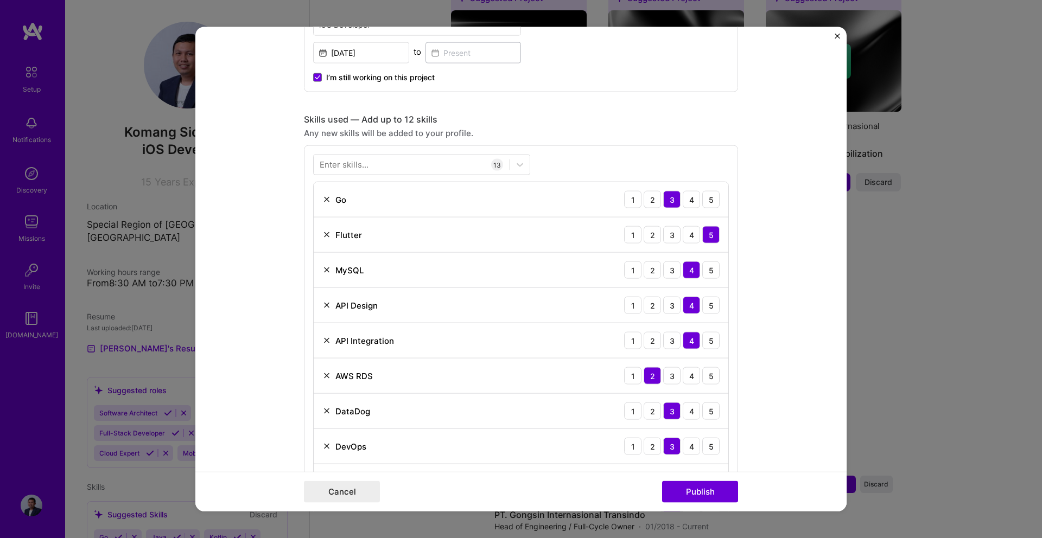
click at [328, 232] on img at bounding box center [326, 235] width 9 height 9
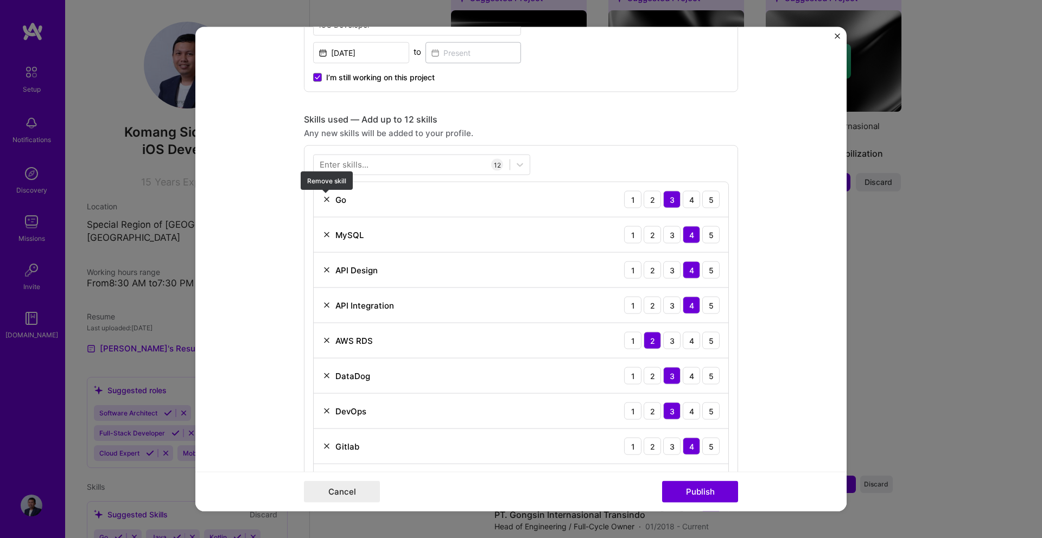
click at [328, 199] on img at bounding box center [326, 199] width 9 height 9
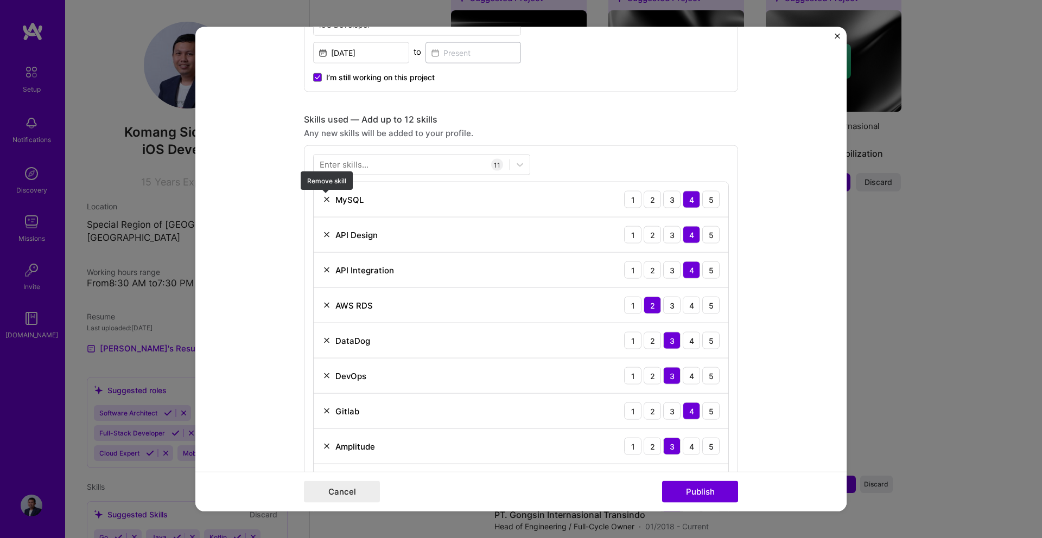
click at [324, 199] on img at bounding box center [326, 199] width 9 height 9
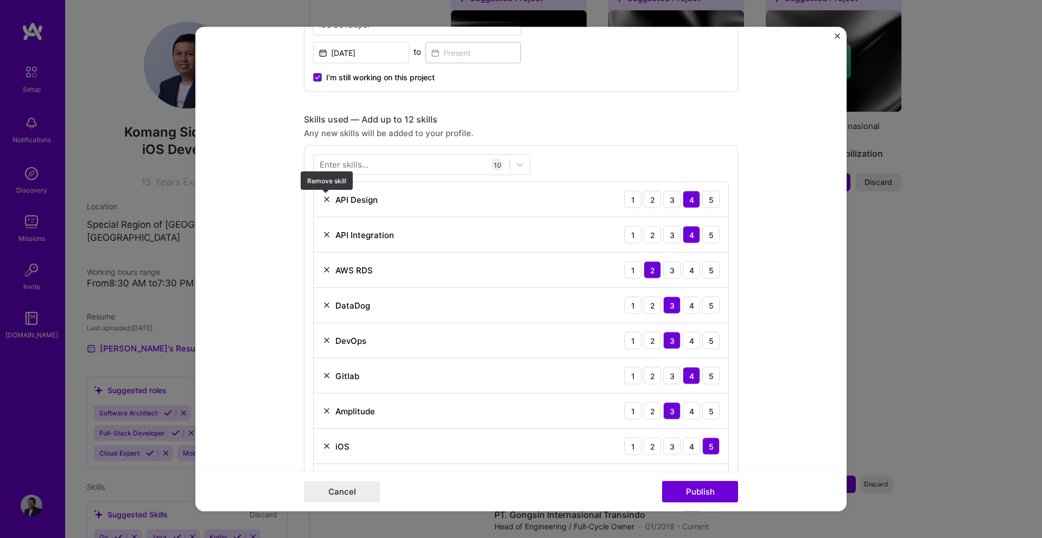
click at [327, 203] on img at bounding box center [326, 199] width 9 height 9
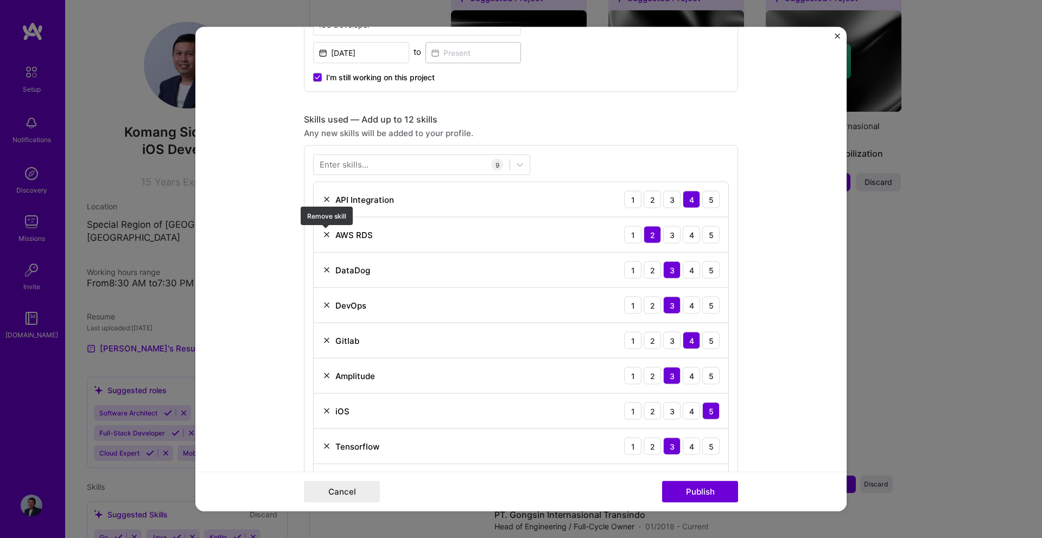
click at [327, 232] on img at bounding box center [326, 235] width 9 height 9
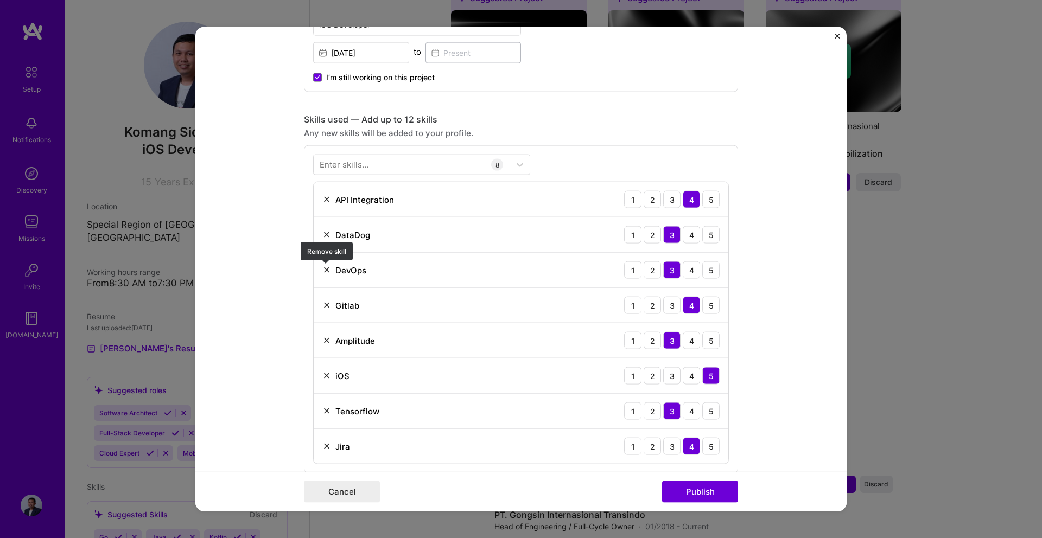
click at [325, 266] on img at bounding box center [326, 270] width 9 height 9
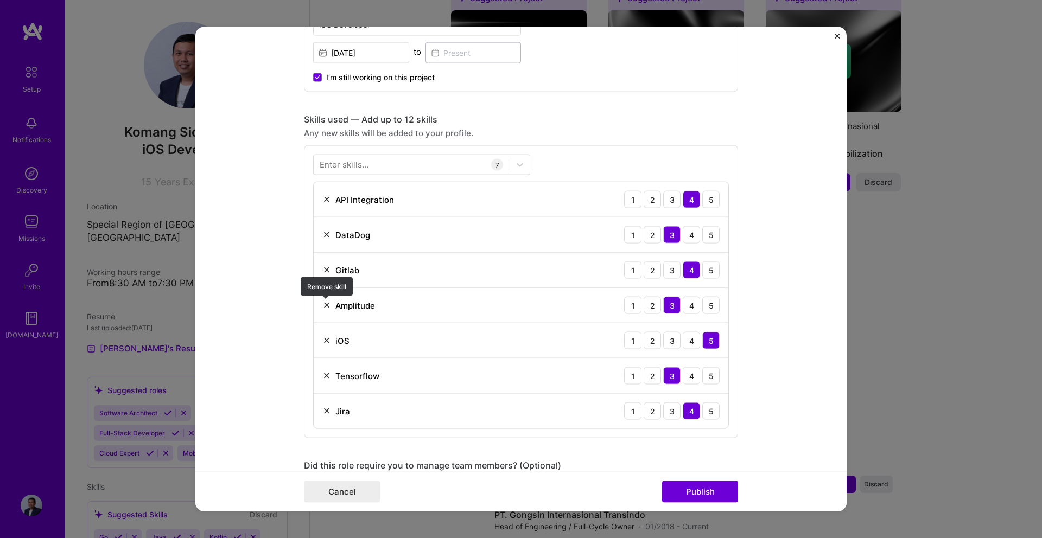
click at [328, 301] on img at bounding box center [326, 305] width 9 height 9
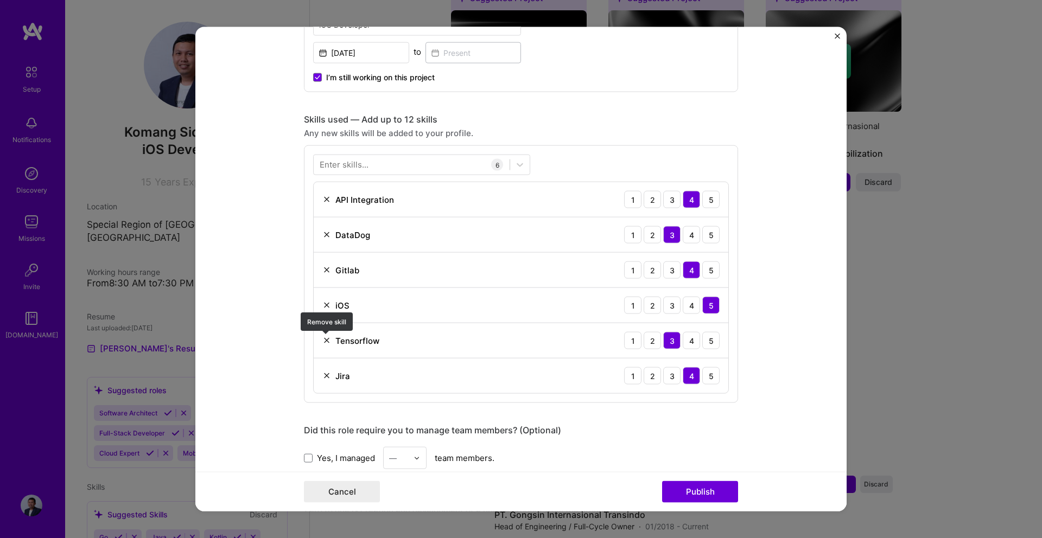
click at [330, 338] on img at bounding box center [326, 340] width 9 height 9
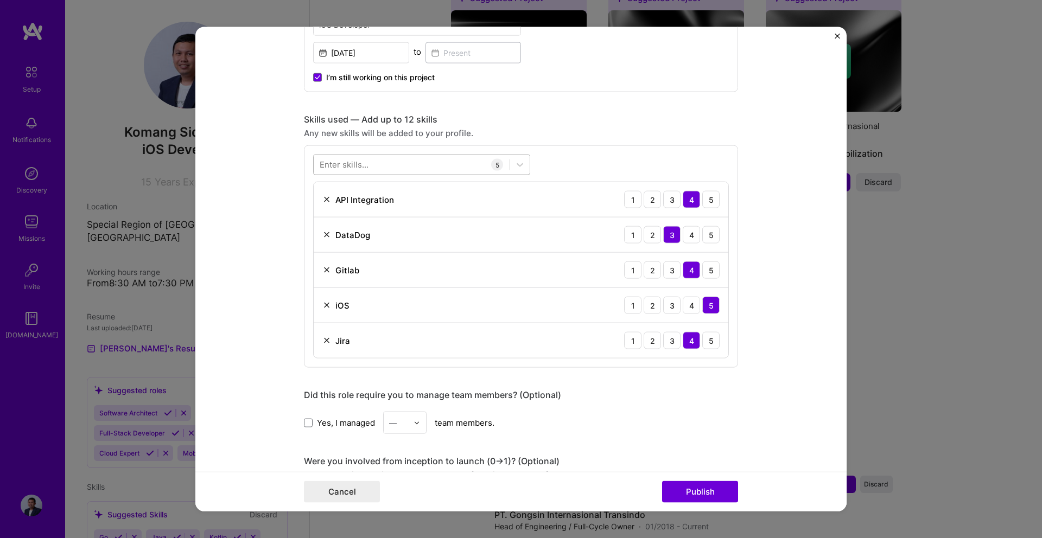
click at [479, 161] on div at bounding box center [412, 165] width 196 height 18
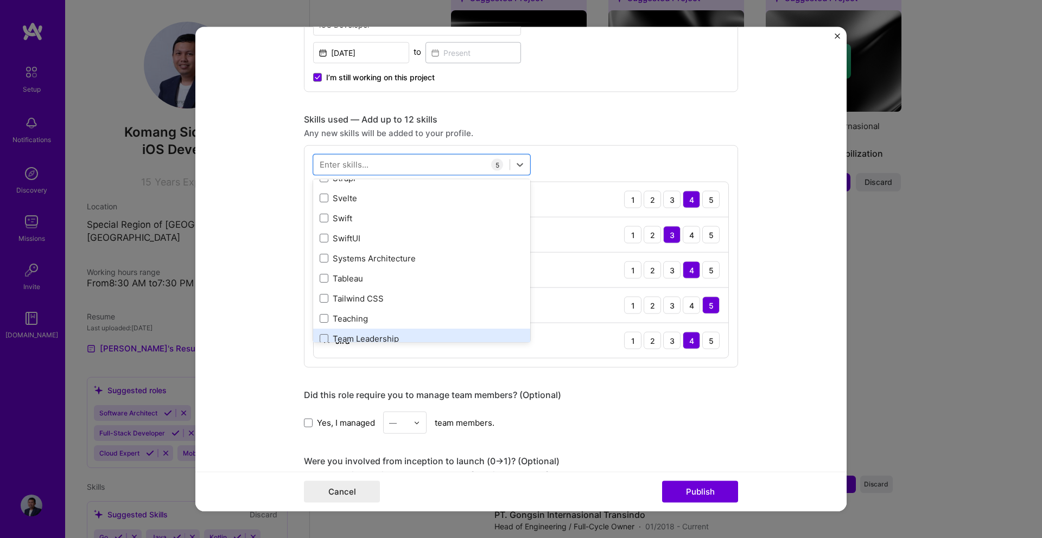
scroll to position [6469, 0]
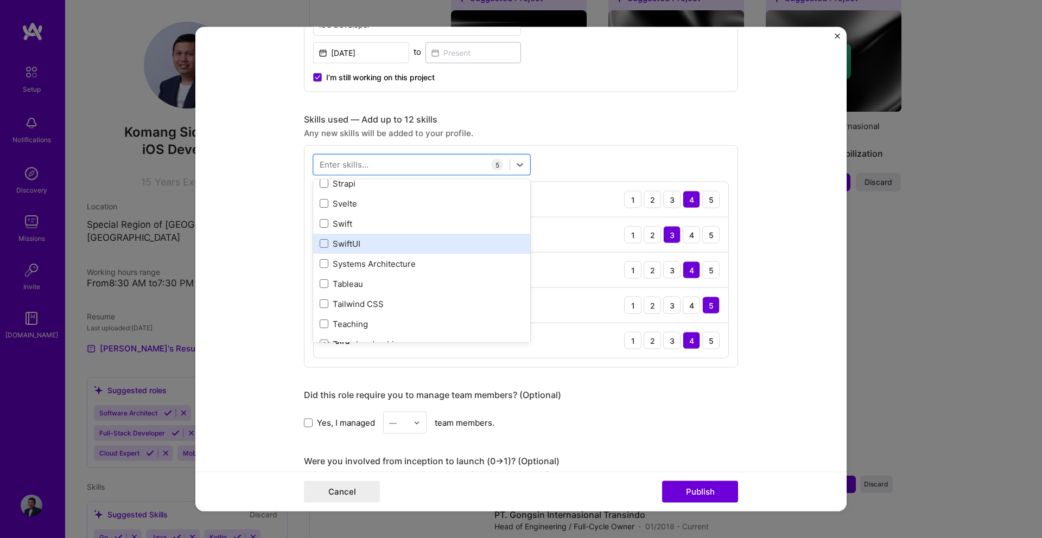
click at [329, 240] on div "SwiftUI" at bounding box center [422, 243] width 204 height 11
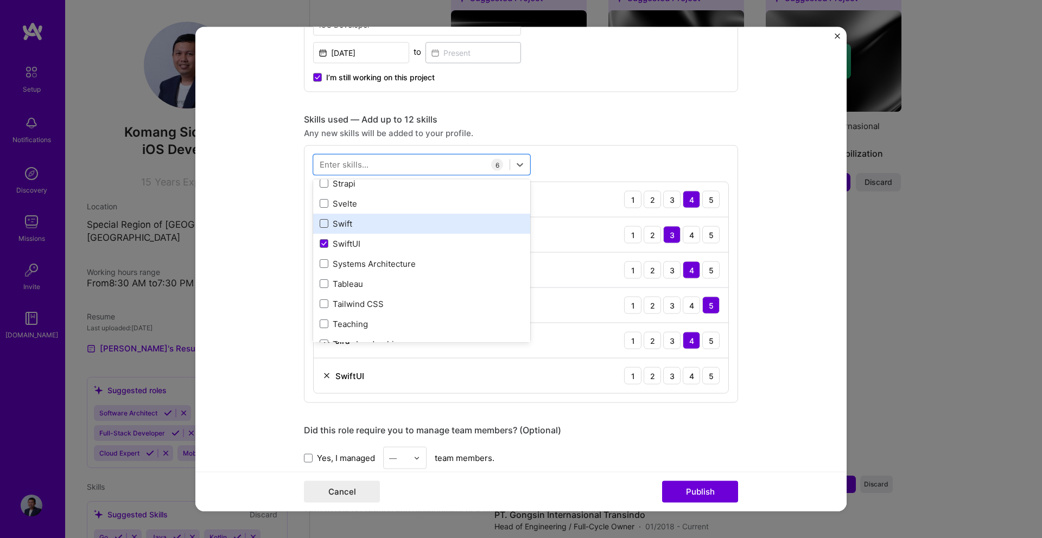
click at [327, 223] on span at bounding box center [324, 223] width 9 height 9
click at [0, 0] on input "checkbox" at bounding box center [0, 0] width 0 height 0
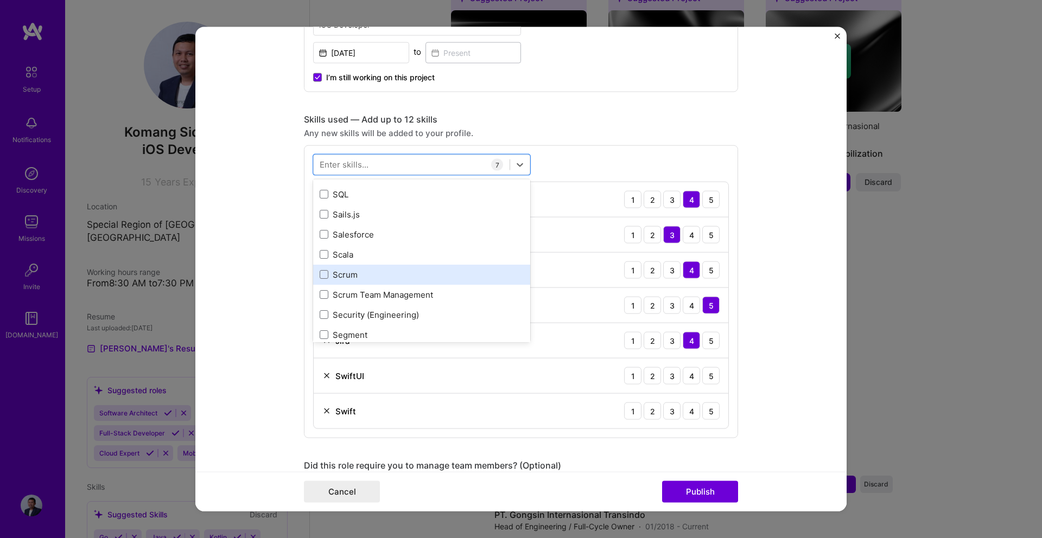
scroll to position [5807, 0]
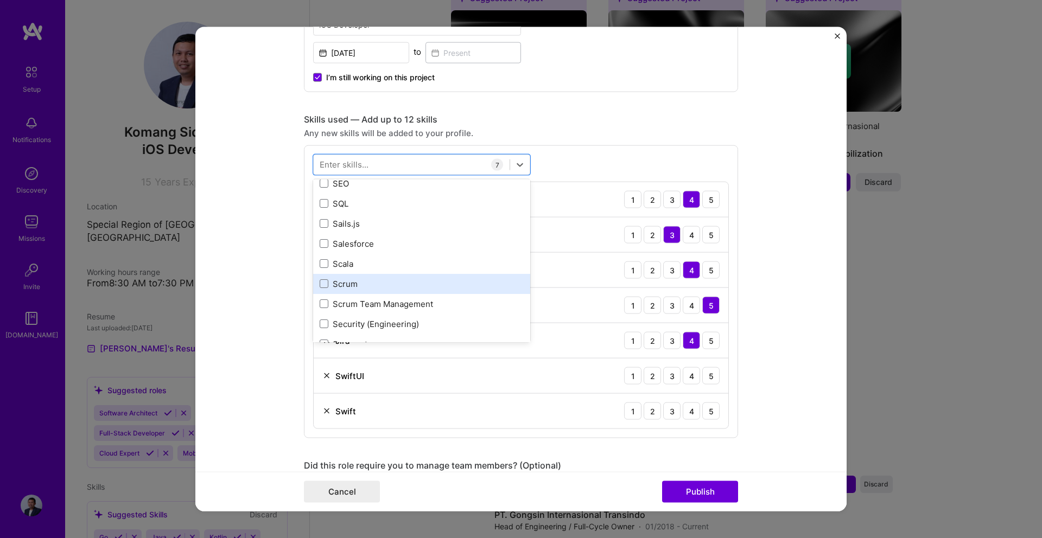
click at [341, 282] on div "Scrum" at bounding box center [422, 283] width 204 height 11
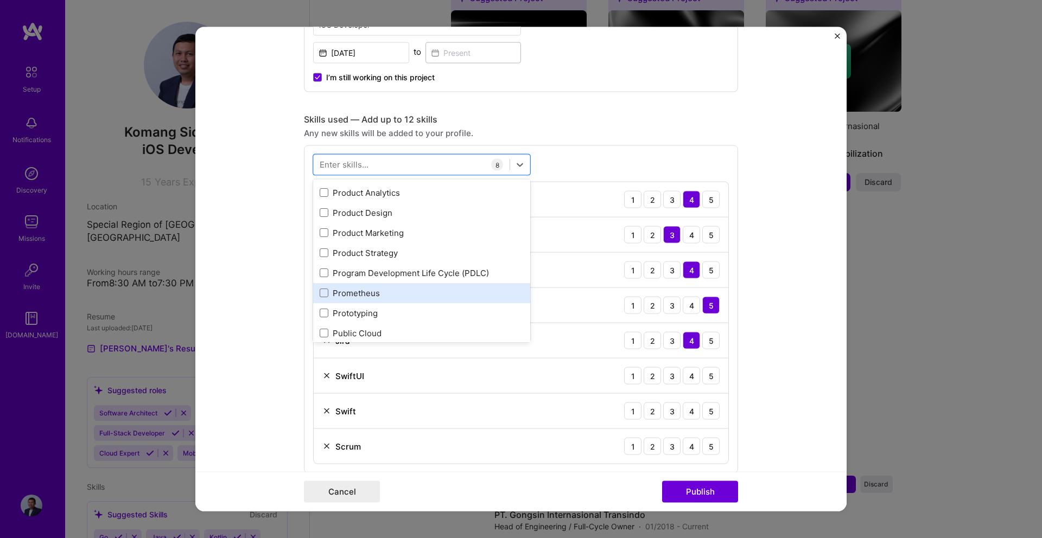
scroll to position [4977, 0]
click at [430, 288] on div "Program Development Life Cycle (PDLC)" at bounding box center [422, 290] width 204 height 11
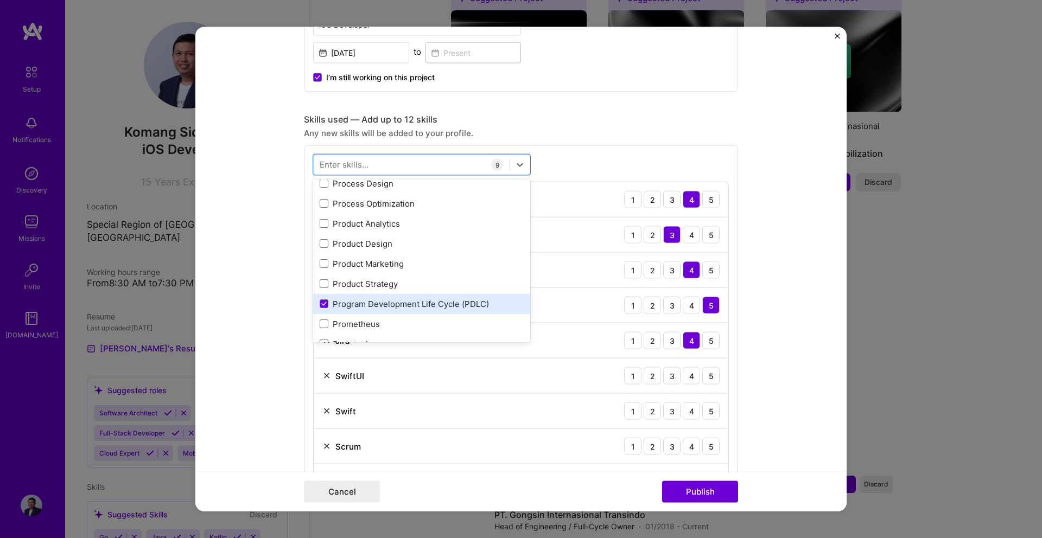
scroll to position [4944, 0]
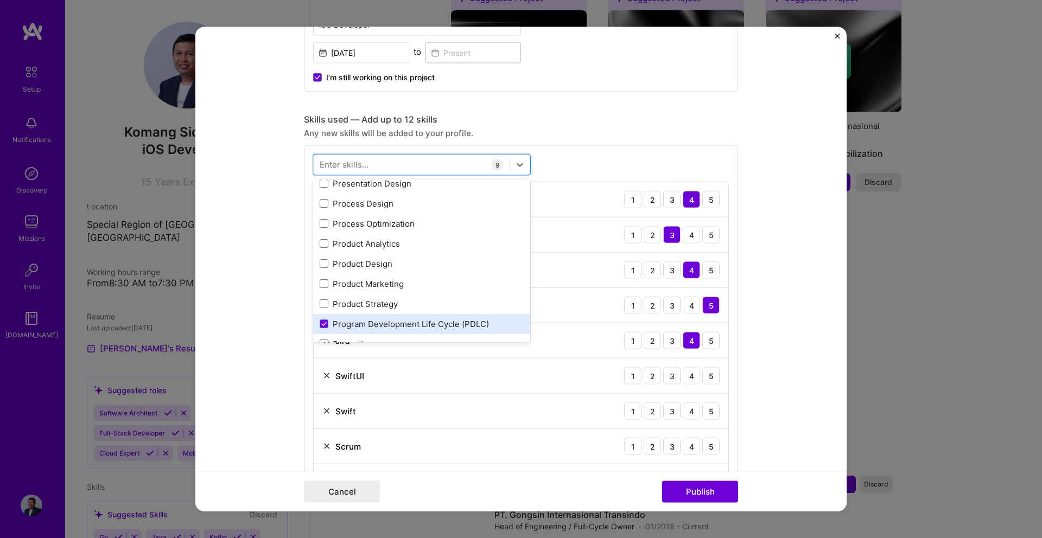
click at [416, 318] on div "Program Development Life Cycle (PDLC)" at bounding box center [422, 323] width 204 height 11
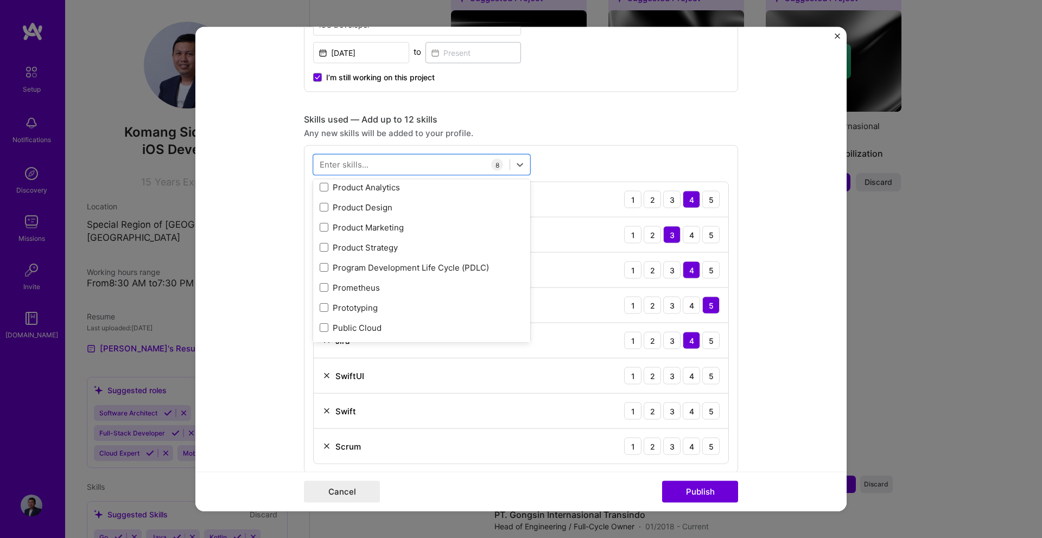
scroll to position [5001, 0]
click at [439, 269] on div "Program Development Life Cycle (PDLC)" at bounding box center [422, 266] width 204 height 11
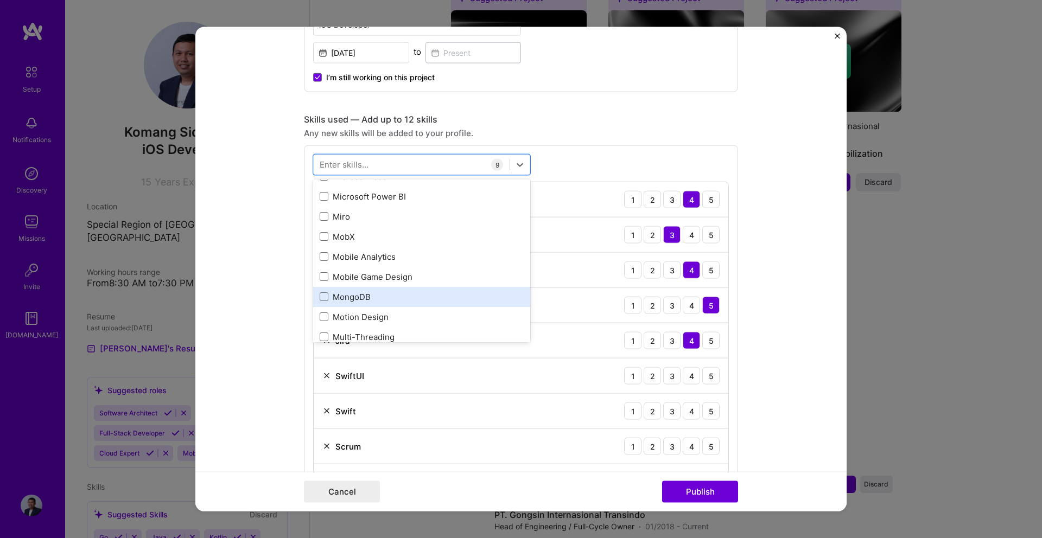
scroll to position [4132, 0]
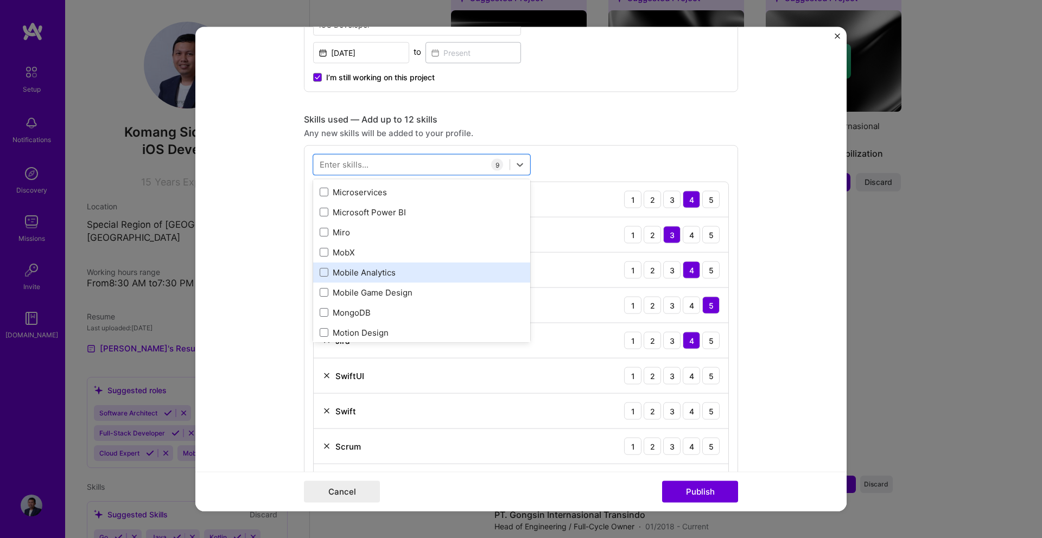
click at [392, 266] on div "Mobile Analytics" at bounding box center [422, 271] width 204 height 11
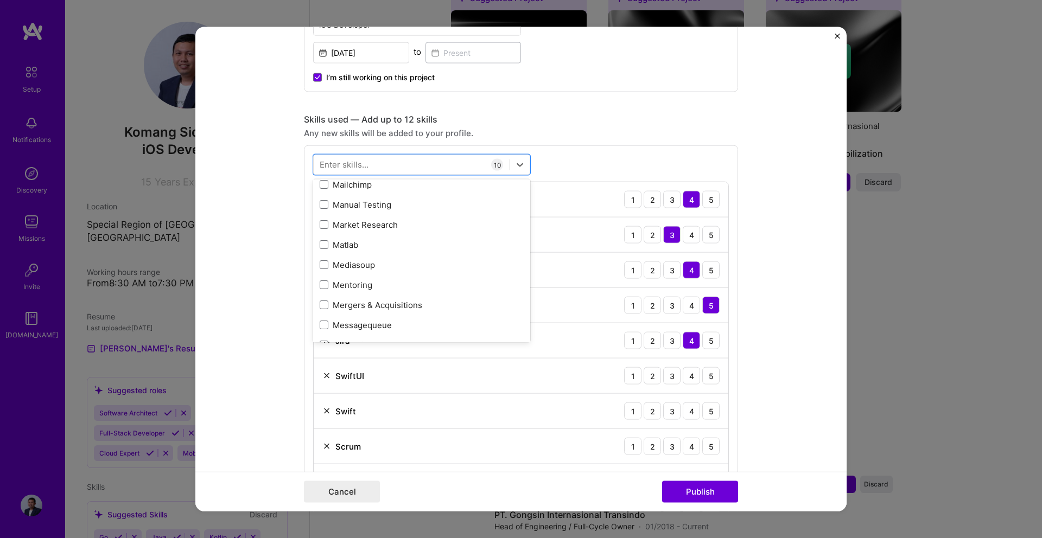
scroll to position [3956, 0]
click at [370, 285] on div "Mentoring" at bounding box center [422, 287] width 204 height 11
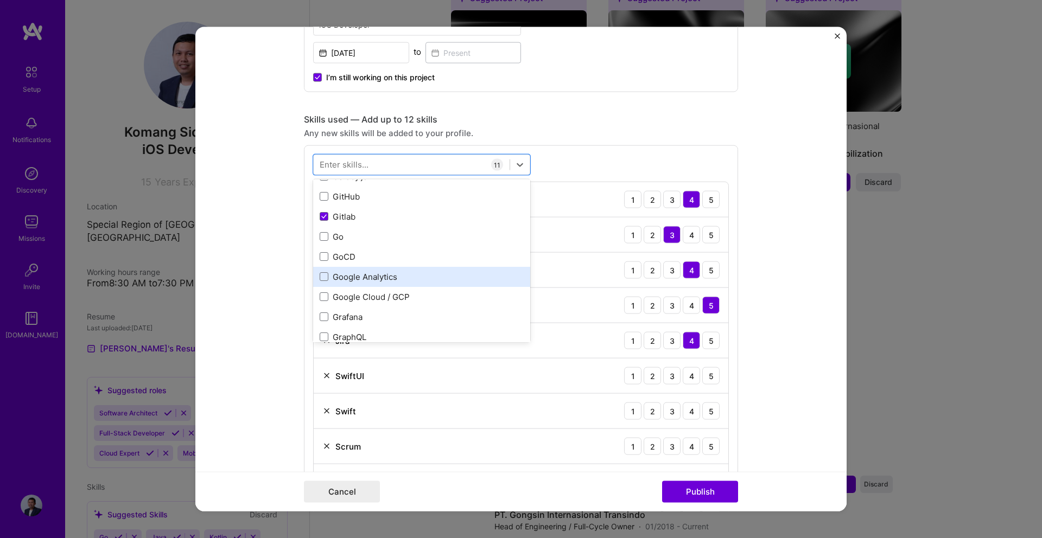
click at [370, 272] on div "Google Analytics" at bounding box center [422, 276] width 204 height 11
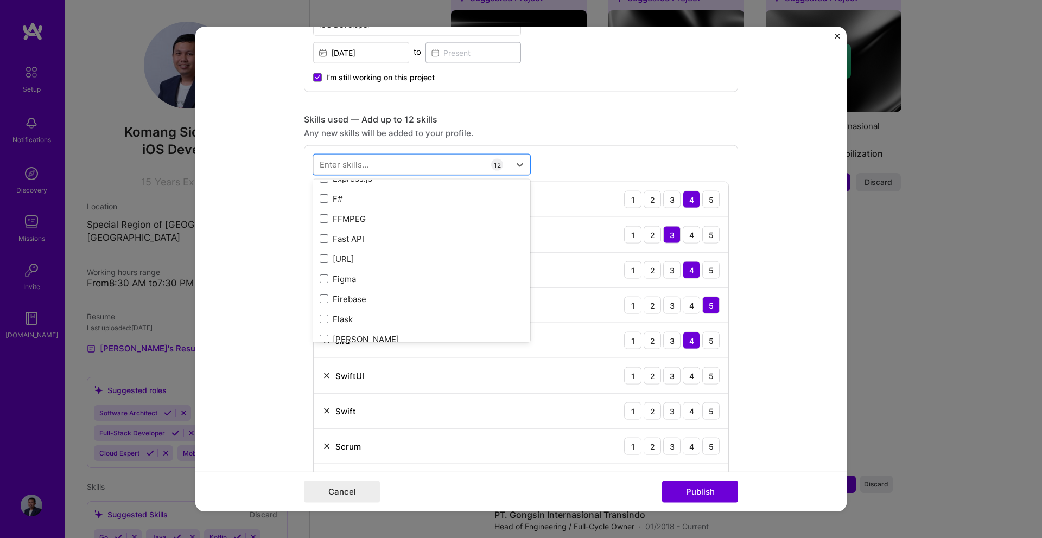
scroll to position [2559, 0]
click at [419, 300] on div "Firebase" at bounding box center [422, 299] width 204 height 11
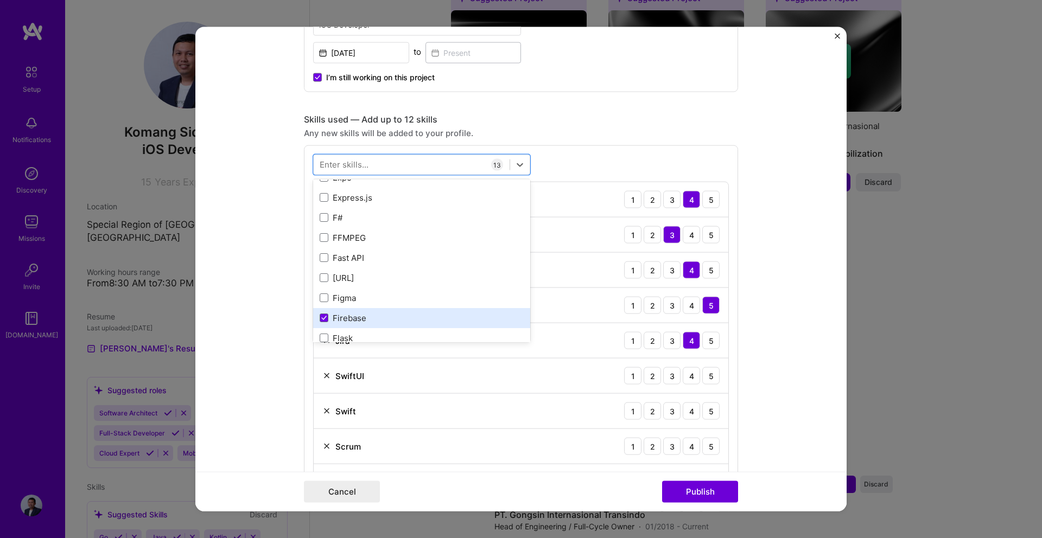
click at [419, 300] on div "Figma" at bounding box center [422, 297] width 204 height 11
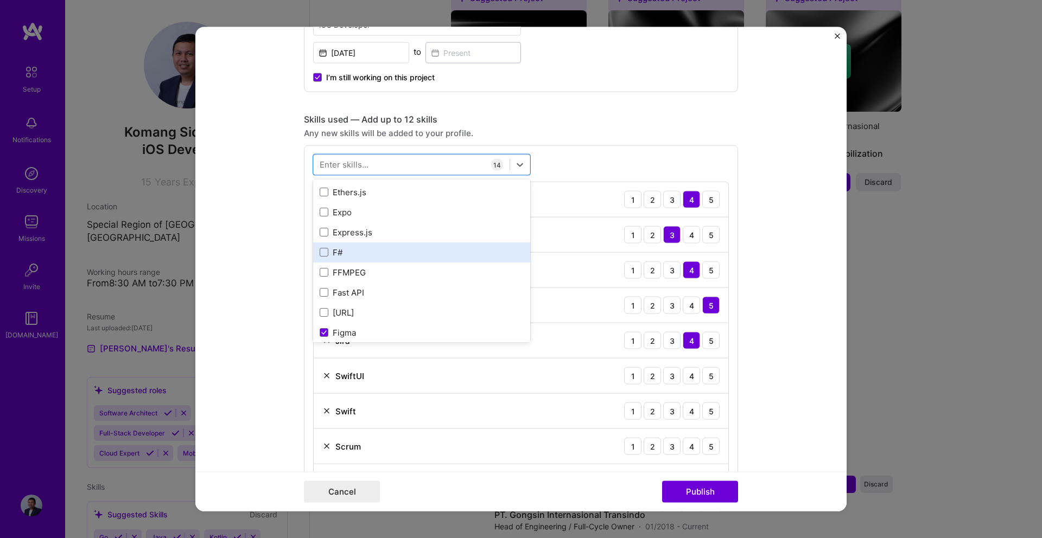
scroll to position [2507, 0]
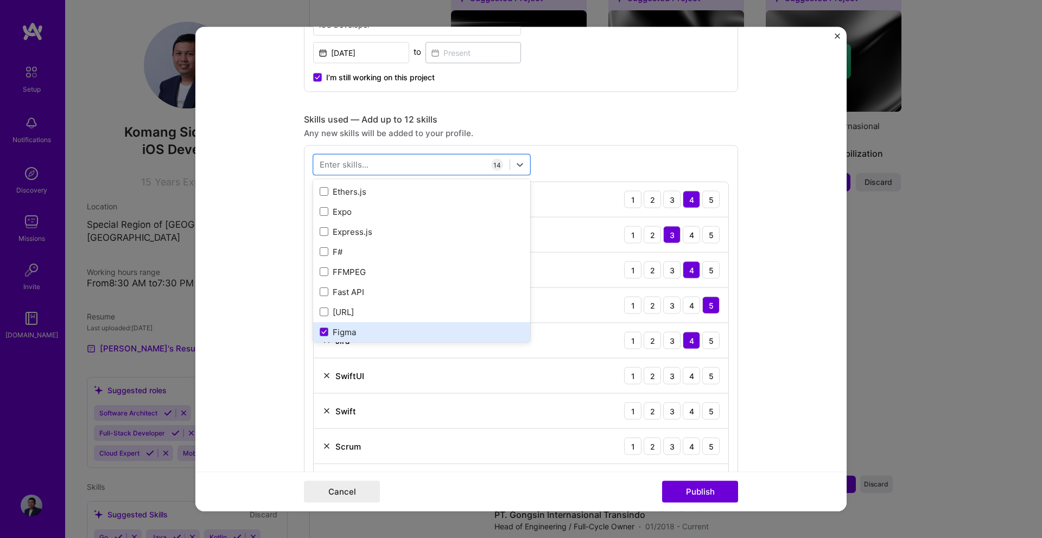
click at [410, 323] on div "Figma" at bounding box center [421, 332] width 217 height 20
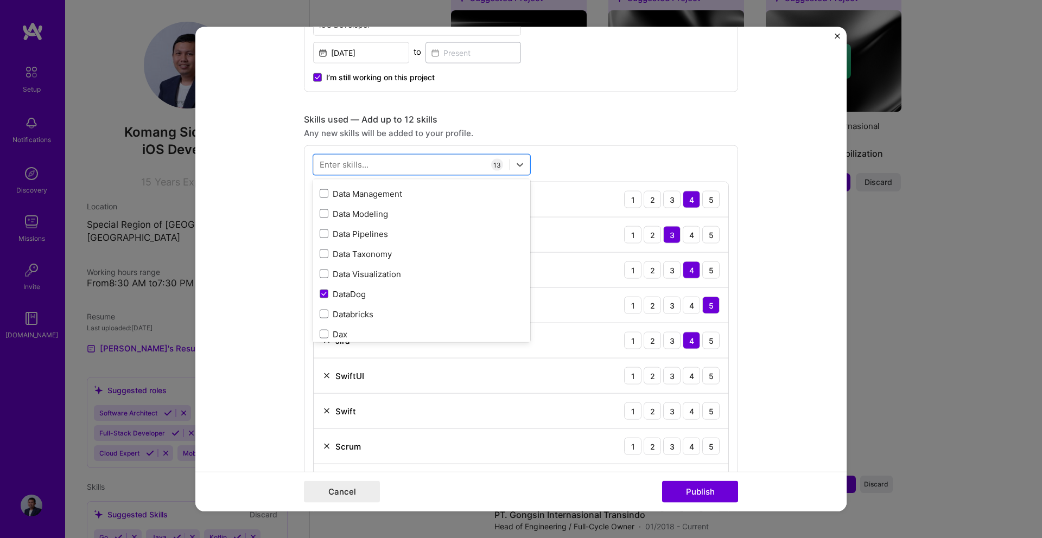
scroll to position [1752, 0]
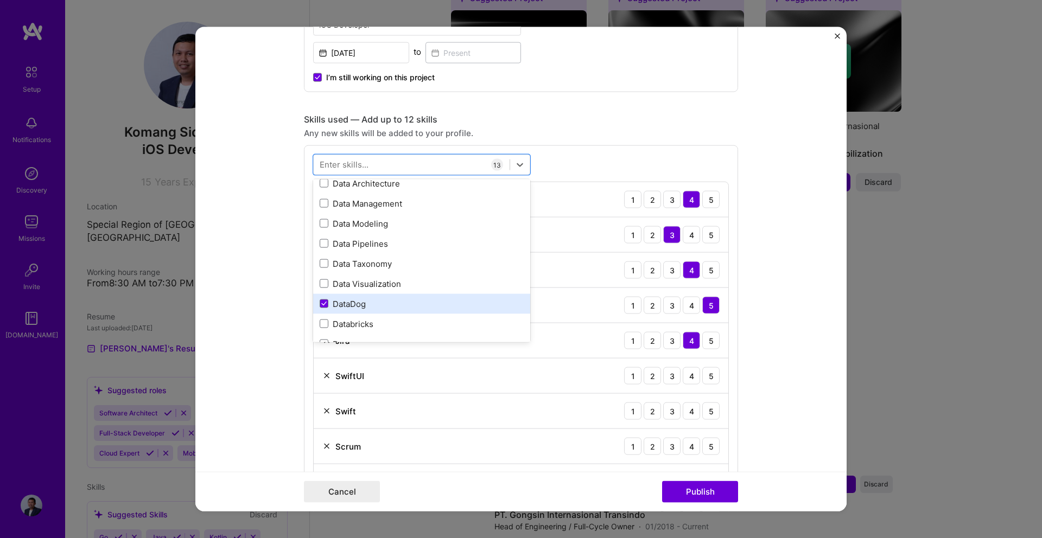
click at [369, 302] on div "DataDog" at bounding box center [422, 303] width 204 height 11
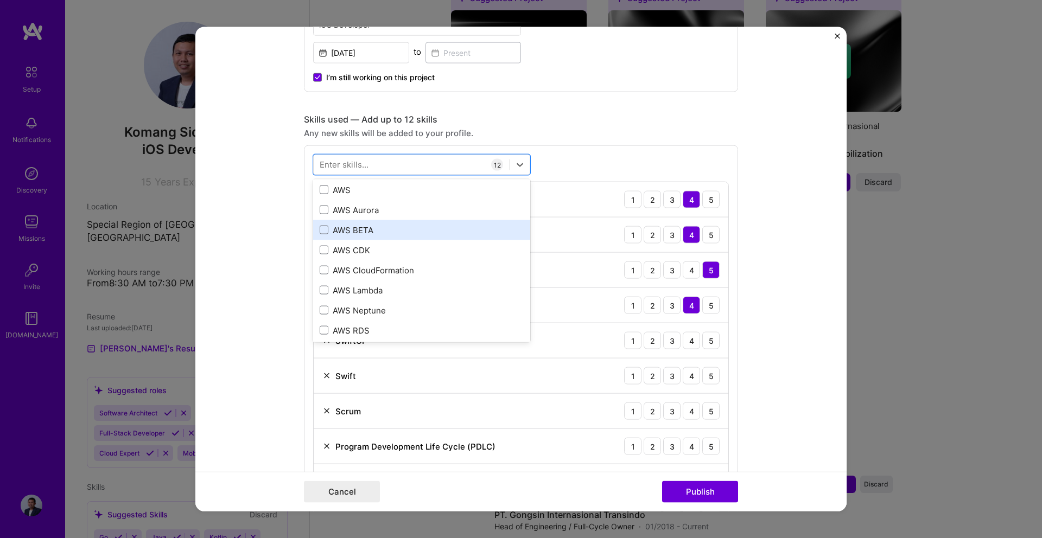
scroll to position [300, 0]
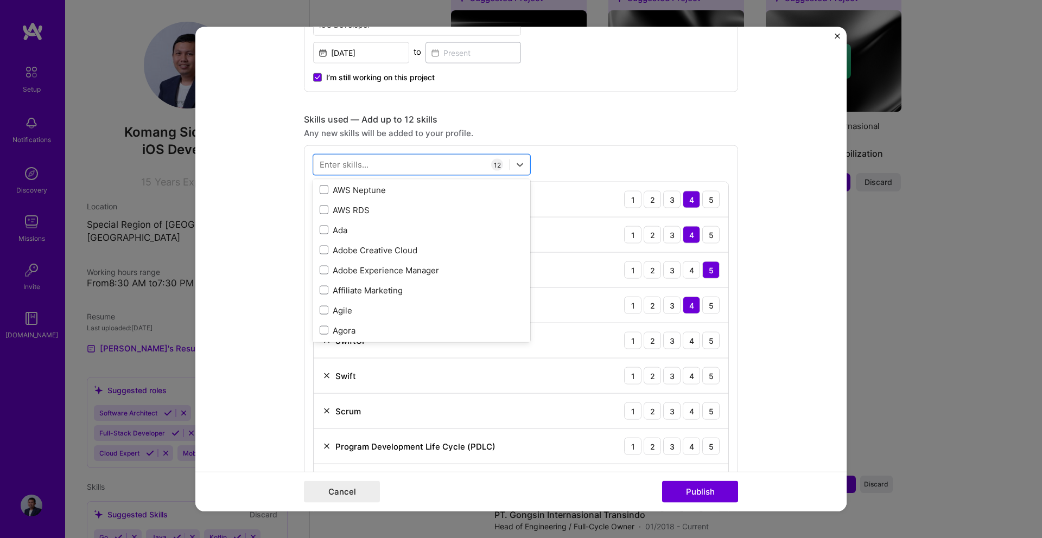
click at [559, 173] on div "option DataDog, deselected. option Adobe Experience Manager focused, 0 of 2. 37…" at bounding box center [521, 379] width 434 height 469
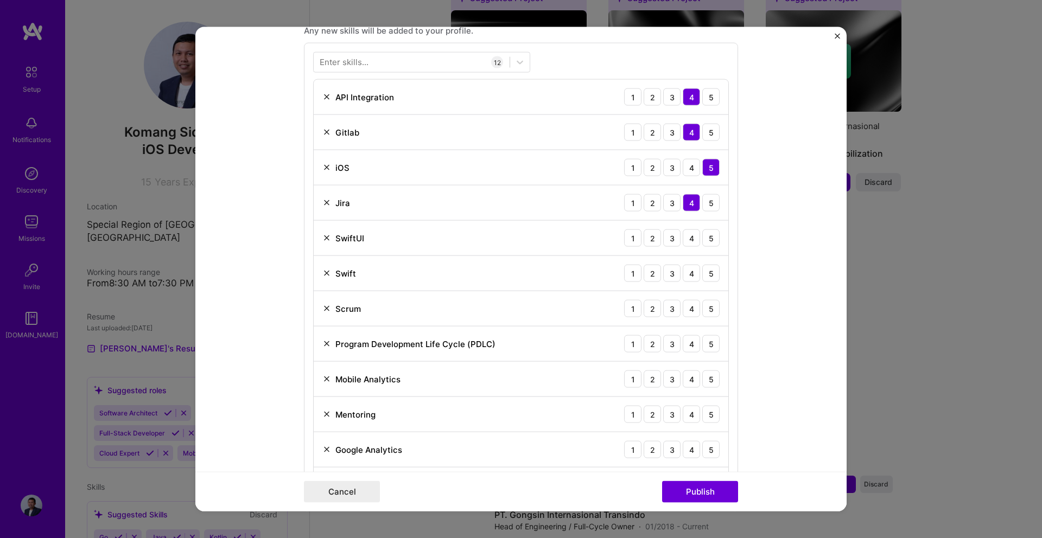
scroll to position [562, 0]
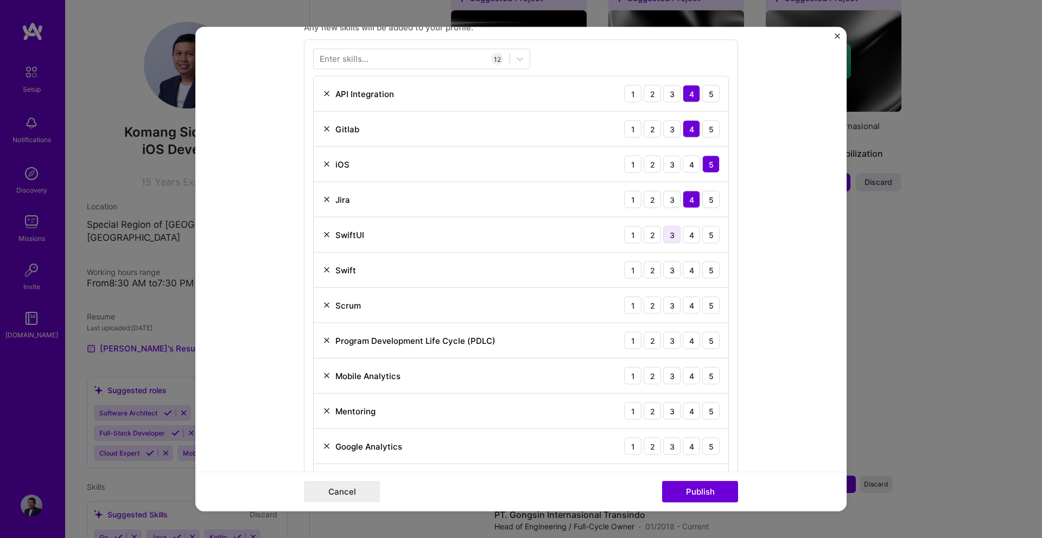
click at [669, 237] on div "3" at bounding box center [671, 234] width 17 height 17
click at [694, 269] on div "4" at bounding box center [691, 270] width 17 height 17
click at [685, 303] on div "4" at bounding box center [691, 305] width 17 height 17
click at [692, 342] on div "4" at bounding box center [691, 340] width 17 height 17
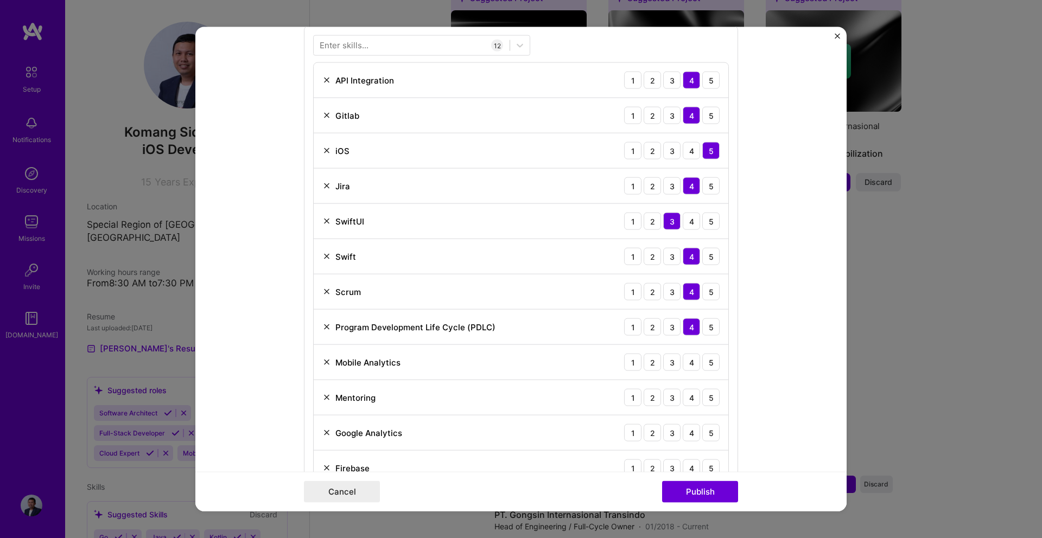
scroll to position [633, 0]
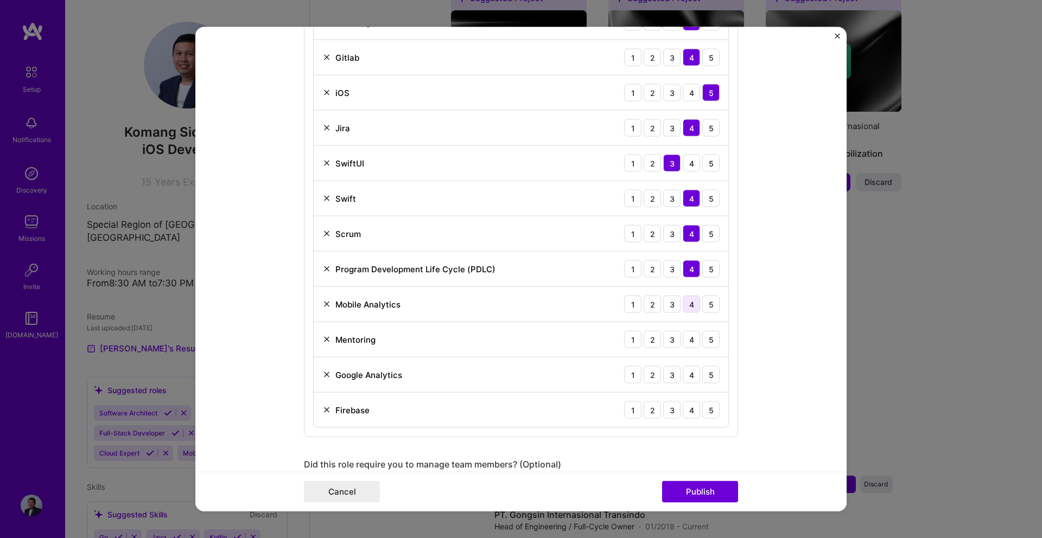
click at [698, 303] on div "4" at bounding box center [691, 304] width 17 height 17
click at [713, 341] on div "5" at bounding box center [710, 339] width 17 height 17
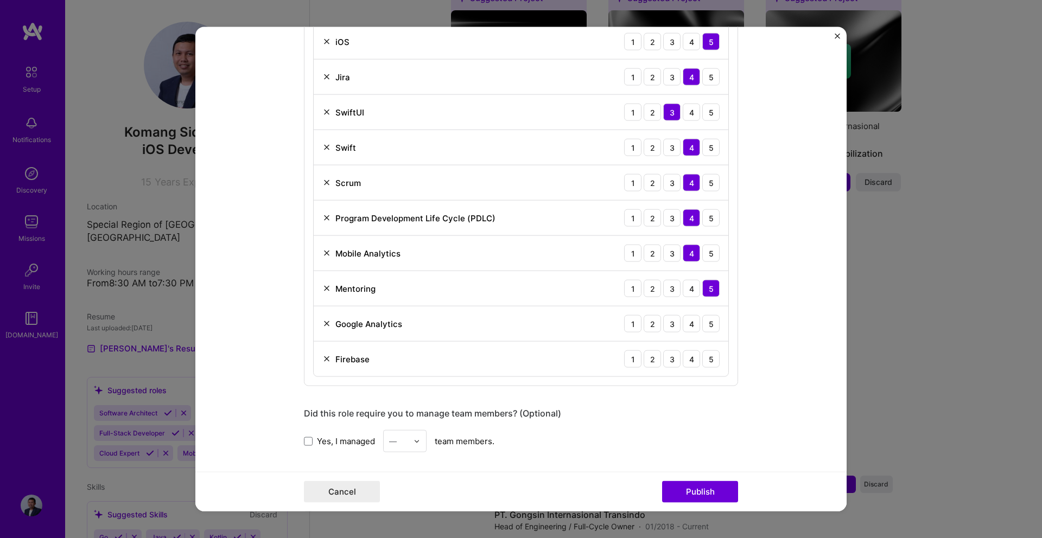
scroll to position [697, 0]
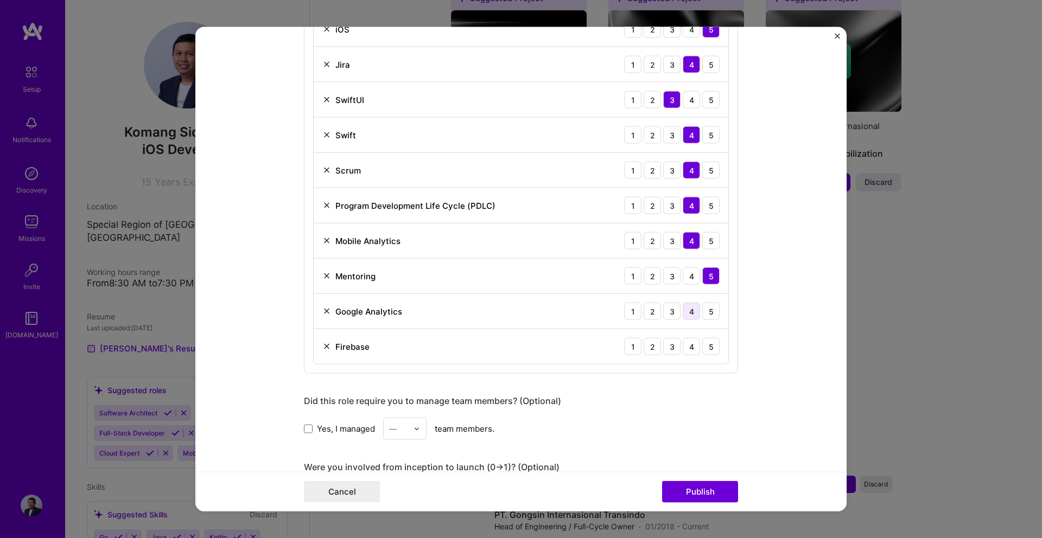
click at [684, 307] on div "4" at bounding box center [691, 311] width 17 height 17
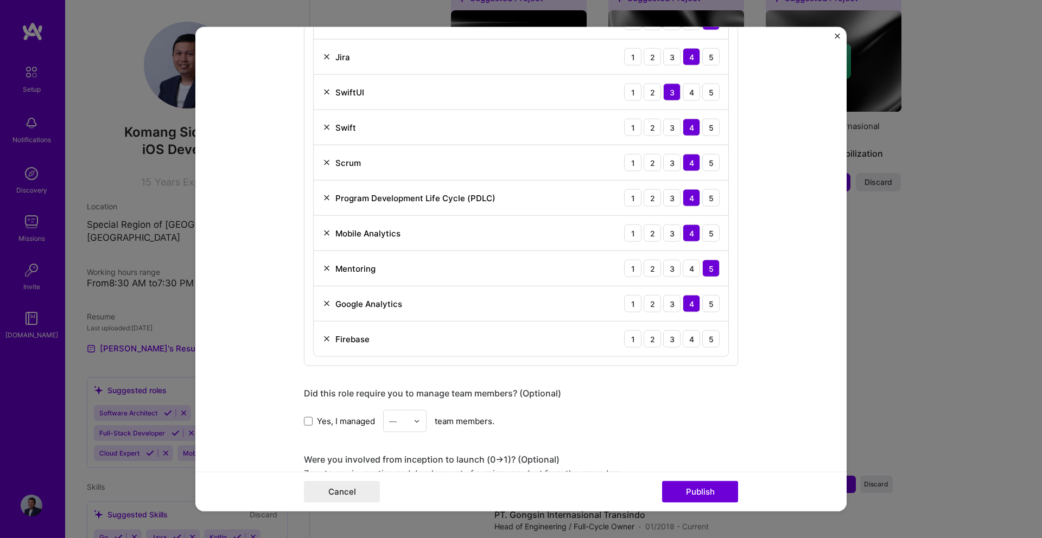
scroll to position [716, 0]
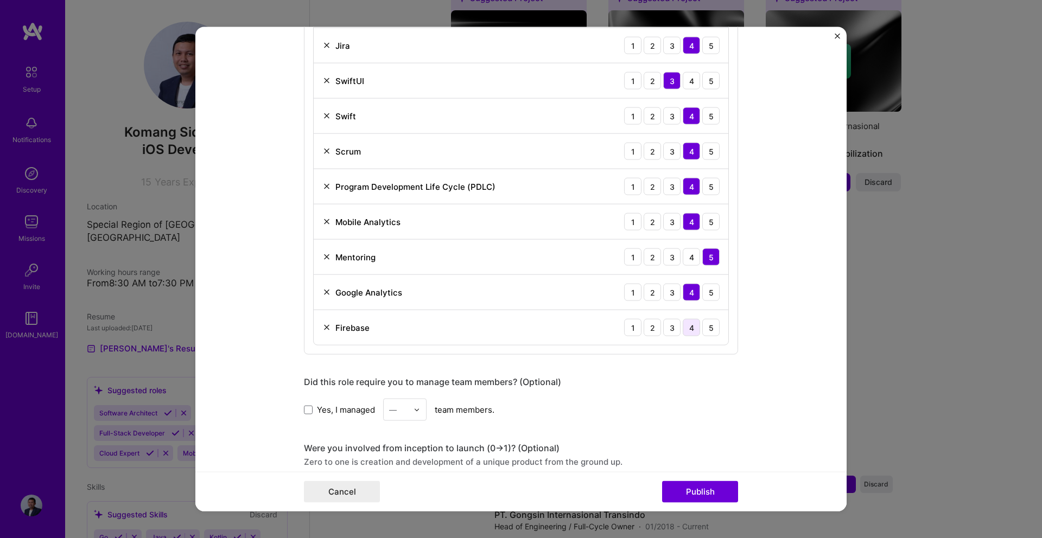
click at [688, 326] on div "4" at bounding box center [691, 327] width 17 height 17
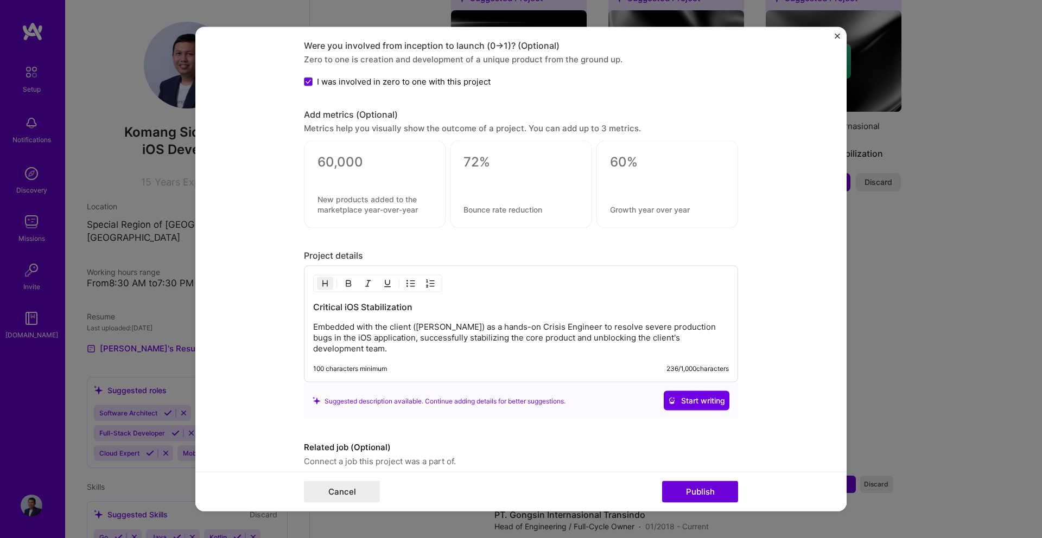
scroll to position [1144, 0]
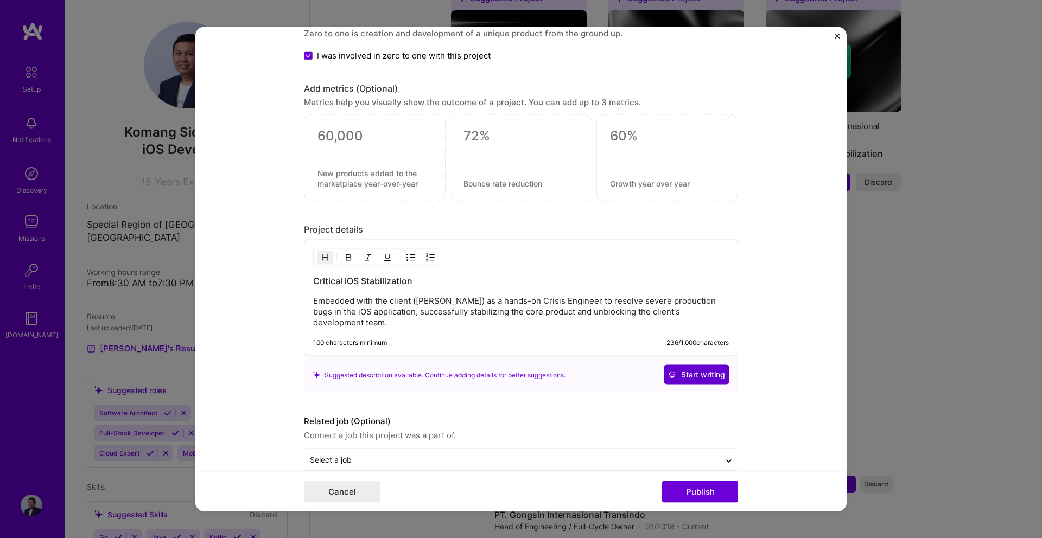
click at [716, 365] on button "Start writing" at bounding box center [697, 375] width 66 height 20
click at [735, 300] on div "Critical iOS Stabilization Embedded with the client (Mamikos) as a hands-on Cri…" at bounding box center [521, 298] width 434 height 117
click at [729, 310] on div "Critical iOS Stabilization Embedded with the client (Mamikos) as a hands-on Cri…" at bounding box center [521, 298] width 434 height 117
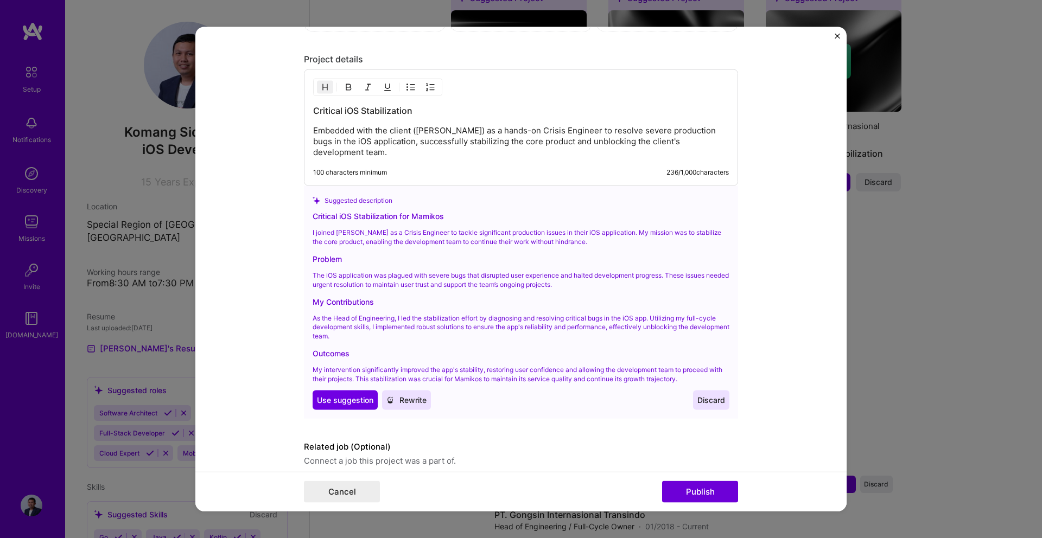
scroll to position [1315, 0]
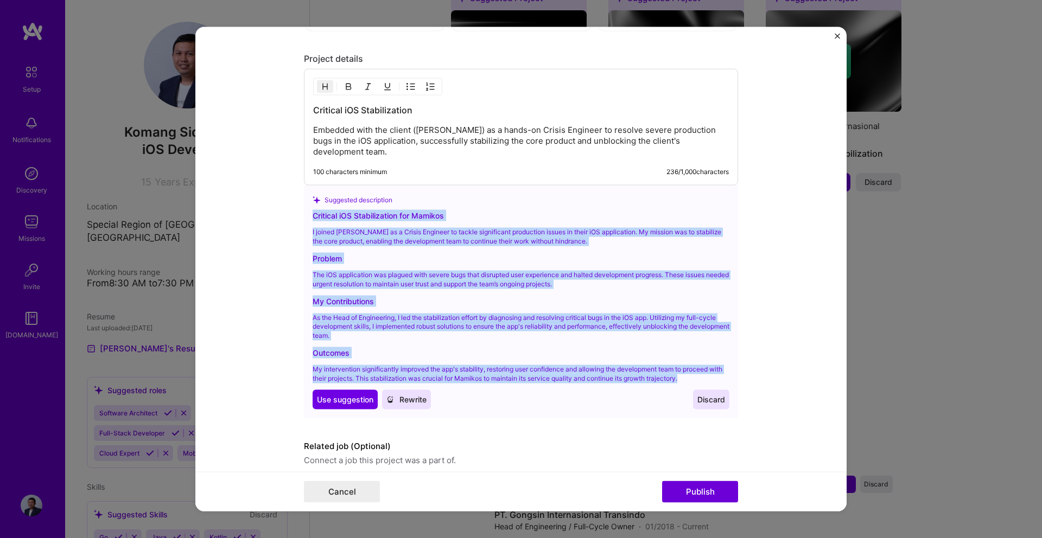
drag, startPoint x: 312, startPoint y: 207, endPoint x: 704, endPoint y: 368, distance: 423.6
click at [704, 368] on div "Critical iOS Stabilization for [PERSON_NAME] joined [PERSON_NAME] as a Crisis E…" at bounding box center [521, 309] width 417 height 199
copy div "Loremips dOL Sitametconsec adi Elitsed D eiusmo Tempori ut l Etdolo Magnaali en…"
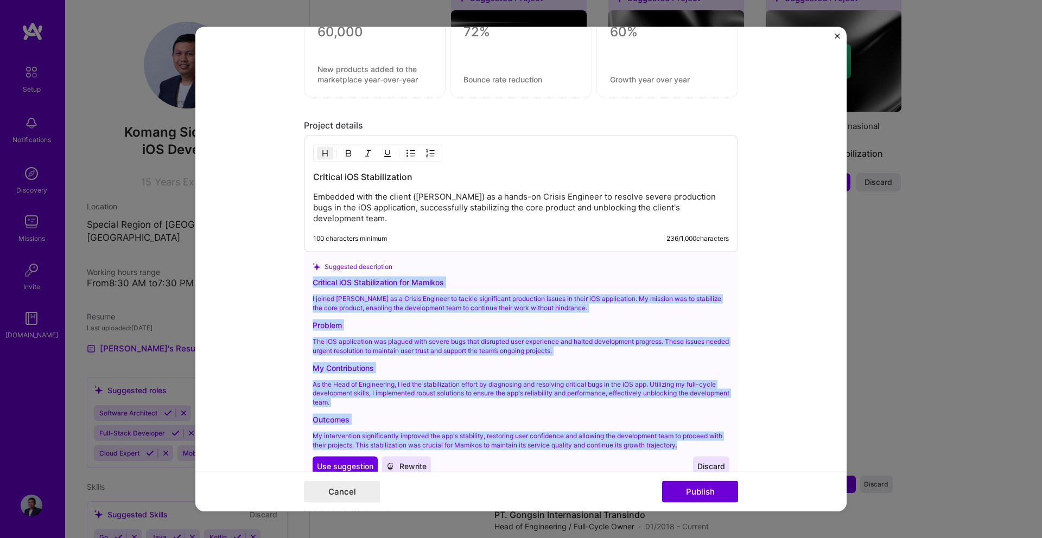
scroll to position [1209, 0]
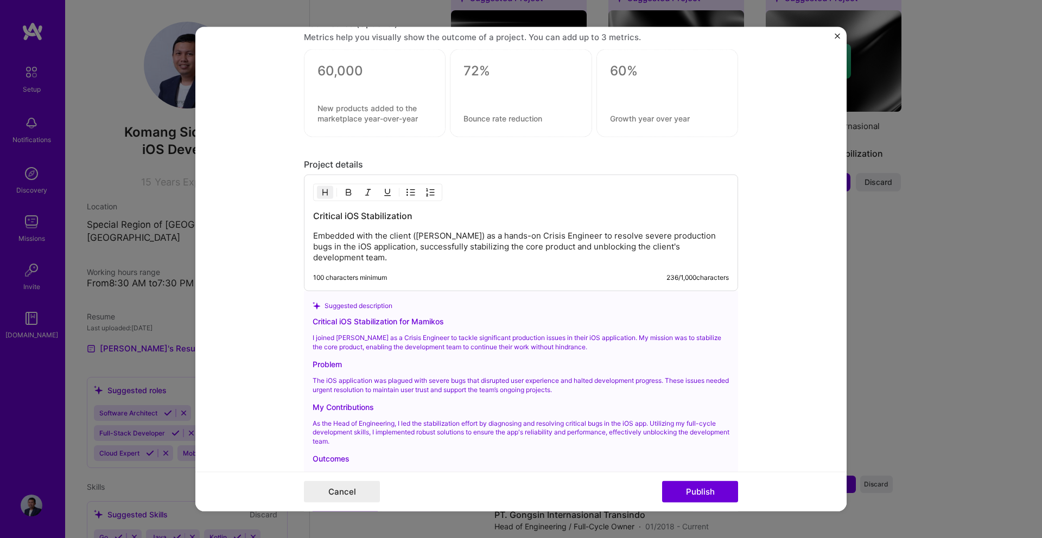
click at [315, 216] on h3 "Critical iOS Stabilization" at bounding box center [521, 216] width 416 height 12
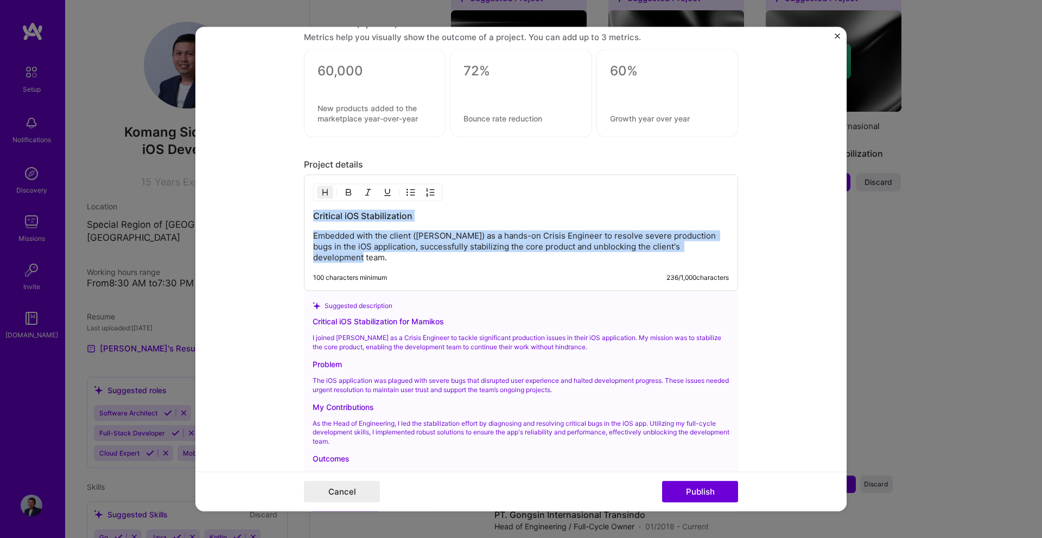
click at [728, 247] on p "Embedded with the client ([PERSON_NAME]) as a hands-on Crisis Engineer to resol…" at bounding box center [521, 247] width 416 height 33
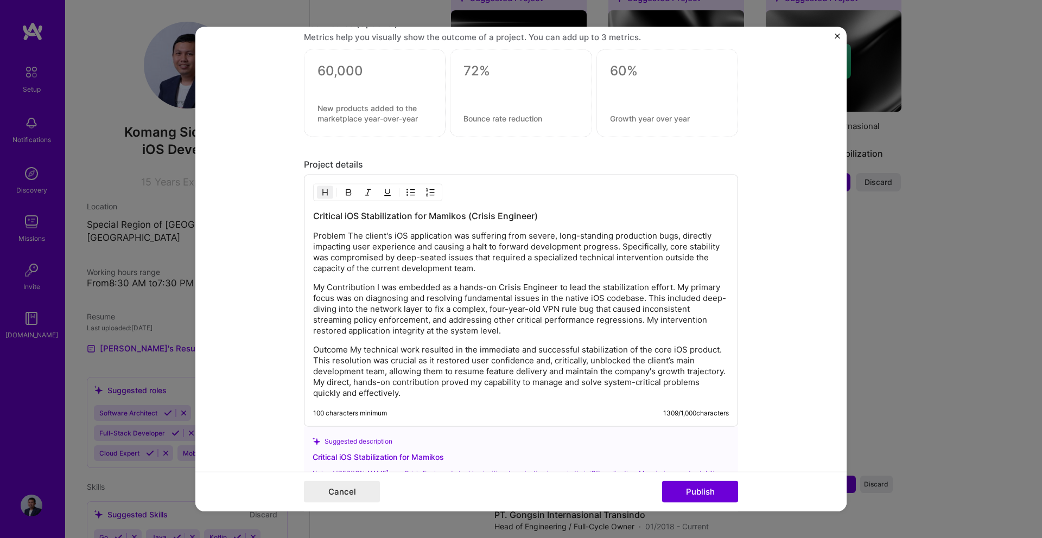
click at [347, 239] on p "Problem The client's iOS application was suffering from severe, long-standing p…" at bounding box center [521, 252] width 416 height 43
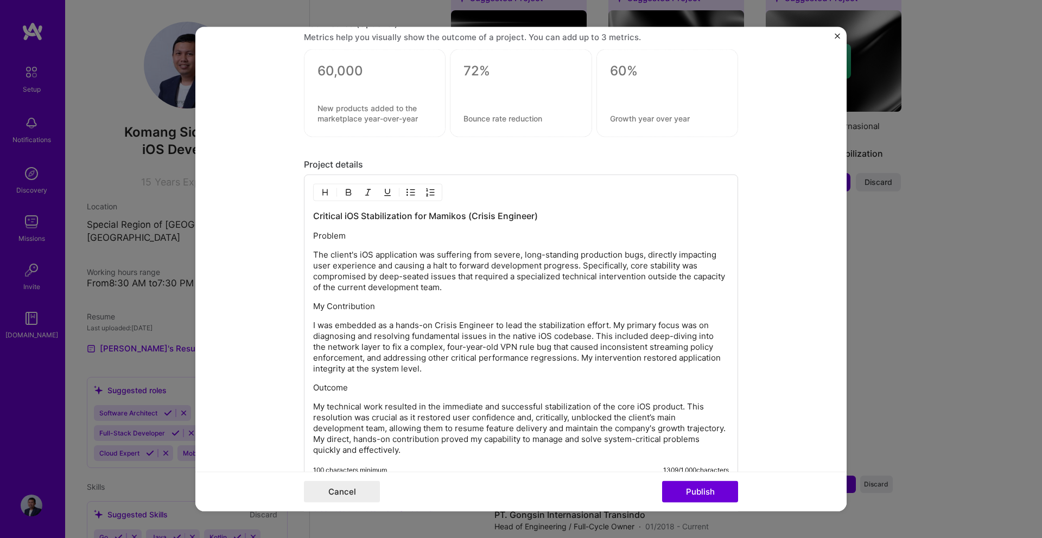
click at [335, 236] on p "Problem" at bounding box center [521, 236] width 416 height 11
click at [353, 194] on button "button" at bounding box center [348, 192] width 16 height 13
drag, startPoint x: 315, startPoint y: 308, endPoint x: 375, endPoint y: 309, distance: 60.2
click at [375, 309] on p "My Contribution" at bounding box center [521, 306] width 416 height 11
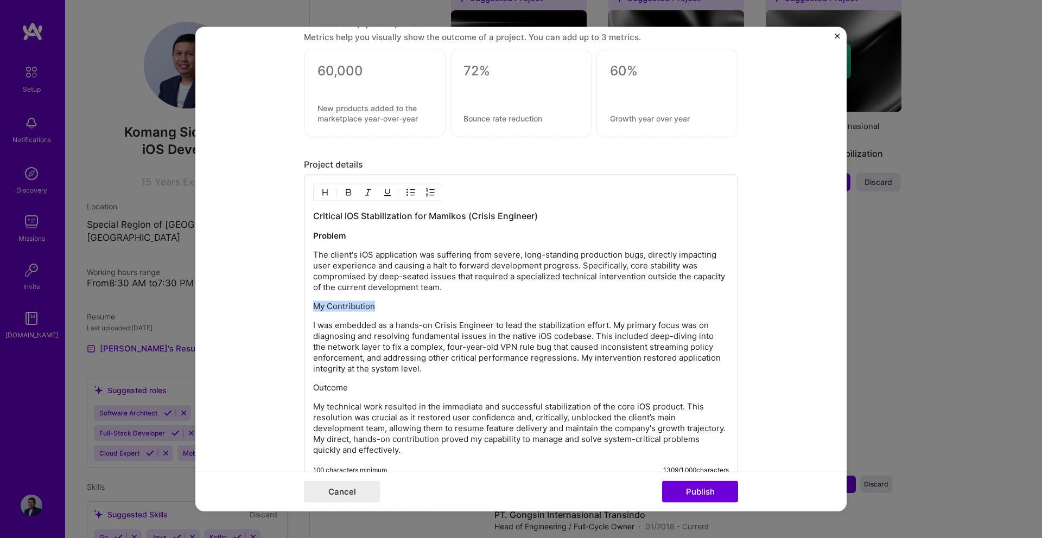
click at [352, 191] on img "button" at bounding box center [348, 192] width 9 height 9
drag, startPoint x: 315, startPoint y: 387, endPoint x: 347, endPoint y: 388, distance: 32.0
click at [347, 388] on p "Outcome" at bounding box center [521, 387] width 416 height 11
click at [354, 200] on div at bounding box center [377, 192] width 129 height 17
click at [351, 197] on button "button" at bounding box center [348, 192] width 16 height 13
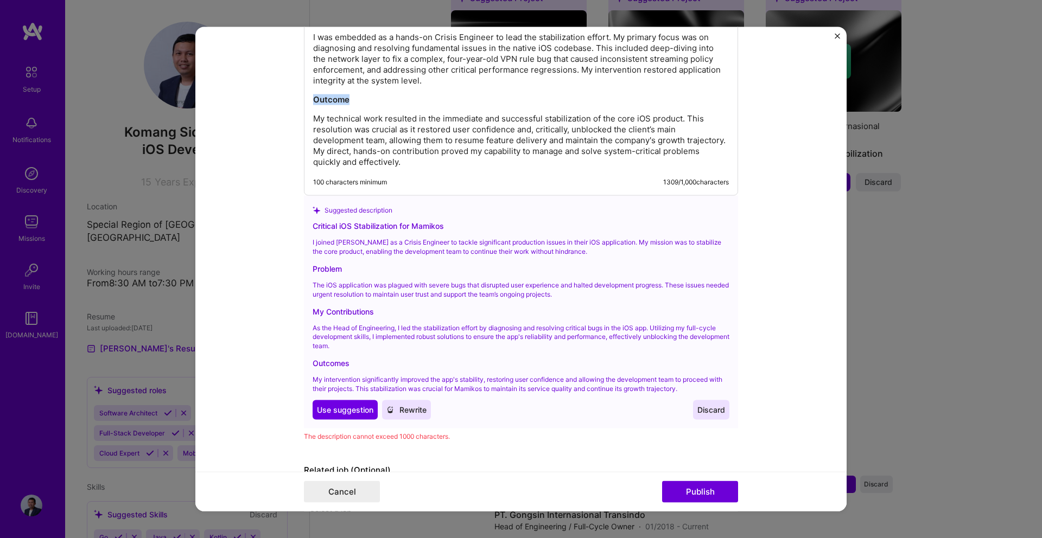
scroll to position [1514, 0]
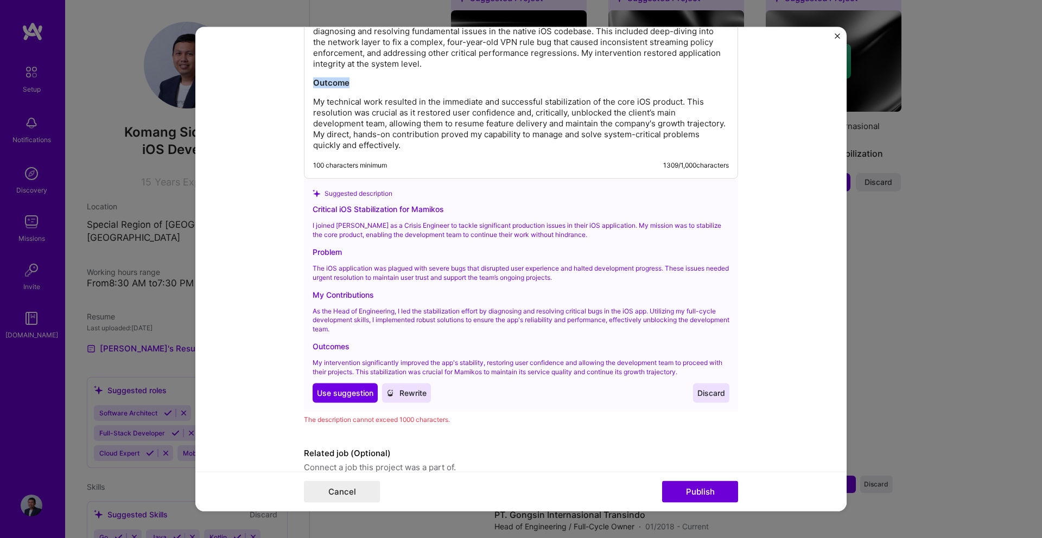
click at [414, 391] on span "Rewrite" at bounding box center [406, 392] width 40 height 11
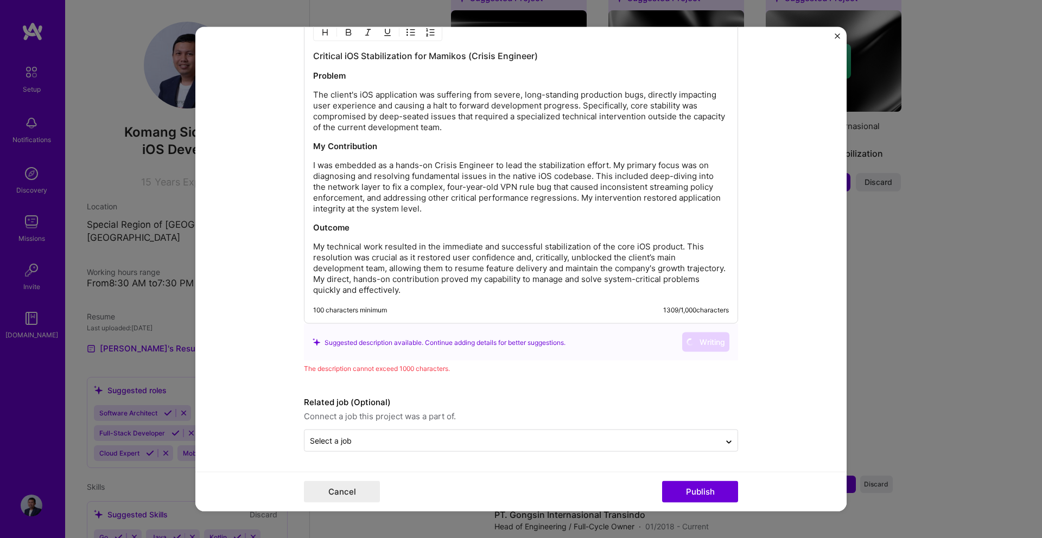
click at [481, 294] on p "My technical work resulted in the immediate and successful stabilization of the…" at bounding box center [521, 268] width 416 height 54
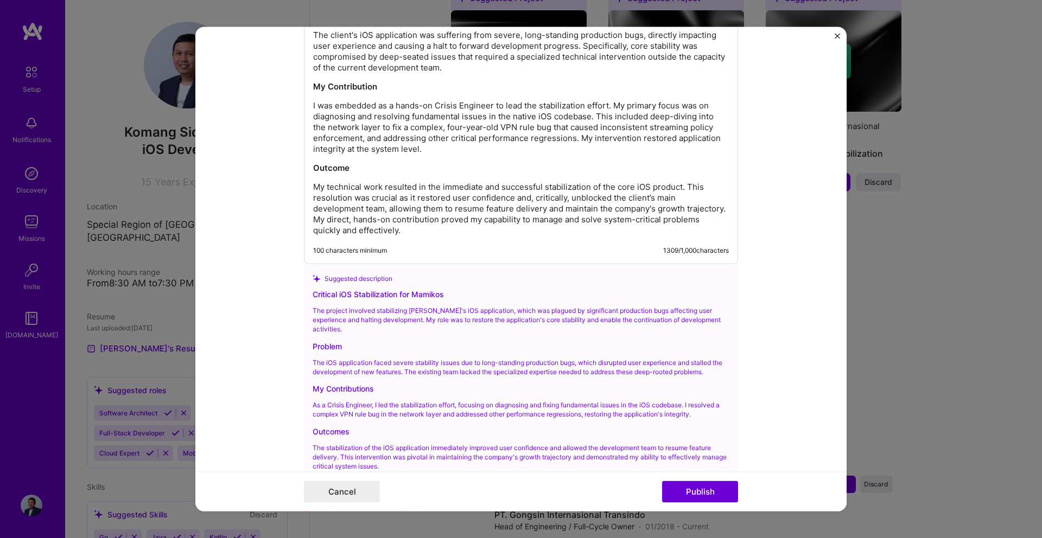
scroll to position [1428, 0]
click at [445, 234] on p "My technical work resulted in the immediate and successful stabilization of the…" at bounding box center [521, 210] width 416 height 54
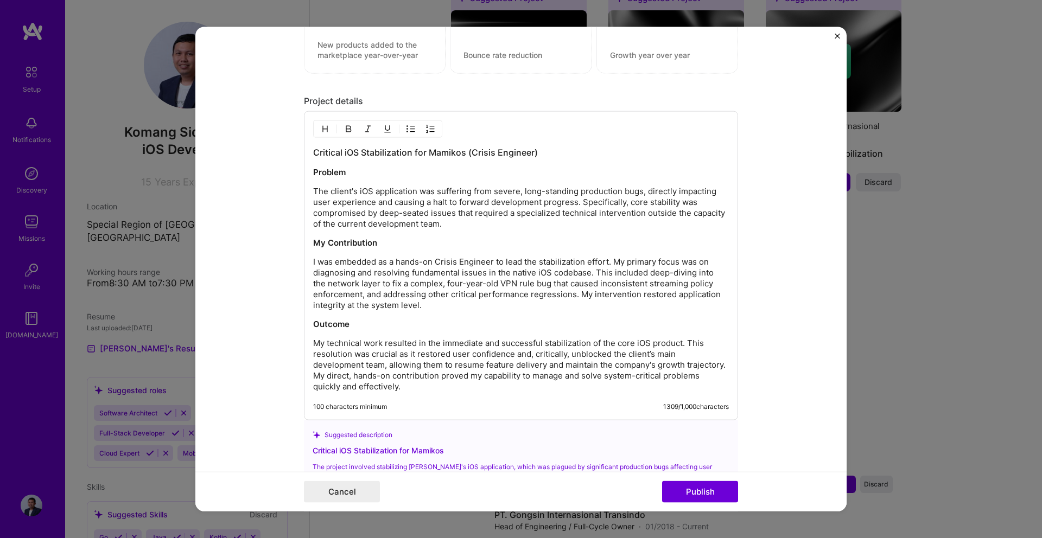
scroll to position [1247, 0]
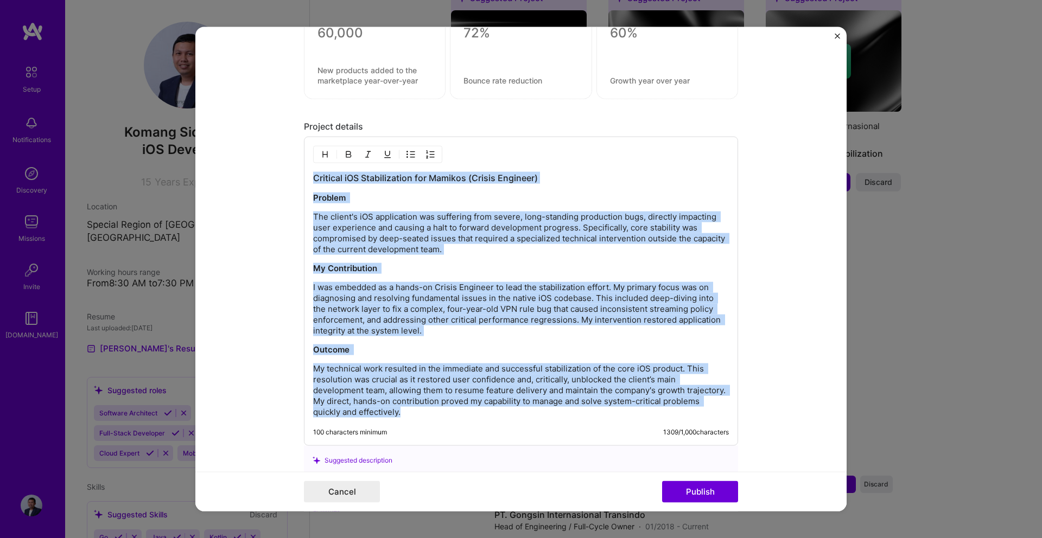
click at [315, 181] on h3 "Critical iOS Stabilization for Mamikos (Crisis Engineer)" at bounding box center [521, 178] width 416 height 12
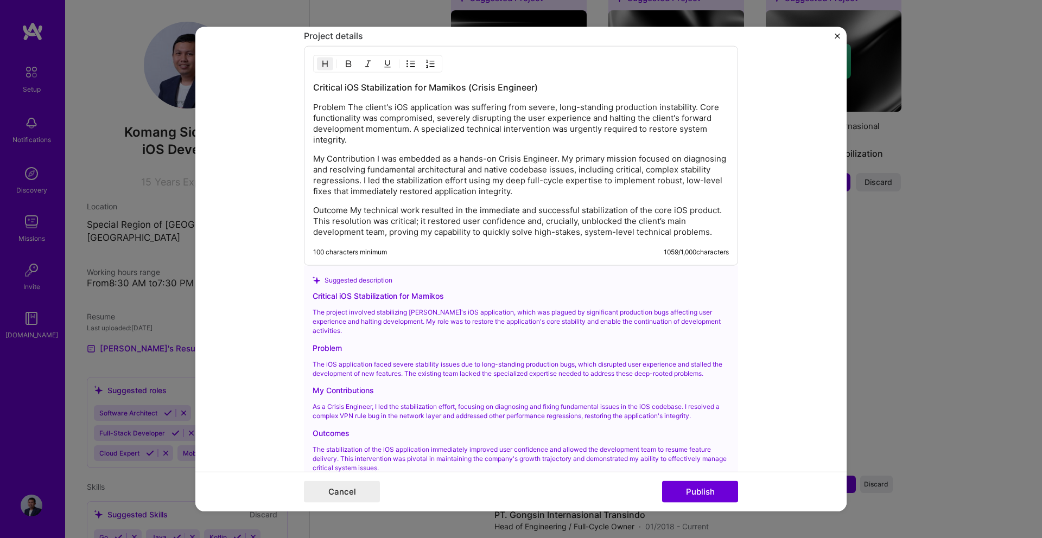
scroll to position [1260, 0]
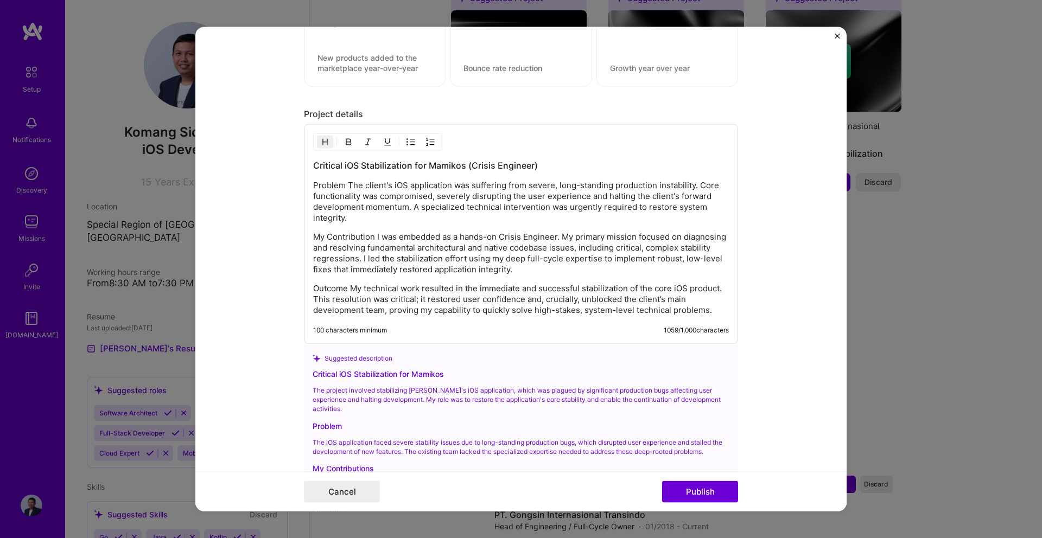
click at [727, 316] on div "Critical iOS Stabilization for Mamikos (Crisis Engineer) Problem The client's i…" at bounding box center [521, 234] width 434 height 220
click at [724, 308] on p "Outcome My technical work resulted in the immediate and successful stabilizatio…" at bounding box center [521, 299] width 416 height 33
click at [351, 290] on p "Outcome My technical work resulted in the immediate and successful stabilizatio…" at bounding box center [521, 299] width 416 height 33
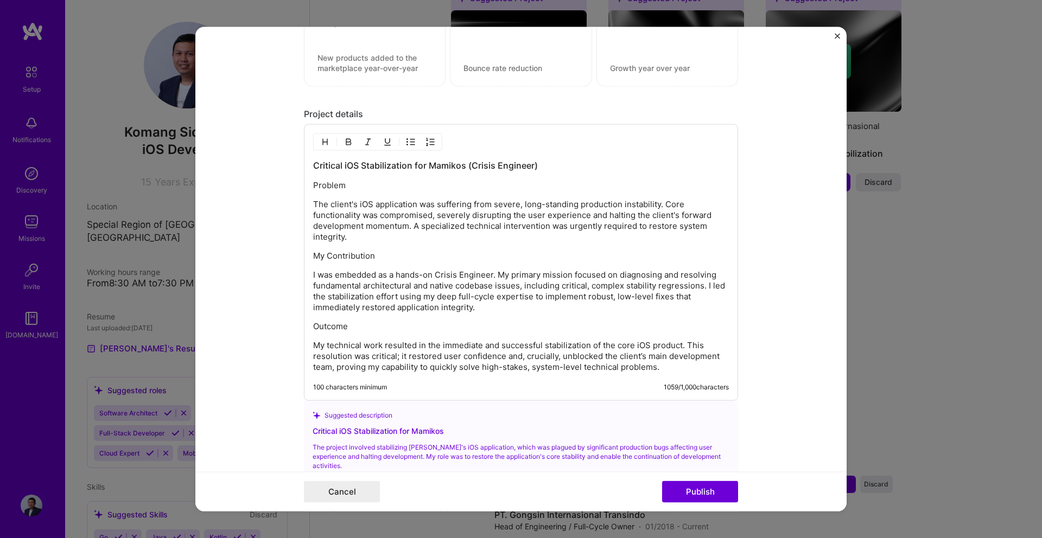
click at [336, 192] on div "Critical iOS Stabilization for Mamikos (Crisis Engineer) Problem The client's i…" at bounding box center [521, 266] width 416 height 213
click at [337, 188] on p "Problem" at bounding box center [521, 185] width 416 height 11
drag, startPoint x: 348, startPoint y: 142, endPoint x: 449, endPoint y: 265, distance: 159.6
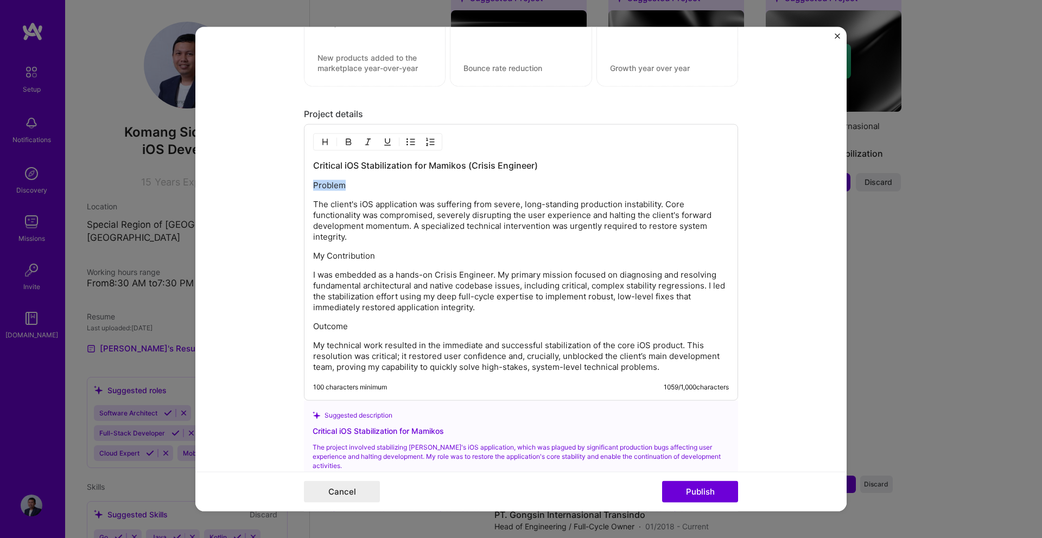
click at [348, 142] on img "button" at bounding box center [348, 142] width 9 height 9
drag, startPoint x: 658, startPoint y: 388, endPoint x: 677, endPoint y: 390, distance: 19.1
click at [677, 390] on div "100 characters minimum 1059 / 1,000 characters" at bounding box center [521, 387] width 416 height 9
copy div "1059 /"
click at [643, 384] on div "100 characters minimum 1059 / 1,000 characters" at bounding box center [521, 387] width 416 height 9
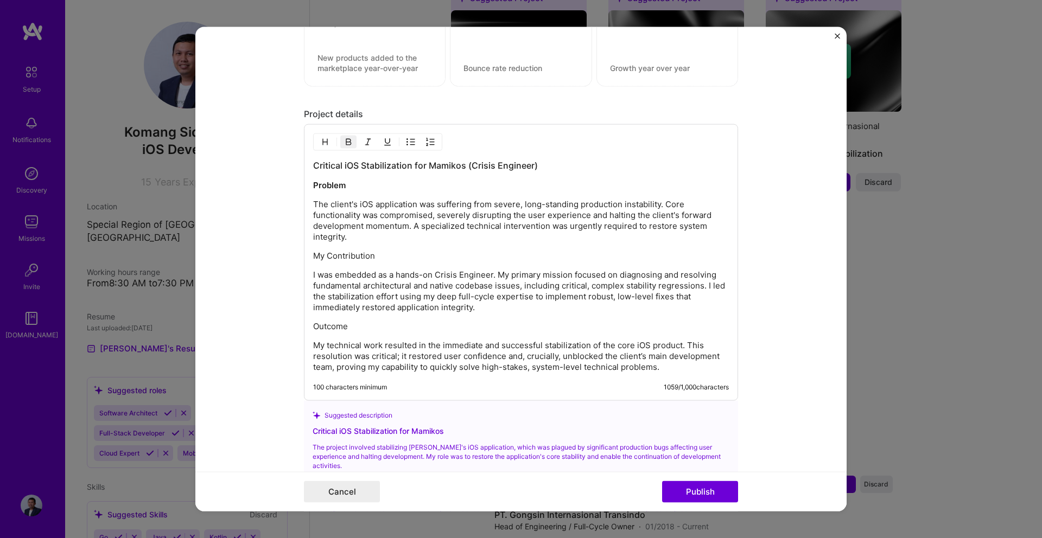
drag, startPoint x: 656, startPoint y: 387, endPoint x: 724, endPoint y: 393, distance: 67.6
click at [724, 393] on div "100 characters minimum 1059 / 1,000 characters" at bounding box center [512, 391] width 433 height 17
copy div "1059 / 1,000 characters"
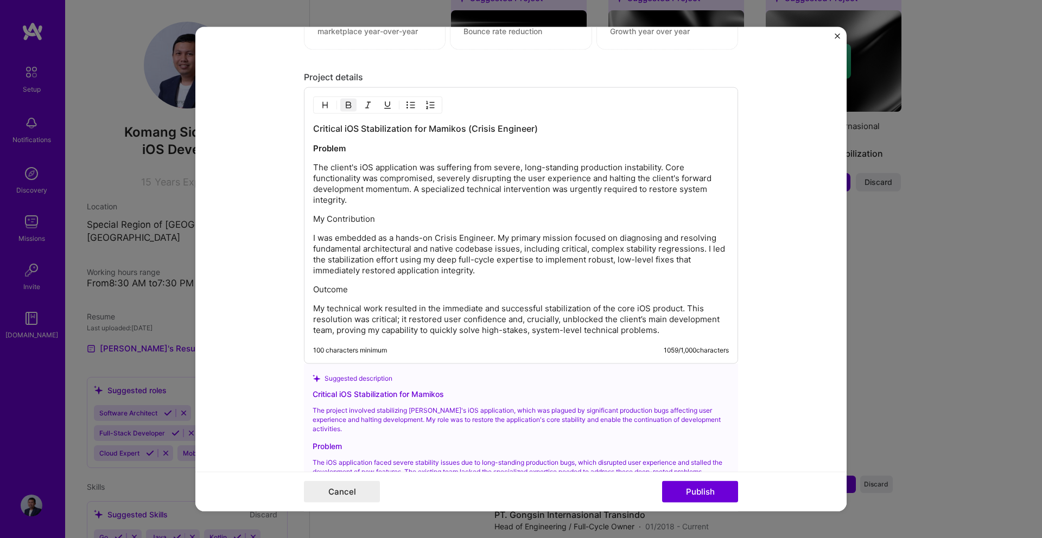
scroll to position [1198, 0]
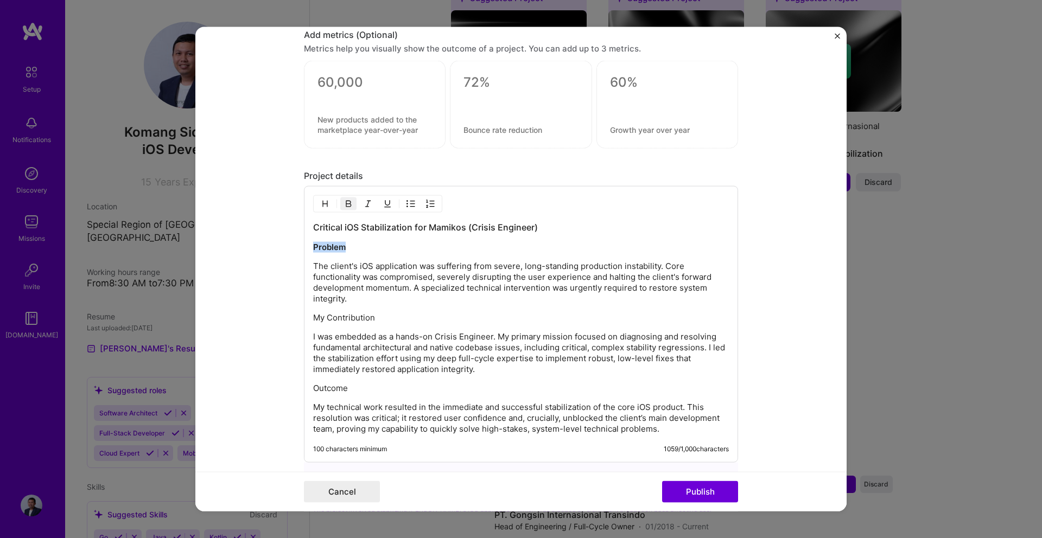
click at [314, 228] on h3 "Critical iOS Stabilization for Mamikos (Crisis Engineer)" at bounding box center [521, 227] width 416 height 12
click at [309, 225] on div "Critical iOS Stabilization for Mamikos (Crisis Engineer) Problem The client's i…" at bounding box center [521, 324] width 434 height 277
click at [316, 227] on h3 "Critical iOS Stabilization for Mamikos (Crisis Engineer)" at bounding box center [521, 227] width 416 height 12
click at [314, 227] on h3 "Critical iOS Stabilization for Mamikos (Crisis Engineer)" at bounding box center [521, 227] width 416 height 12
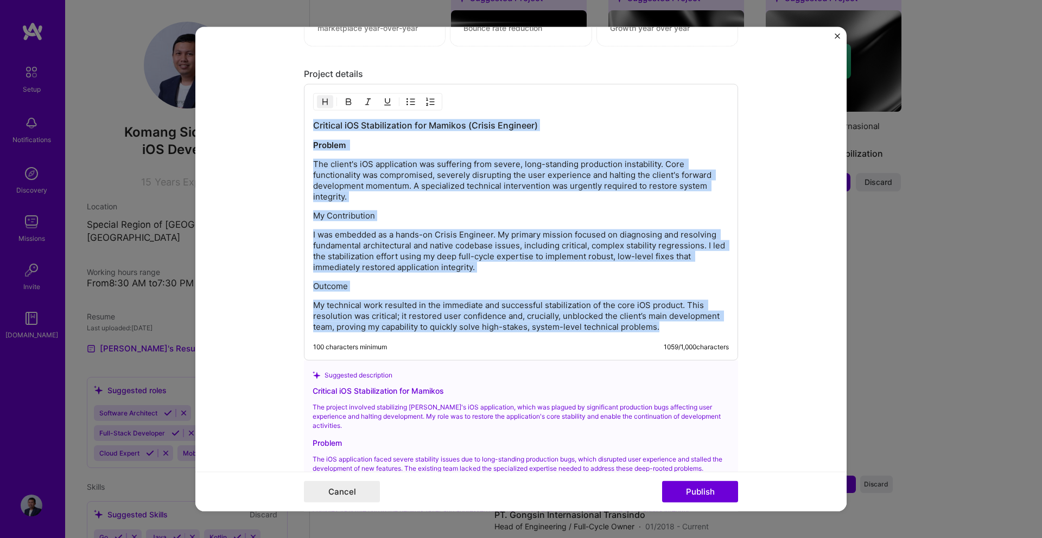
click at [661, 328] on p "My technical work resulted in the immediate and successful stabilization of the…" at bounding box center [521, 316] width 416 height 33
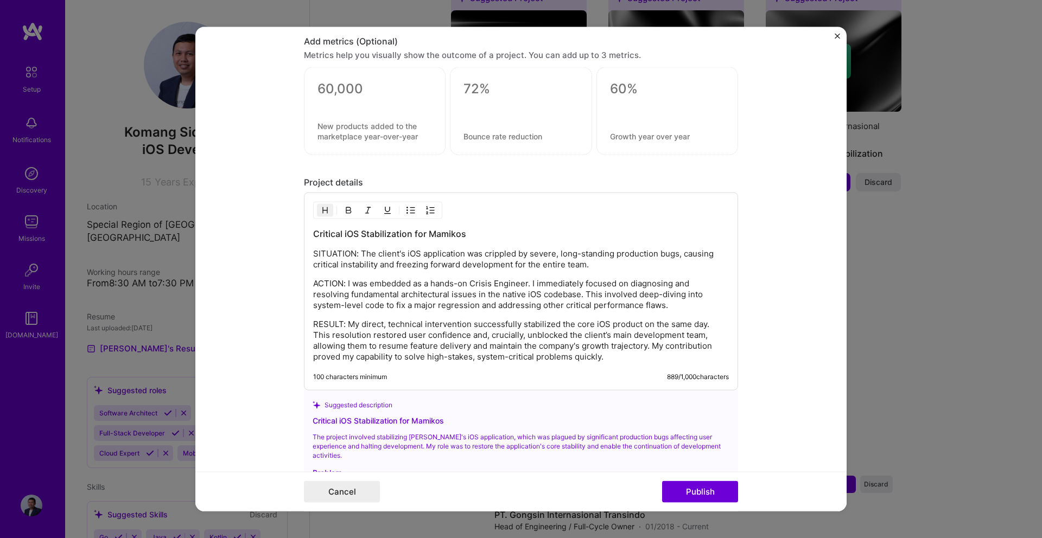
scroll to position [1156, 0]
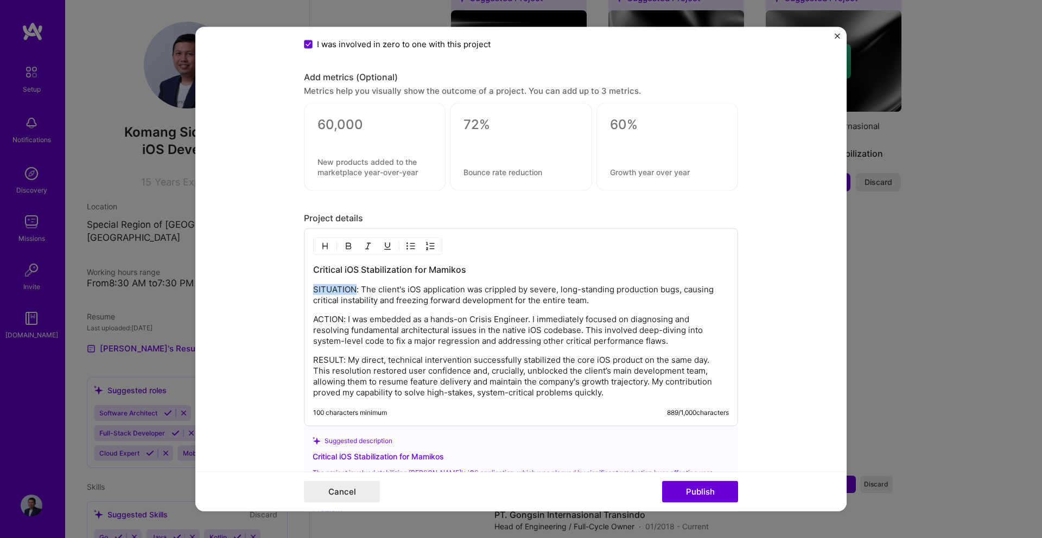
drag, startPoint x: 314, startPoint y: 289, endPoint x: 355, endPoint y: 289, distance: 41.2
click at [355, 289] on p "SITUATION: The client's iOS application was crippled by severe, long-standing p…" at bounding box center [521, 295] width 416 height 22
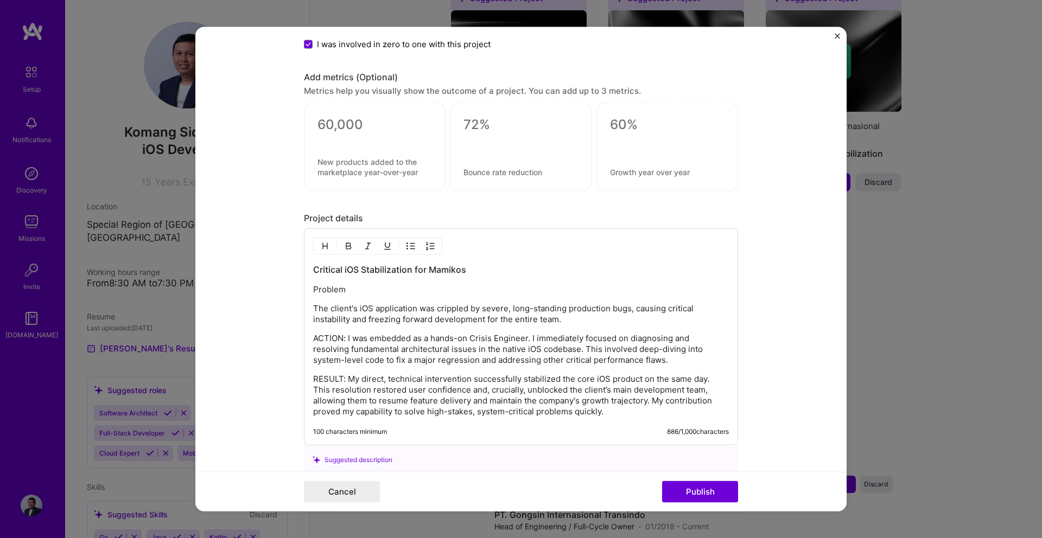
click at [343, 246] on button "button" at bounding box center [348, 246] width 16 height 13
click at [349, 248] on img "button" at bounding box center [348, 246] width 9 height 9
click at [353, 250] on button "button" at bounding box center [348, 246] width 16 height 13
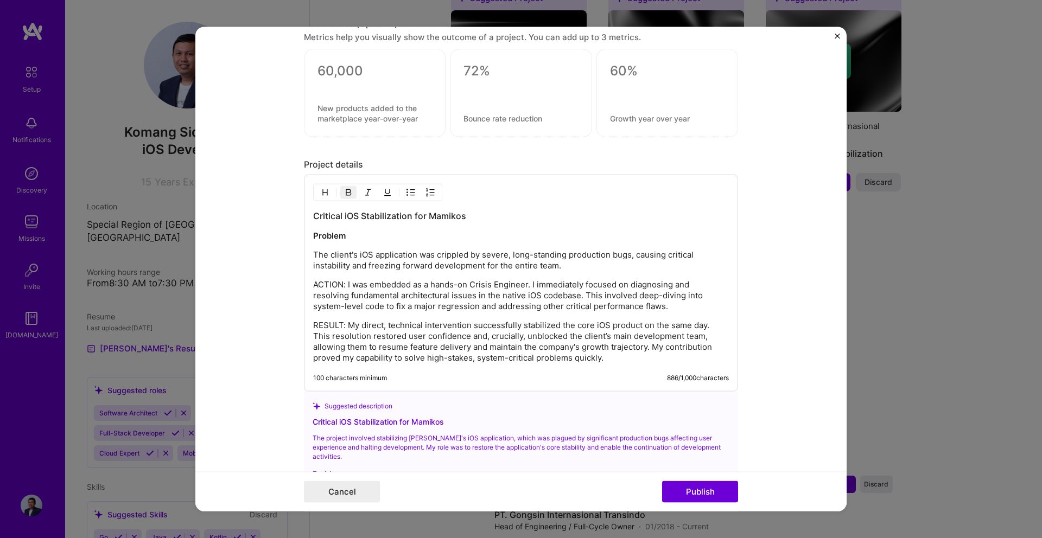
scroll to position [1278, 0]
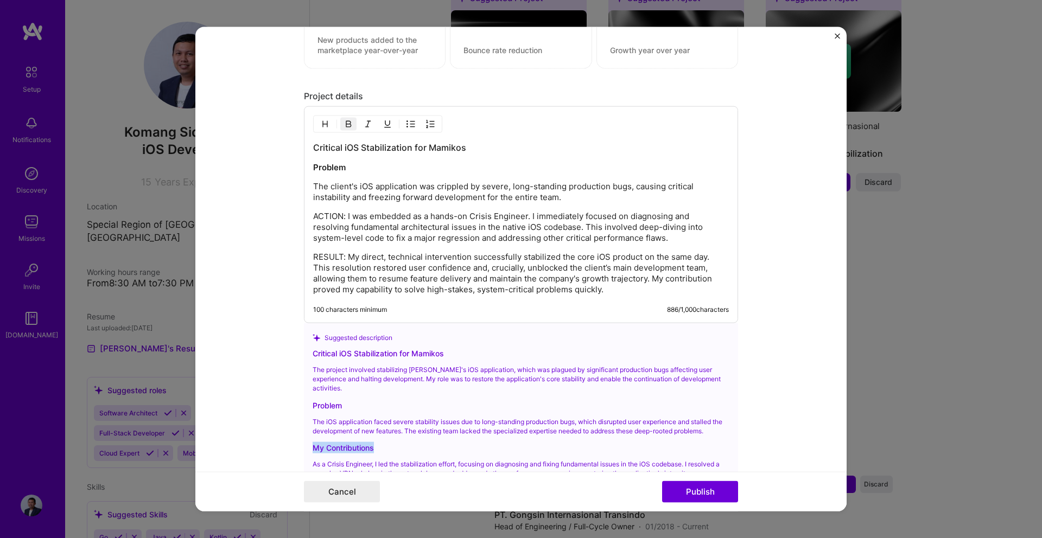
drag, startPoint x: 314, startPoint y: 439, endPoint x: 375, endPoint y: 439, distance: 61.3
click at [375, 442] on div "My Contributions" at bounding box center [521, 447] width 417 height 11
copy div "My Contributions"
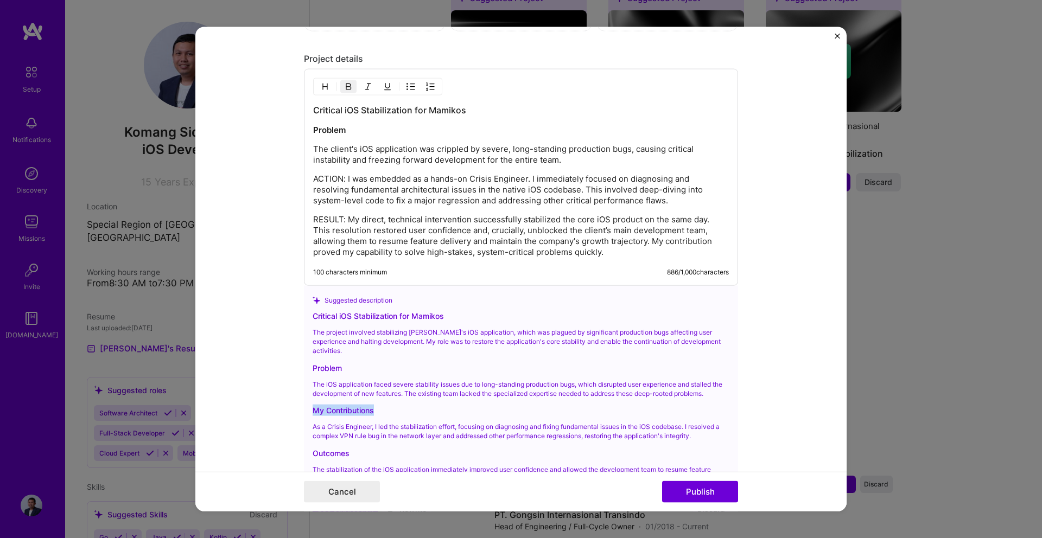
scroll to position [1309, 0]
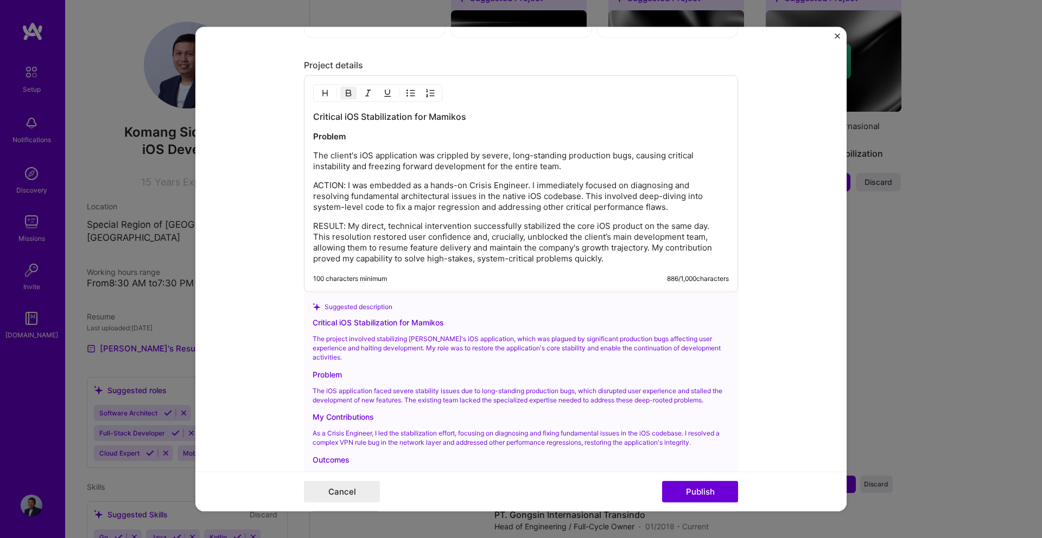
click at [329, 187] on p "ACTION: I was embedded as a hands-on Crisis Engineer. I immediately focused on …" at bounding box center [521, 196] width 416 height 33
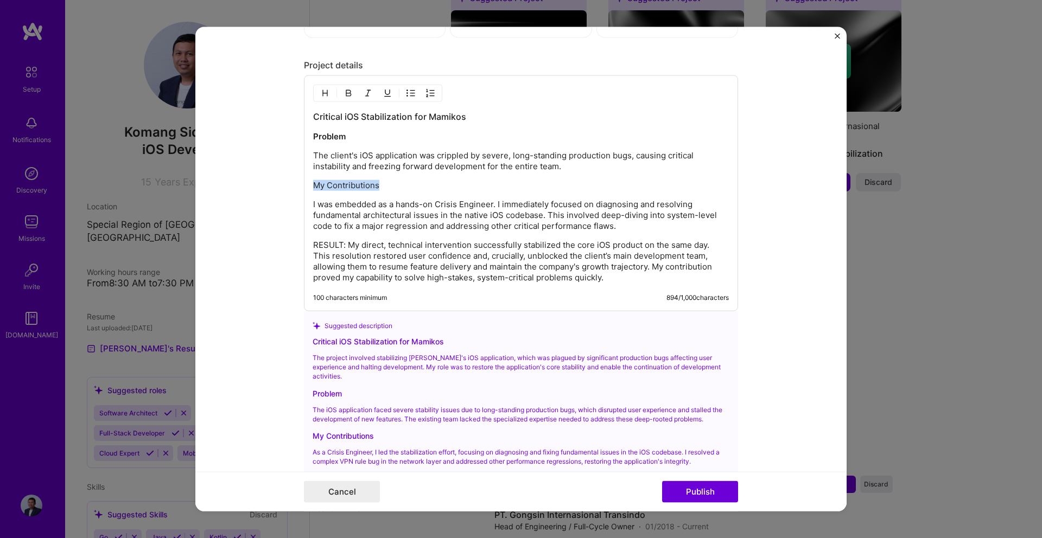
drag, startPoint x: 314, startPoint y: 187, endPoint x: 378, endPoint y: 186, distance: 64.0
click at [378, 186] on p "My Contributions" at bounding box center [521, 185] width 416 height 11
click at [350, 97] on img "button" at bounding box center [348, 93] width 9 height 9
drag, startPoint x: 437, startPoint y: 207, endPoint x: 493, endPoint y: 208, distance: 55.9
click at [493, 208] on p "I was embedded as a hands-on Crisis Engineer. I immediately focused on diagnosi…" at bounding box center [521, 215] width 416 height 33
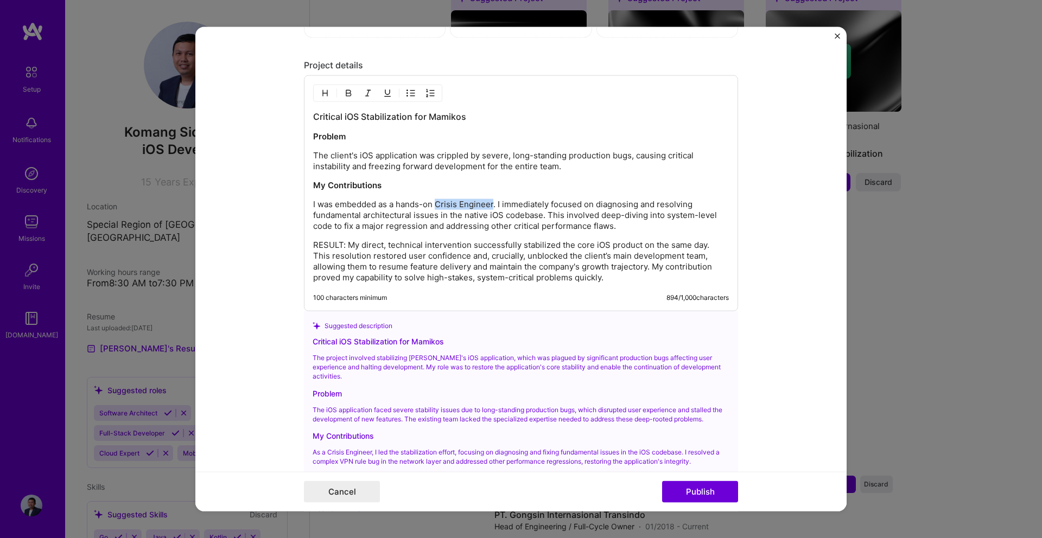
click at [349, 90] on img "button" at bounding box center [348, 93] width 9 height 9
click at [348, 244] on p "RESULT: My direct, technical intervention successfully stabilized the core iOS …" at bounding box center [521, 261] width 416 height 43
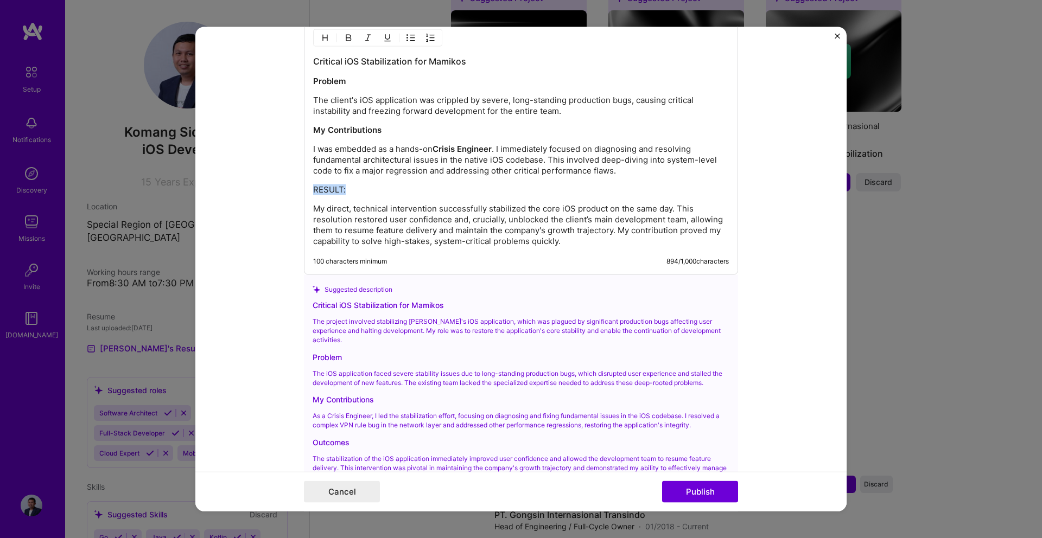
scroll to position [1490, 0]
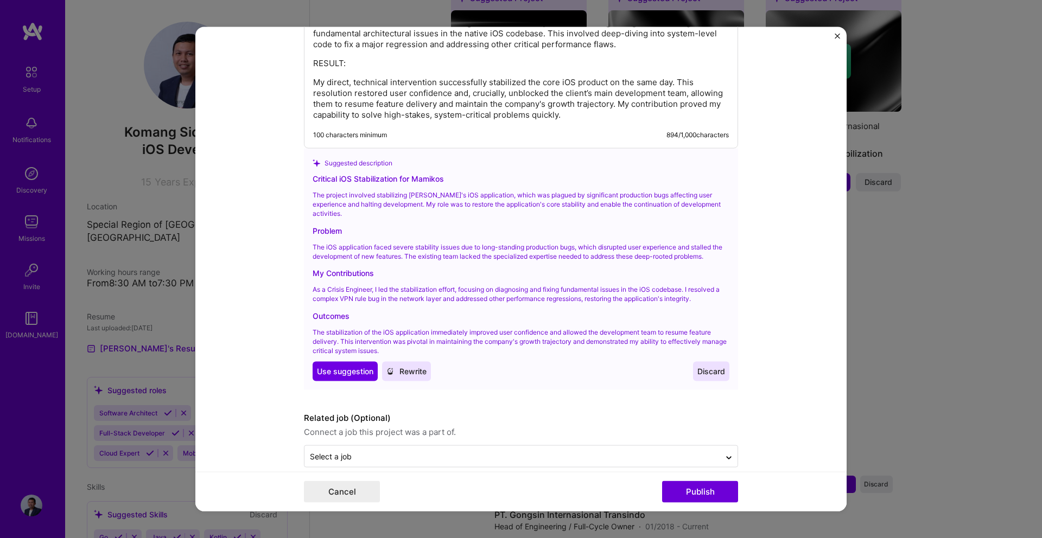
click at [327, 299] on div "Critical iOS Stabilization for [PERSON_NAME] The project involved stabilizing […" at bounding box center [521, 277] width 417 height 208
click at [327, 310] on div "Outcomes" at bounding box center [521, 315] width 417 height 11
copy div "Outcomes"
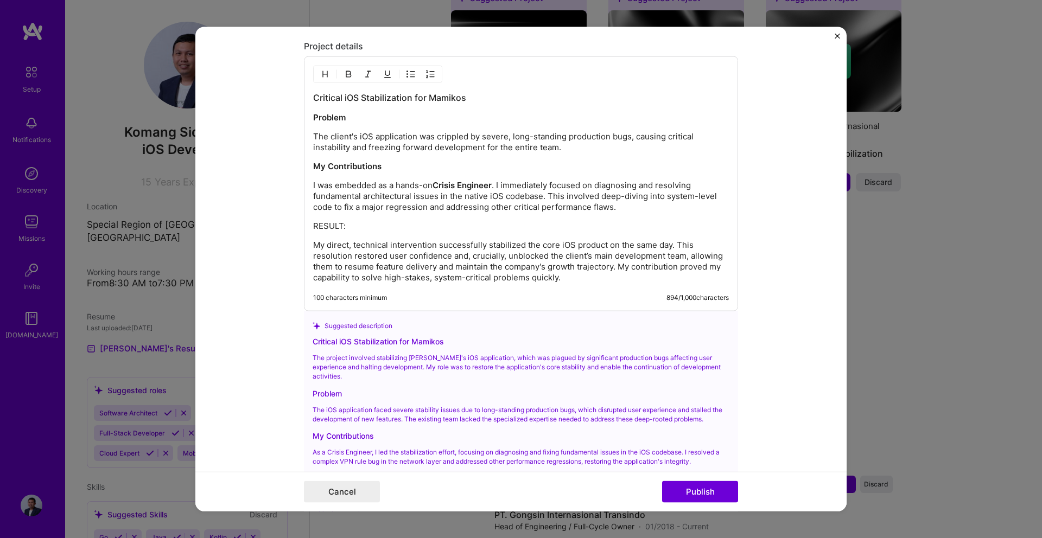
scroll to position [1223, 0]
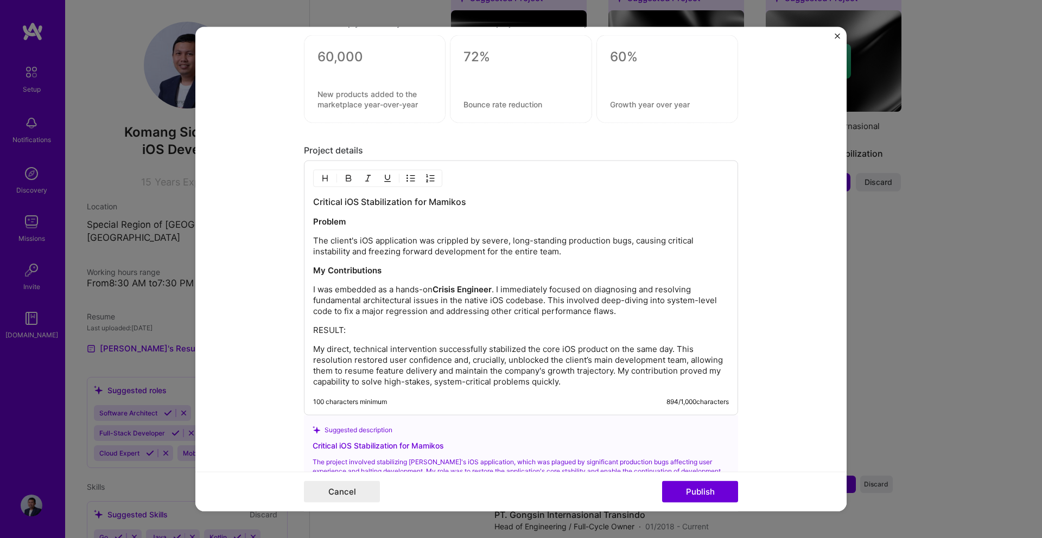
click at [318, 326] on p "RESULT:" at bounding box center [521, 330] width 416 height 11
drag, startPoint x: 508, startPoint y: 359, endPoint x: 686, endPoint y: 359, distance: 178.5
click at [686, 359] on p "My direct, technical intervention successfully stabilized the core iOS product …" at bounding box center [521, 365] width 416 height 43
click at [345, 181] on img "button" at bounding box center [348, 178] width 9 height 9
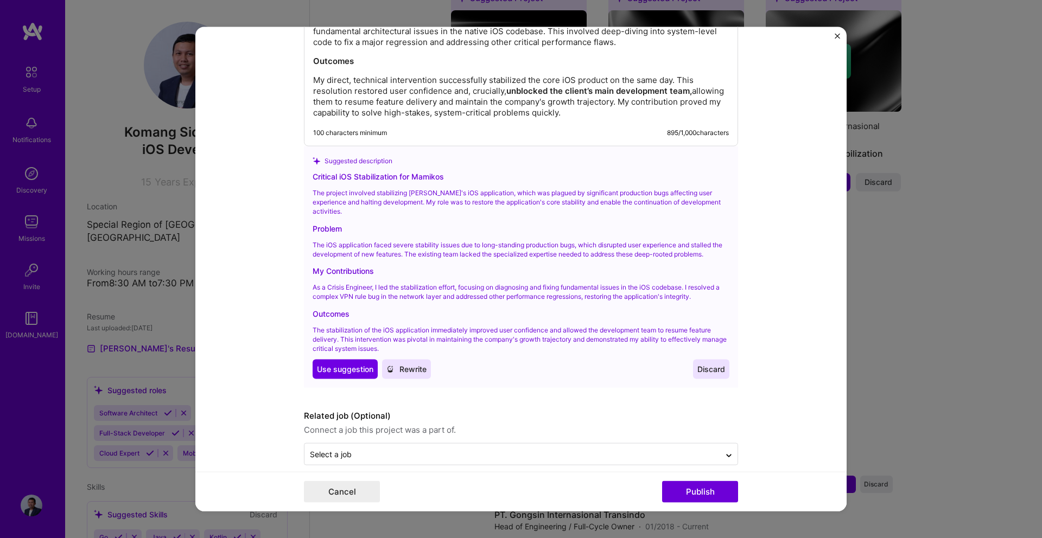
scroll to position [1497, 0]
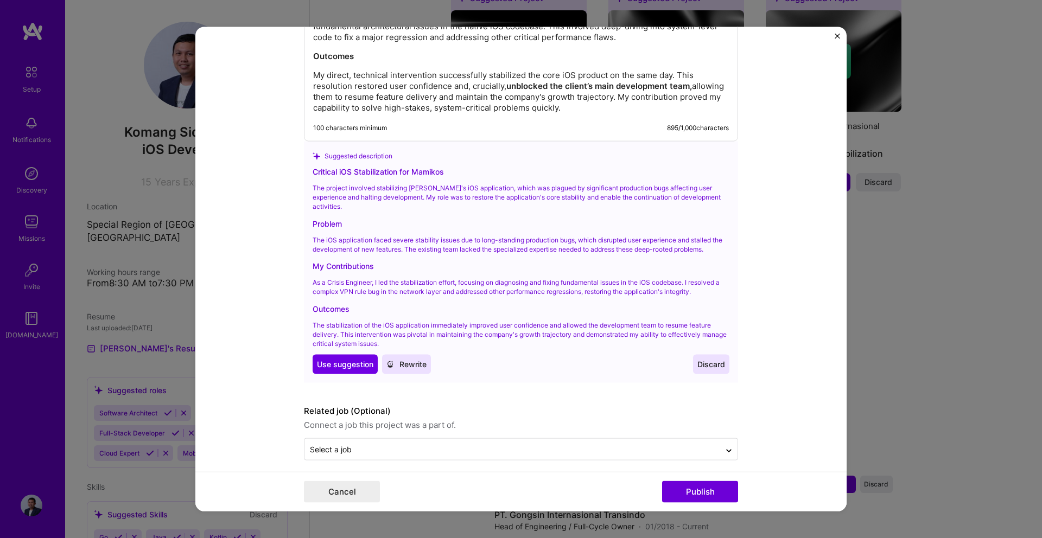
click at [697, 359] on span "Discard" at bounding box center [711, 364] width 28 height 11
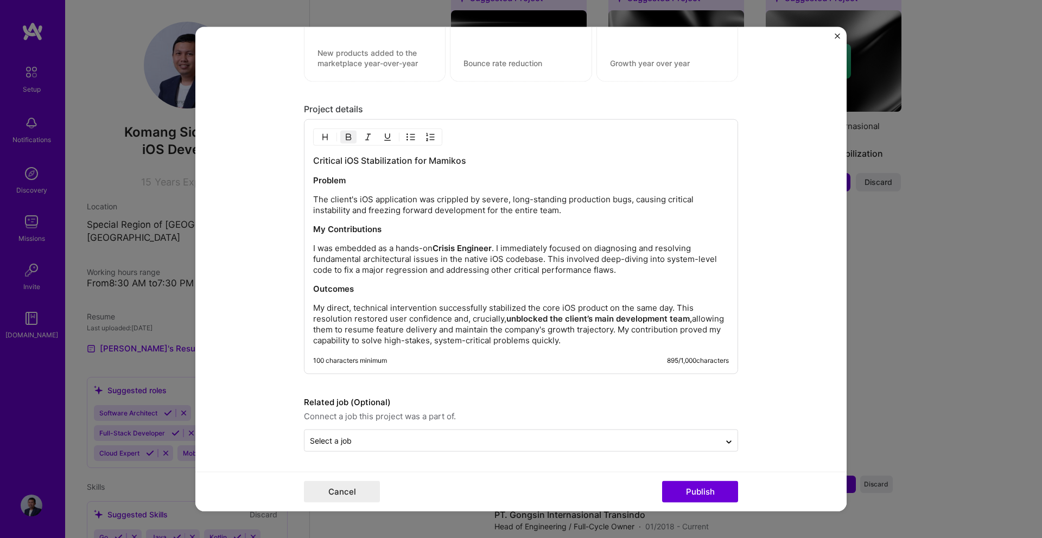
scroll to position [1265, 0]
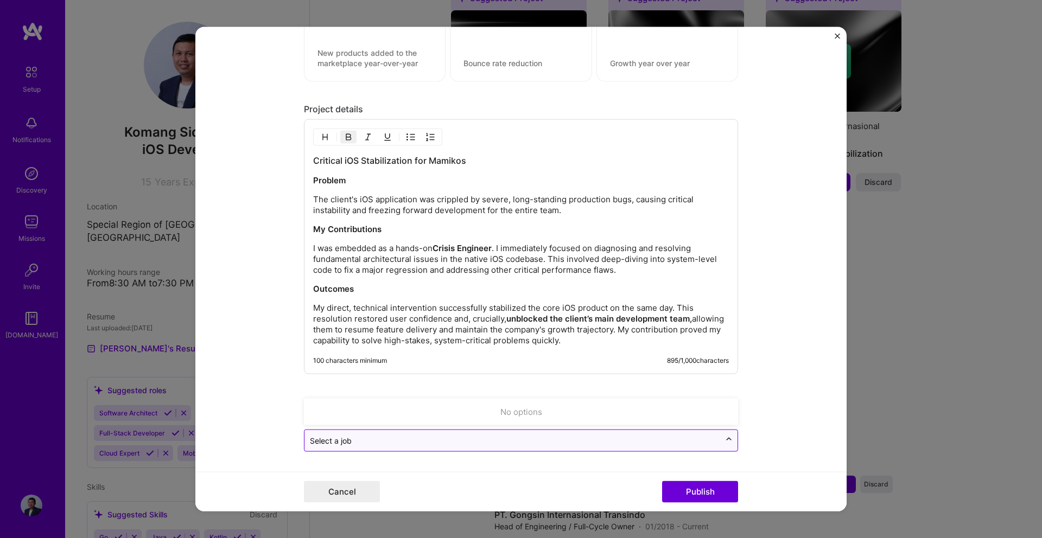
click at [723, 432] on div at bounding box center [728, 440] width 17 height 17
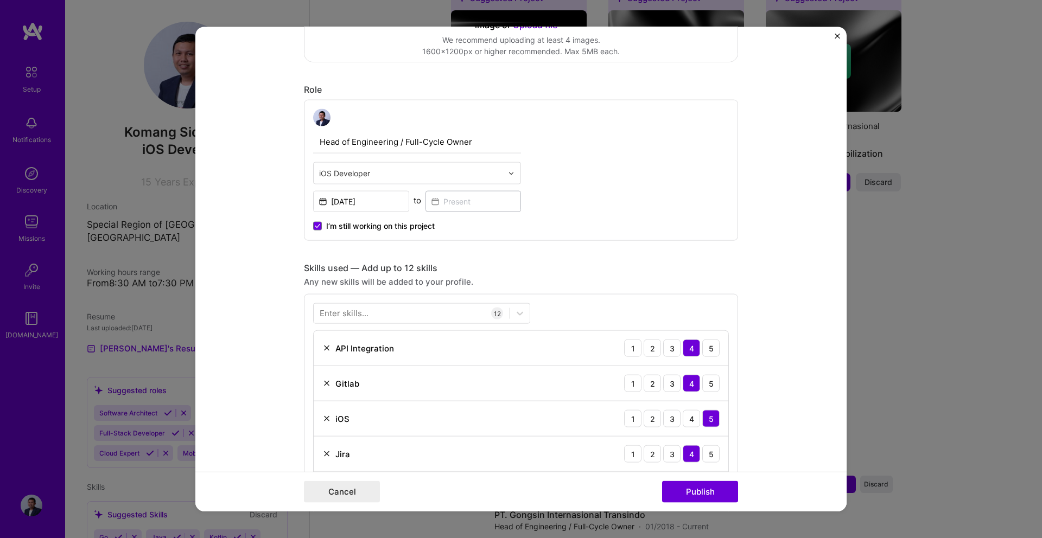
scroll to position [364, 0]
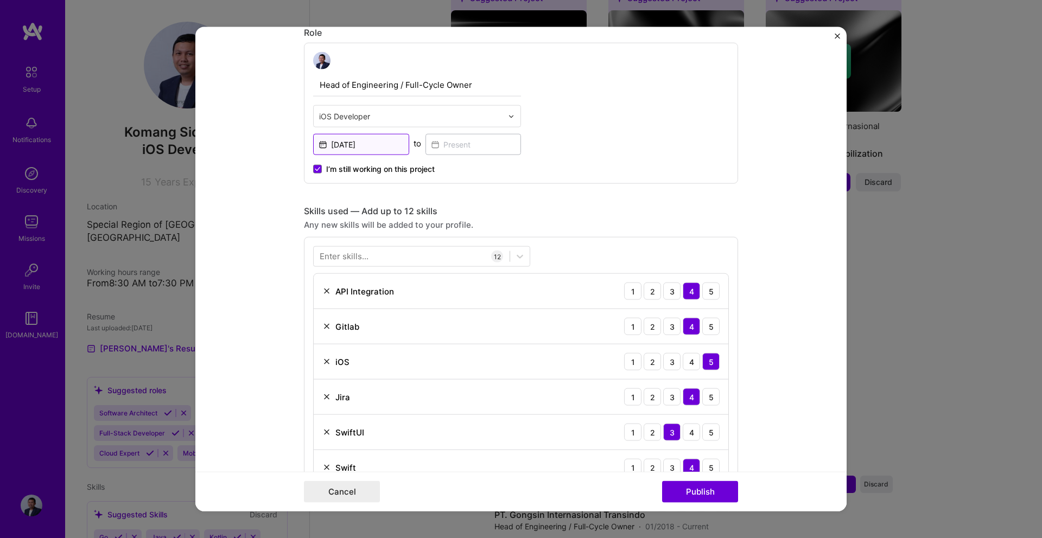
click at [397, 134] on input "[DATE]" at bounding box center [361, 144] width 96 height 21
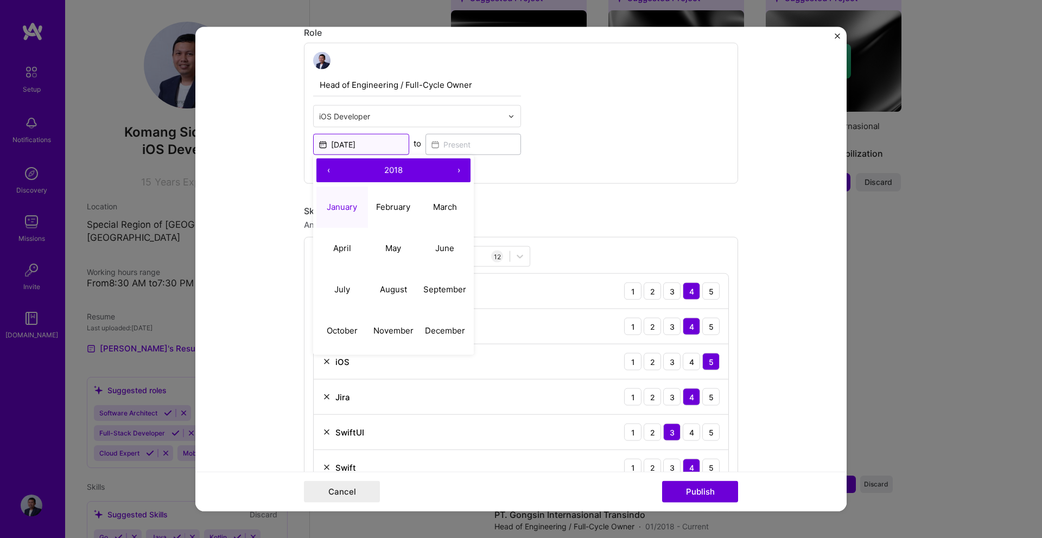
click at [380, 142] on input "[DATE]" at bounding box center [361, 144] width 96 height 21
click at [453, 170] on button "›" at bounding box center [459, 170] width 24 height 24
click at [353, 330] on abbr "October" at bounding box center [342, 330] width 31 height 10
type input "[DATE]"
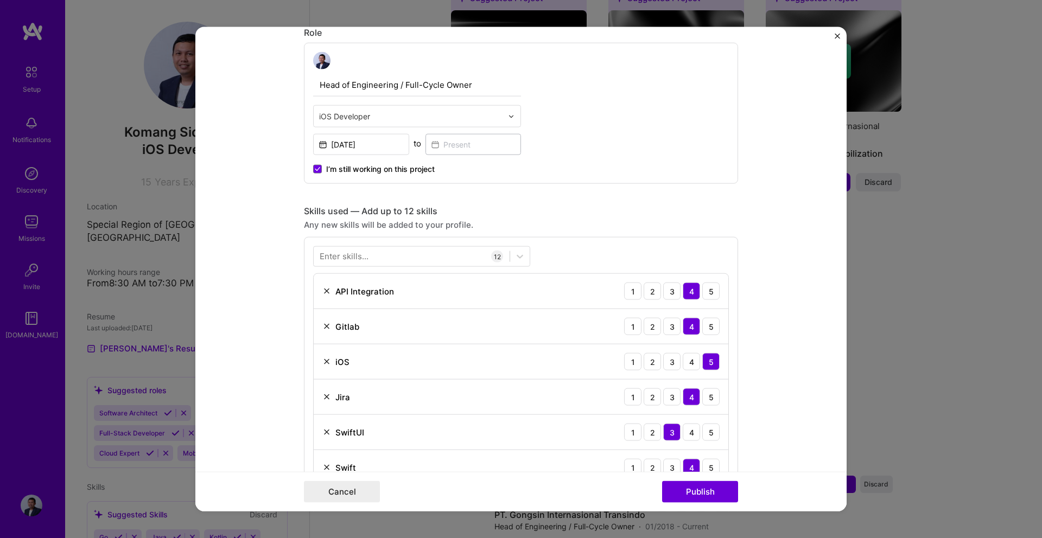
click at [342, 174] on span "I’m still working on this project" at bounding box center [380, 169] width 109 height 11
click at [0, 0] on input "I’m still working on this project" at bounding box center [0, 0] width 0 height 0
click at [489, 143] on input at bounding box center [473, 144] width 96 height 21
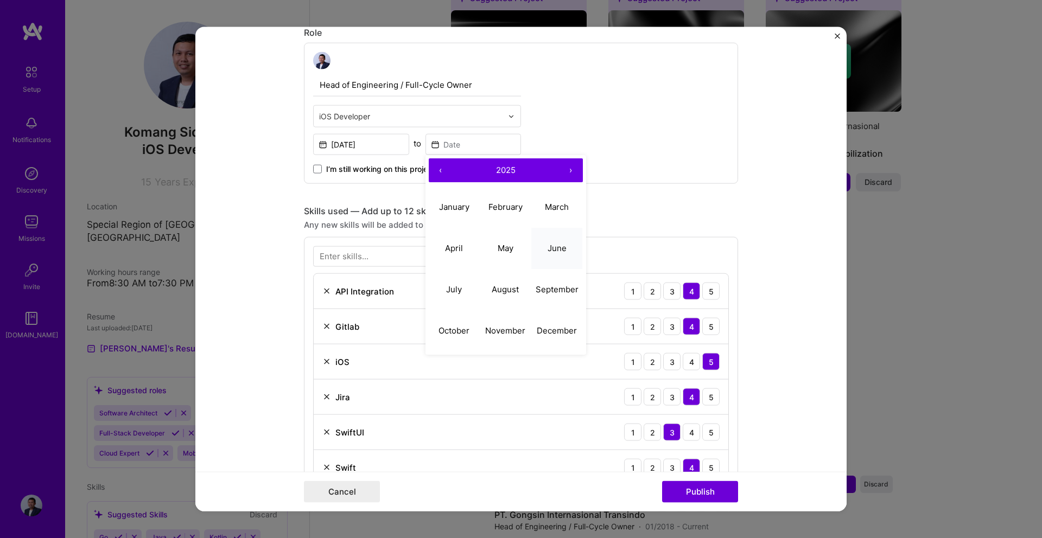
click at [560, 251] on abbr "June" at bounding box center [556, 248] width 19 height 10
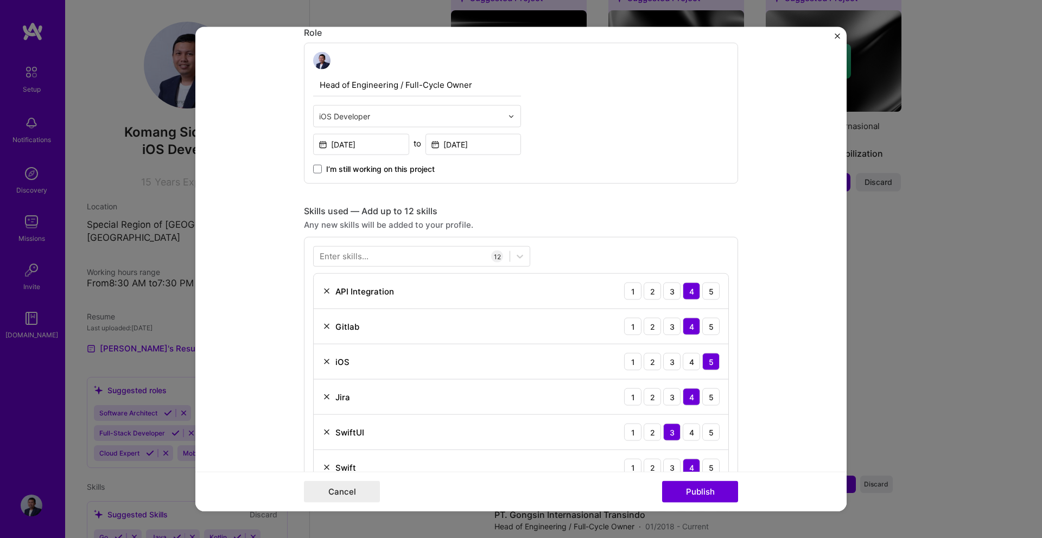
click at [470, 155] on div "I’m still working on this project" at bounding box center [417, 165] width 208 height 20
click at [473, 146] on input "[DATE]" at bounding box center [473, 144] width 96 height 21
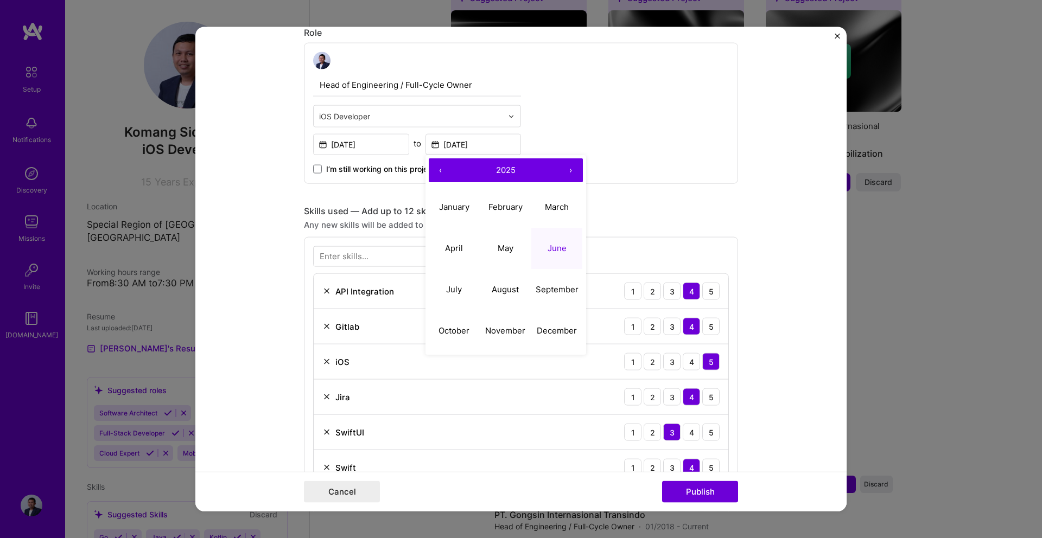
click at [443, 169] on button "‹" at bounding box center [441, 170] width 24 height 24
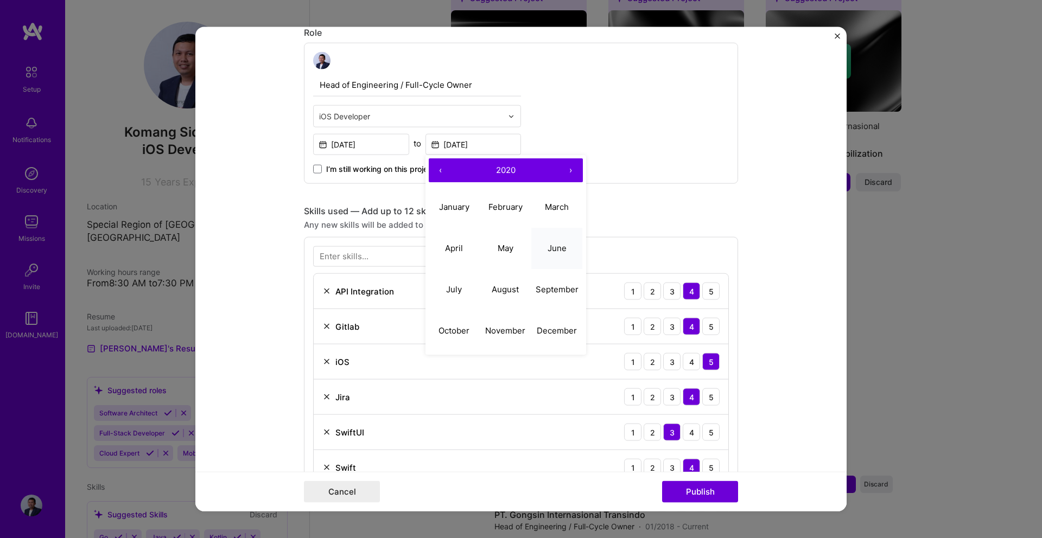
click at [552, 244] on abbr "June" at bounding box center [556, 248] width 19 height 10
type input "[DATE]"
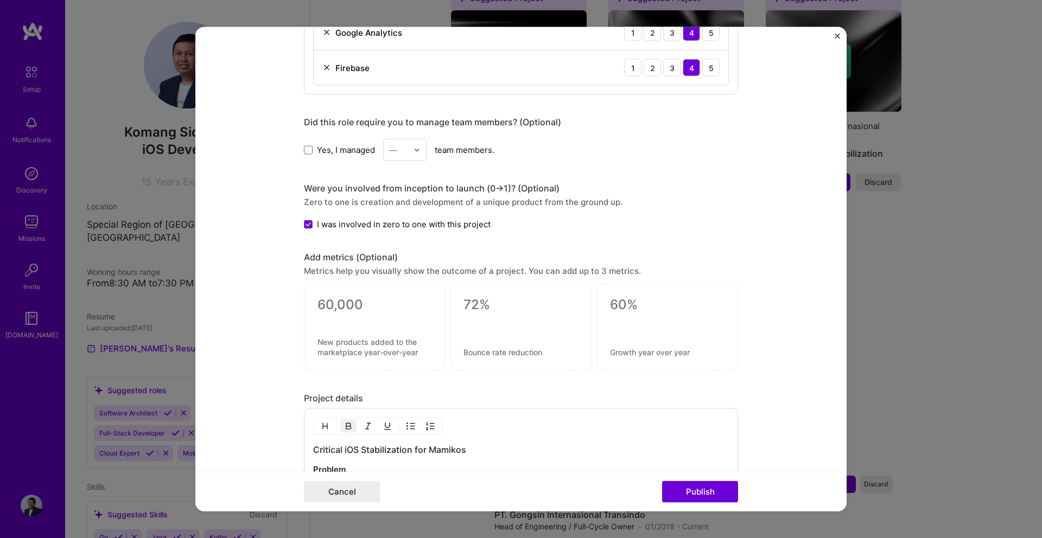
scroll to position [988, 0]
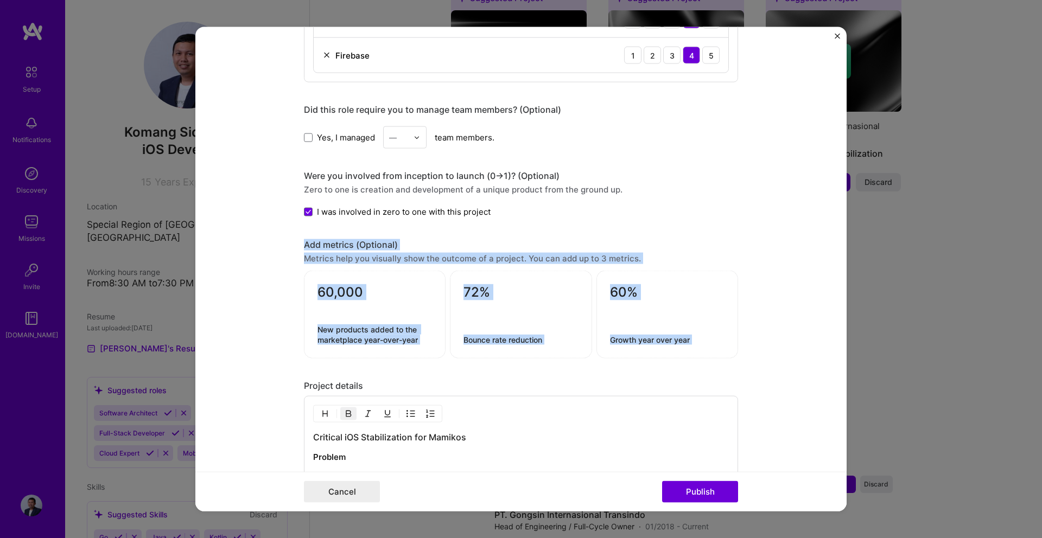
drag, startPoint x: 303, startPoint y: 244, endPoint x: 706, endPoint y: 361, distance: 419.6
click at [371, 297] on textarea at bounding box center [374, 292] width 114 height 16
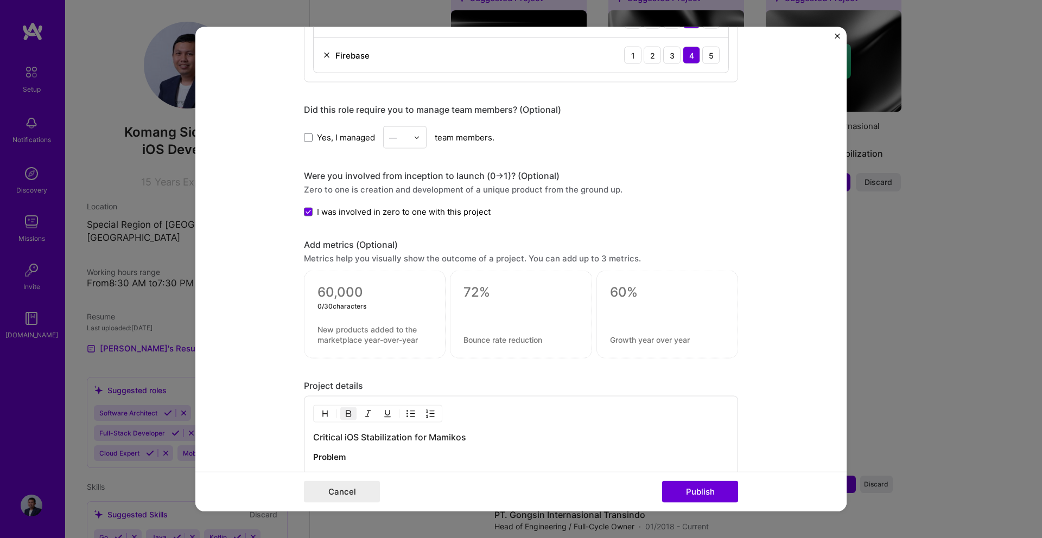
click at [421, 341] on textarea at bounding box center [374, 334] width 114 height 21
drag, startPoint x: 466, startPoint y: 287, endPoint x: 489, endPoint y: 286, distance: 22.8
click at [489, 286] on textarea at bounding box center [520, 292] width 114 height 16
drag, startPoint x: 490, startPoint y: 286, endPoint x: 463, endPoint y: 284, distance: 27.8
click at [463, 284] on textarea at bounding box center [520, 292] width 114 height 16
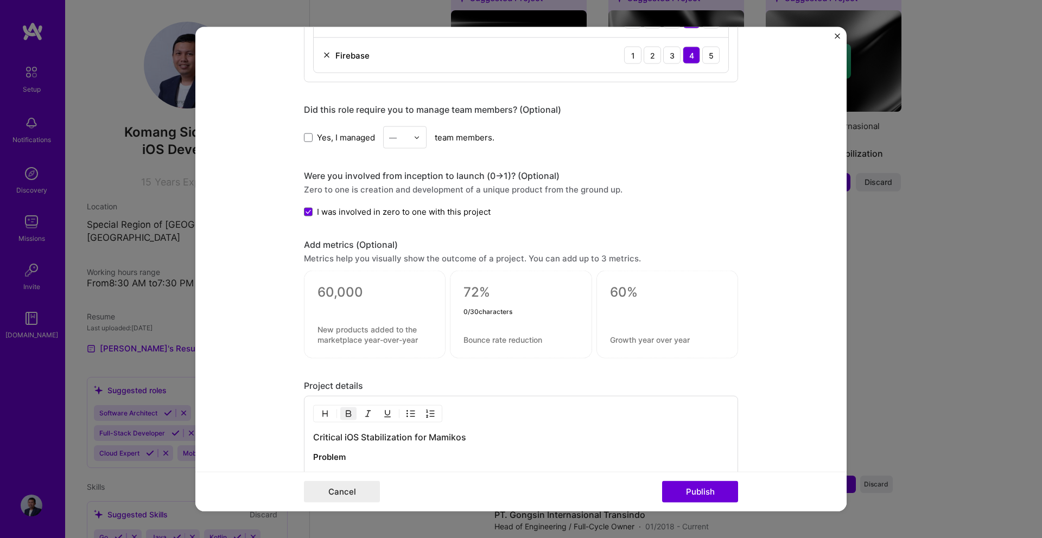
click at [617, 284] on textarea at bounding box center [667, 292] width 114 height 16
type textarea "0"
type textarea "30%"
type textarea "Increase in dev team velocity"
click at [500, 297] on textarea at bounding box center [520, 292] width 114 height 16
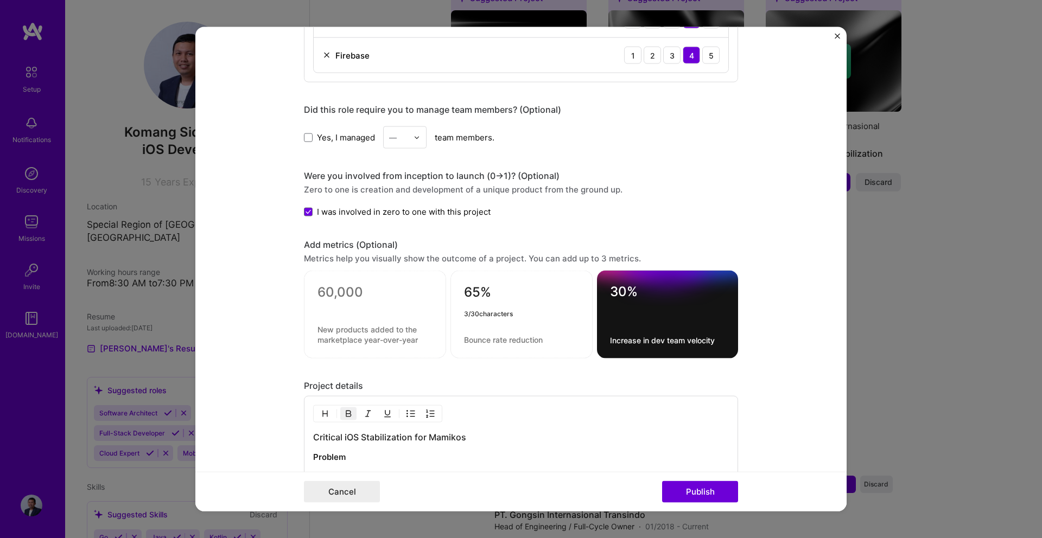
type textarea "65%"
drag, startPoint x: 463, startPoint y: 342, endPoint x: 547, endPoint y: 337, distance: 83.7
click at [547, 337] on textarea at bounding box center [521, 340] width 115 height 10
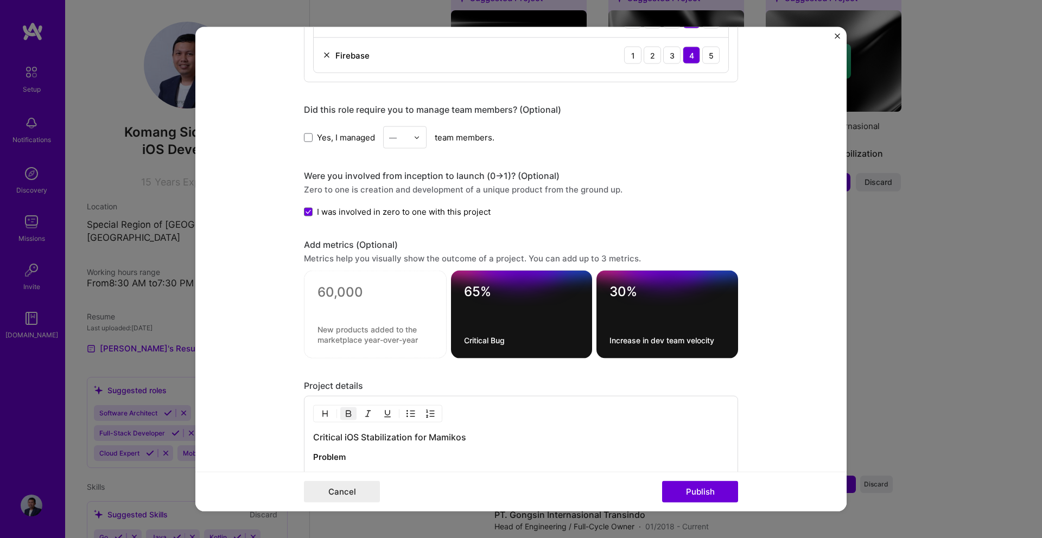
click at [526, 333] on div "65% Critical Bug" at bounding box center [522, 315] width 142 height 88
click at [532, 341] on textarea "Critical Bug" at bounding box center [522, 340] width 116 height 10
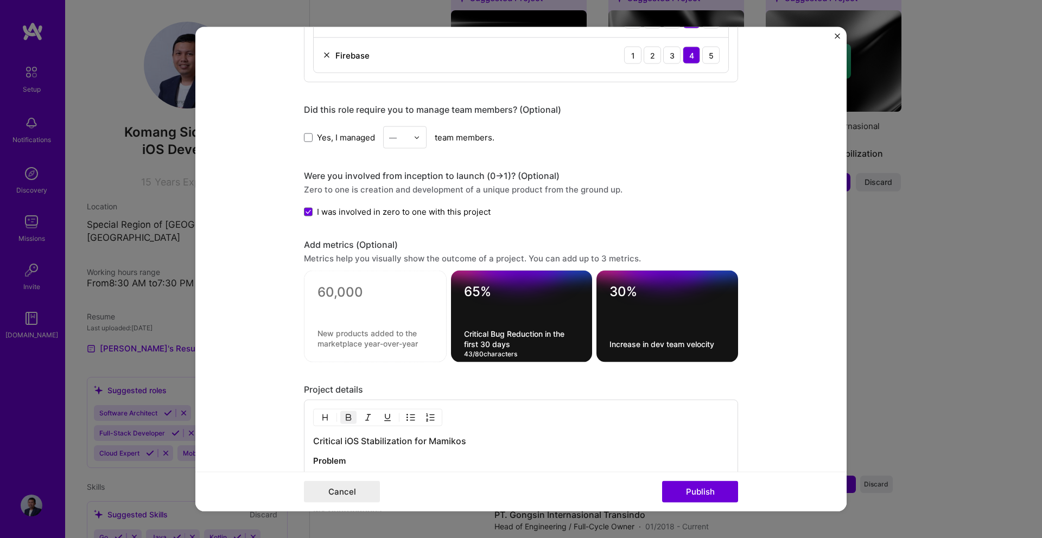
type textarea "Critical Bug Reduction in the first 30 days"
click at [391, 316] on div at bounding box center [375, 317] width 143 height 92
click at [390, 283] on div at bounding box center [375, 317] width 143 height 92
click at [381, 291] on textarea at bounding box center [375, 292] width 116 height 16
click at [374, 296] on textarea at bounding box center [375, 292] width 116 height 16
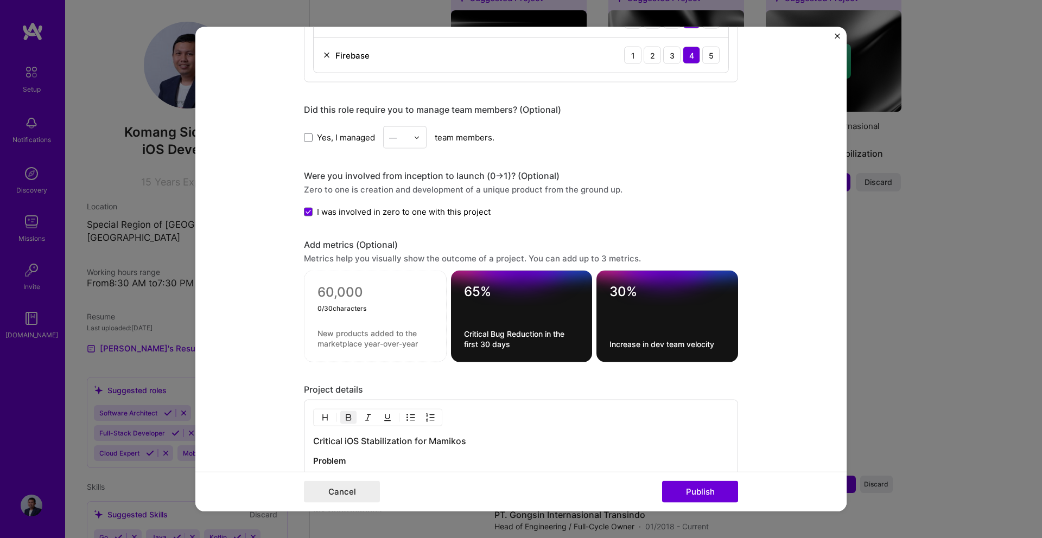
click at [355, 296] on textarea at bounding box center [375, 292] width 116 height 16
type textarea "99%"
click at [347, 335] on textarea at bounding box center [375, 339] width 116 height 21
type textarea "Crash Free User"
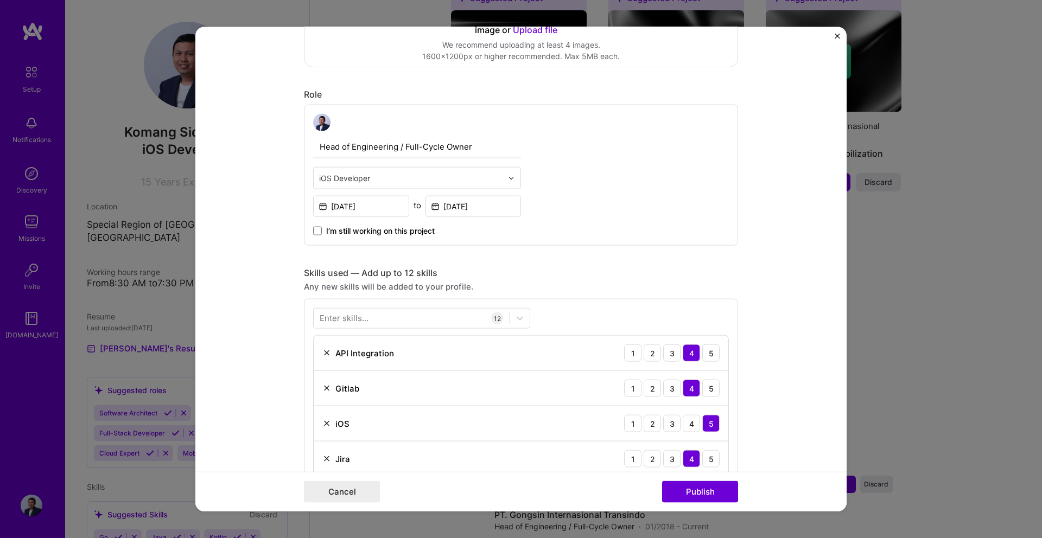
scroll to position [0, 0]
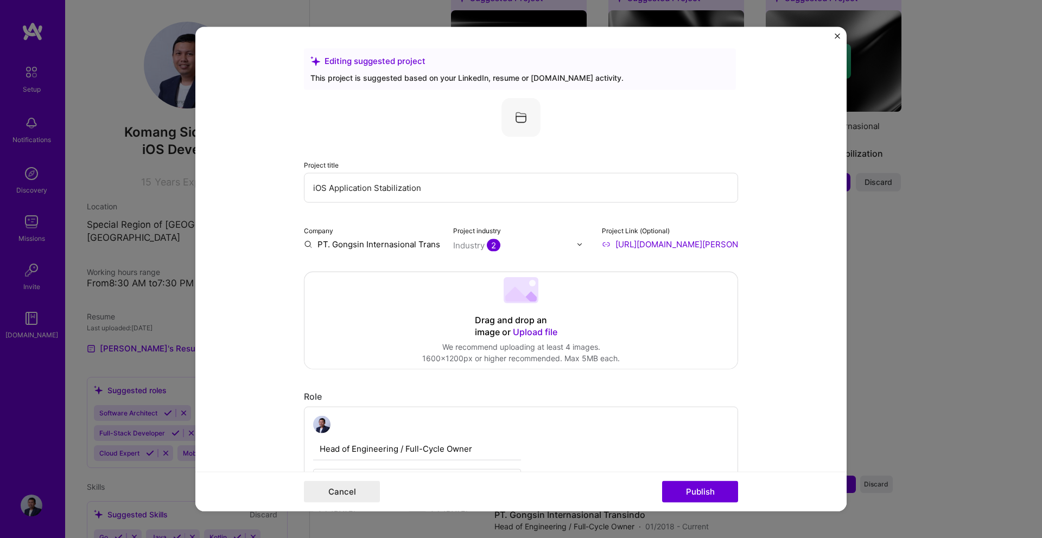
click at [426, 245] on input "PT. Gongsin Internasional Transindo" at bounding box center [372, 244] width 136 height 11
drag, startPoint x: 439, startPoint y: 344, endPoint x: 624, endPoint y: 360, distance: 185.7
click at [624, 360] on div "Drag and drop an image or Upload file Upload file We recommend uploading at lea…" at bounding box center [520, 320] width 433 height 97
drag, startPoint x: 466, startPoint y: 291, endPoint x: 658, endPoint y: 369, distance: 207.5
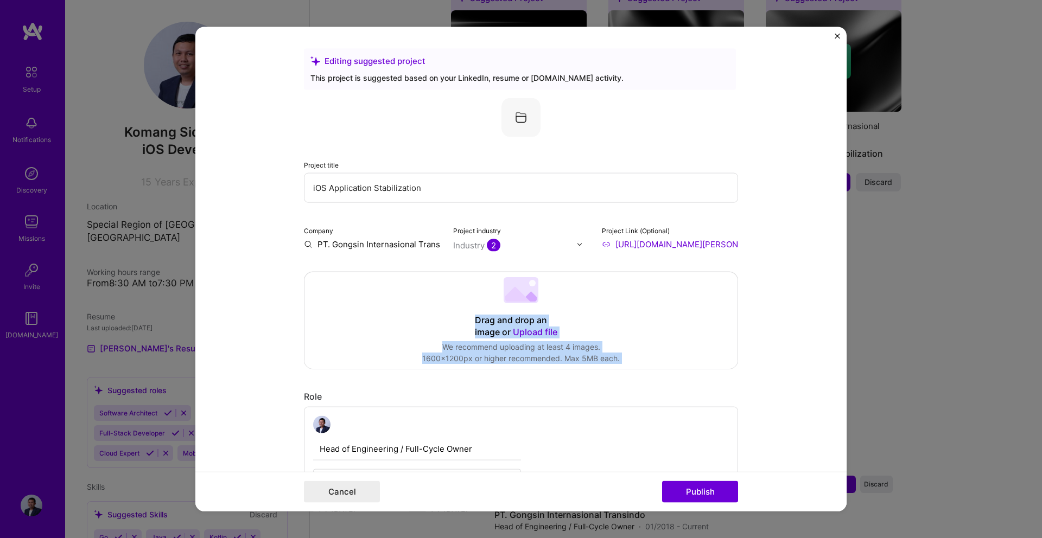
copy div "Drag and drop an image or Upload file Upload file We recommend uploading at lea…"
